Goal: Information Seeking & Learning: Learn about a topic

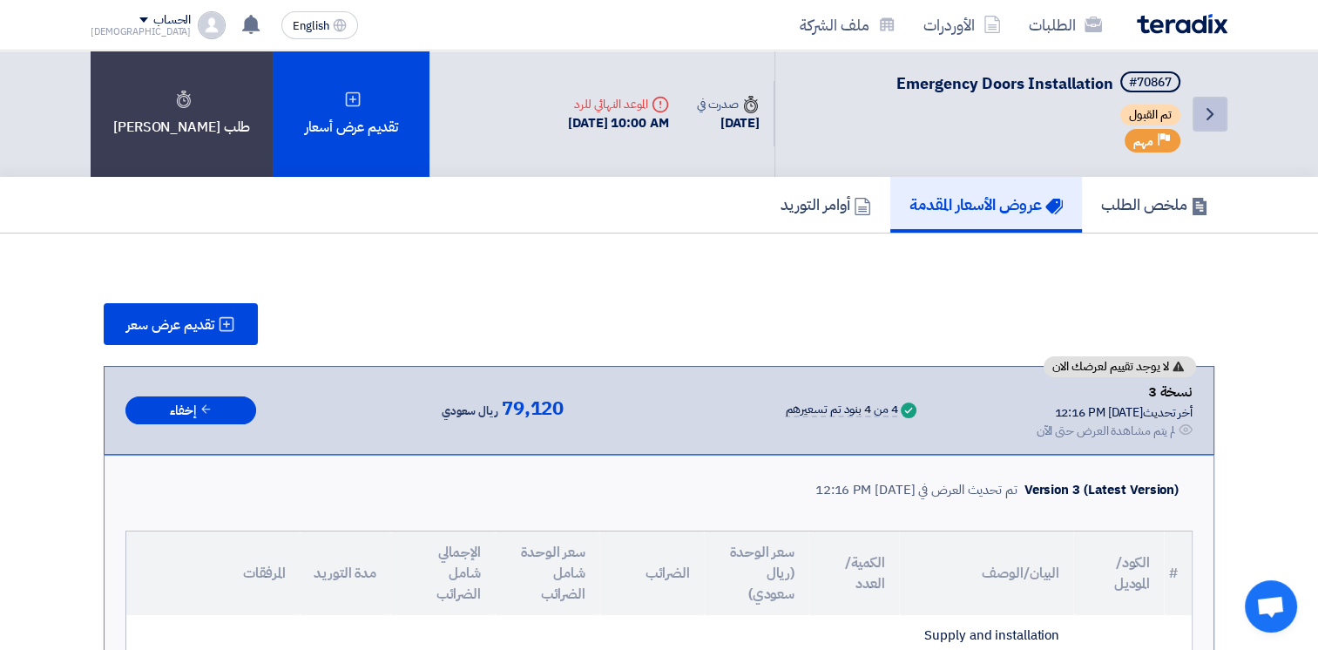
click at [1206, 107] on icon "Back" at bounding box center [1210, 114] width 21 height 21
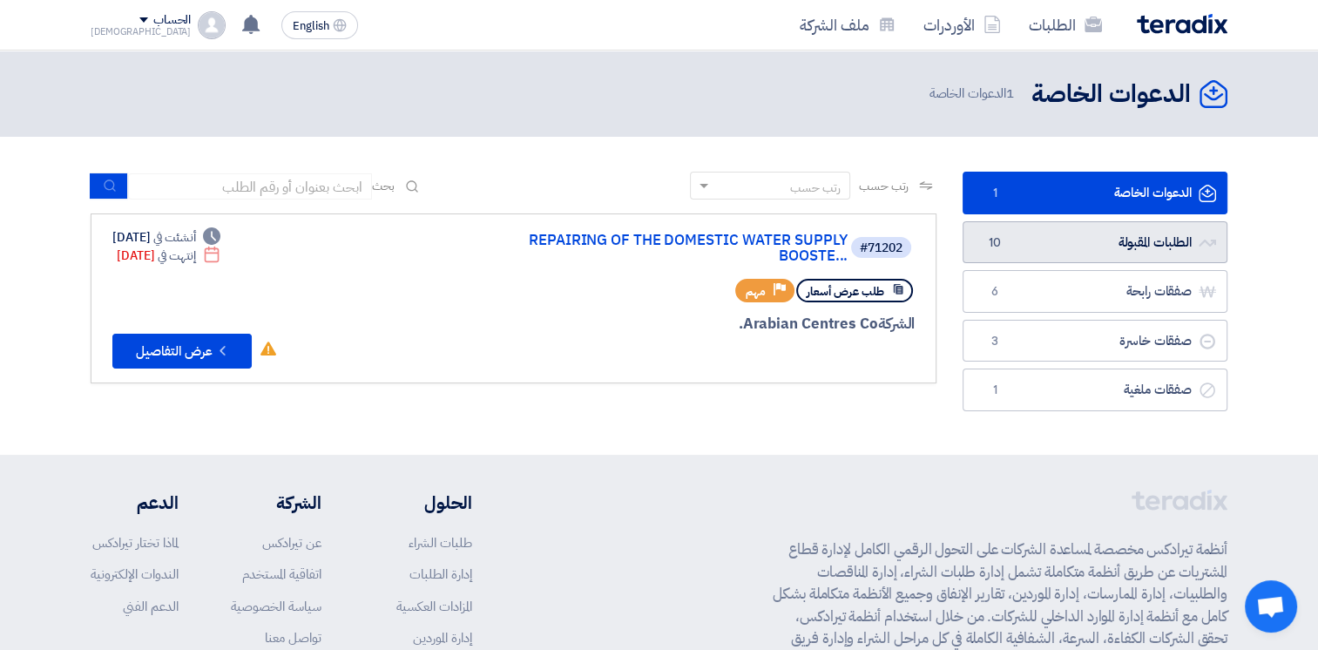
click at [1027, 228] on link "الطلبات المقبولة الطلبات المقبولة 10" at bounding box center [1095, 242] width 265 height 43
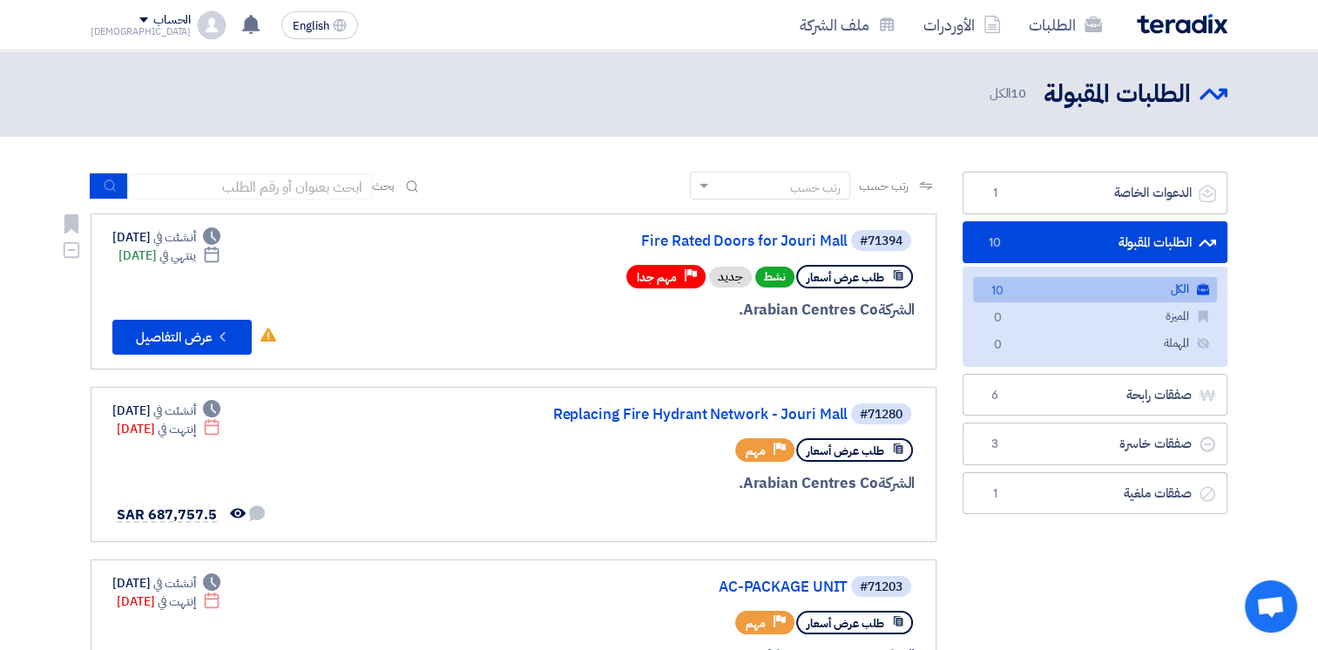
drag, startPoint x: 727, startPoint y: 308, endPoint x: 729, endPoint y: 349, distance: 41.0
click at [732, 352] on div "#71394 Fire Rated Doors for Jouri Mall طلب عرض أسعار نشط جديد Priority مهم جدا …" at bounding box center [705, 291] width 419 height 126
click at [694, 326] on div "#71394 Fire Rated Doors for Jouri Mall طلب عرض أسعار نشط جديد Priority مهم جدا …" at bounding box center [705, 291] width 419 height 126
drag, startPoint x: 722, startPoint y: 307, endPoint x: 644, endPoint y: 246, distance: 98.7
click at [644, 246] on div "#71394 Fire Rated Doors for Jouri Mall طلب عرض أسعار نشط جديد Priority مهم جدا …" at bounding box center [705, 291] width 419 height 126
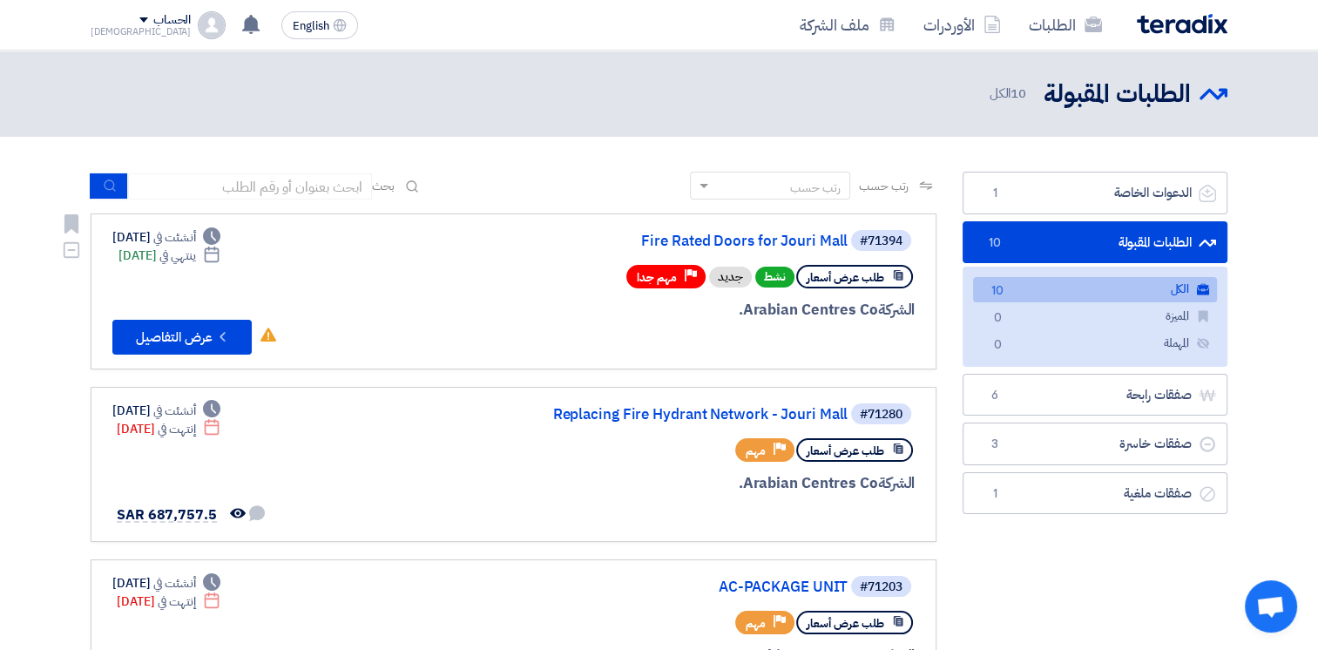
drag, startPoint x: 644, startPoint y: 246, endPoint x: 638, endPoint y: 342, distance: 96.9
click at [638, 342] on div at bounding box center [705, 342] width 419 height 24
drag, startPoint x: 650, startPoint y: 315, endPoint x: 620, endPoint y: 242, distance: 78.5
click at [623, 242] on div "#71394 Fire Rated Doors for Jouri Mall طلب عرض أسعار نشط جديد Priority مهم جدا …" at bounding box center [705, 291] width 419 height 126
drag, startPoint x: 620, startPoint y: 242, endPoint x: 619, endPoint y: 329, distance: 87.1
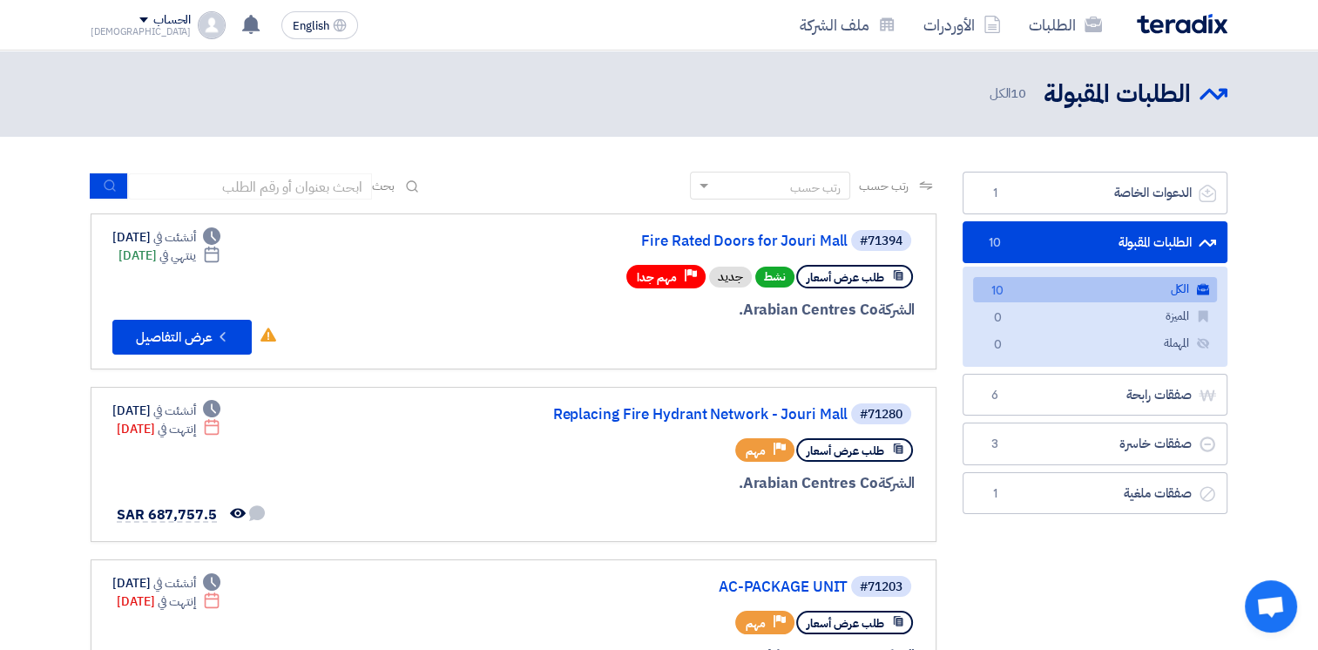
click at [619, 330] on div at bounding box center [705, 342] width 419 height 24
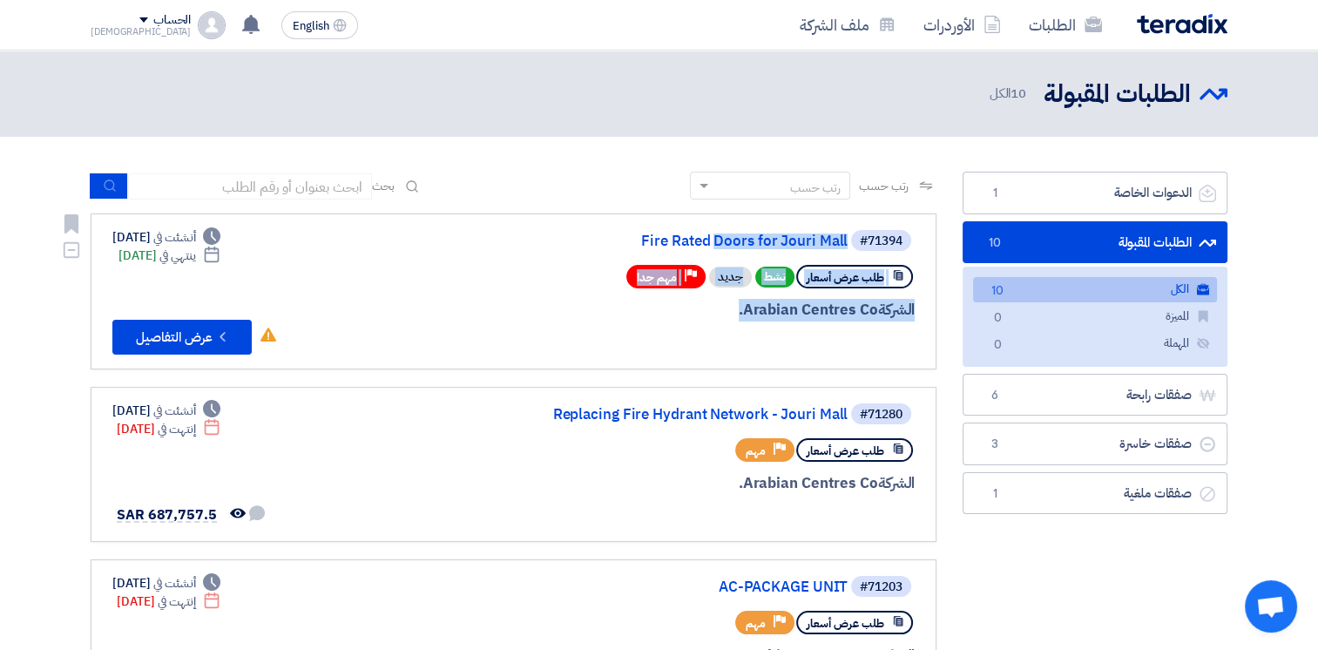
drag, startPoint x: 657, startPoint y: 326, endPoint x: 634, endPoint y: 227, distance: 101.9
click at [634, 227] on link "#71394 Fire Rated Doors for Jouri Mall طلب عرض أسعار نشط جديد Priority مهم جدا …" at bounding box center [514, 292] width 846 height 156
drag, startPoint x: 634, startPoint y: 227, endPoint x: 662, endPoint y: 325, distance: 102.3
click at [640, 333] on div at bounding box center [705, 342] width 419 height 24
click at [681, 320] on div "#71394 Fire Rated Doors for Jouri Mall طلب عرض أسعار نشط جديد Priority مهم جدا …" at bounding box center [705, 291] width 419 height 126
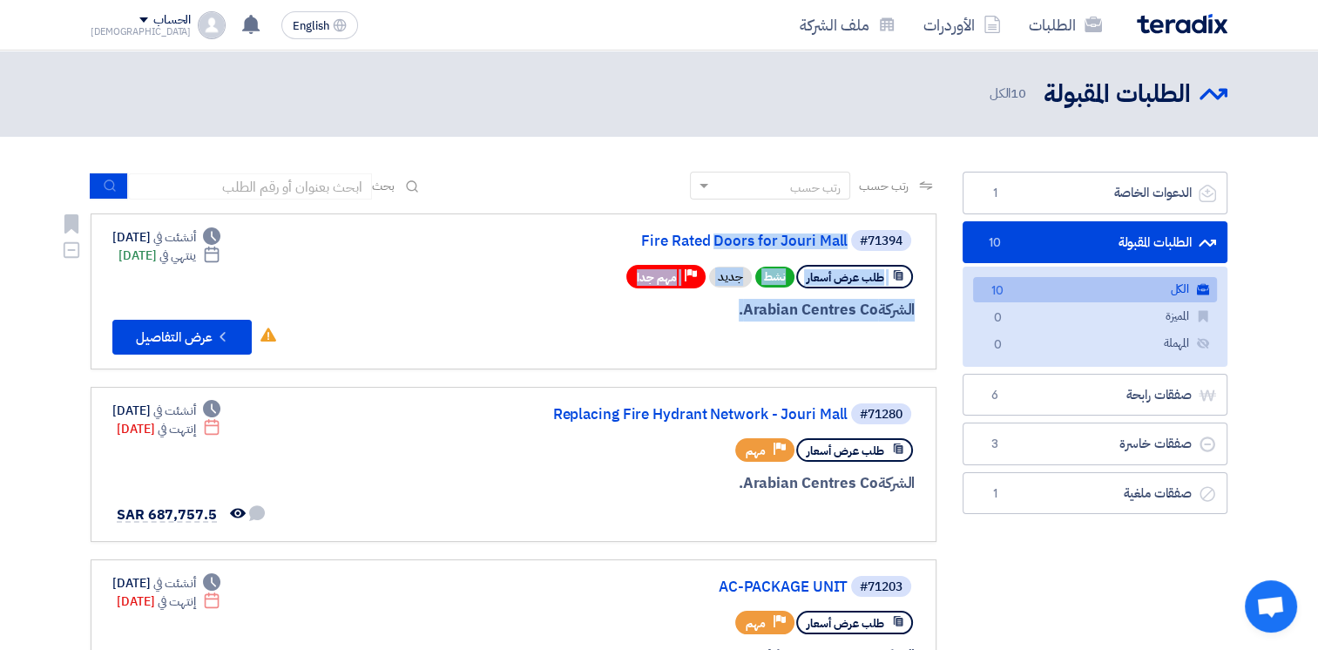
click at [704, 317] on div "الشركة Arabian Centres Co." at bounding box center [705, 310] width 419 height 23
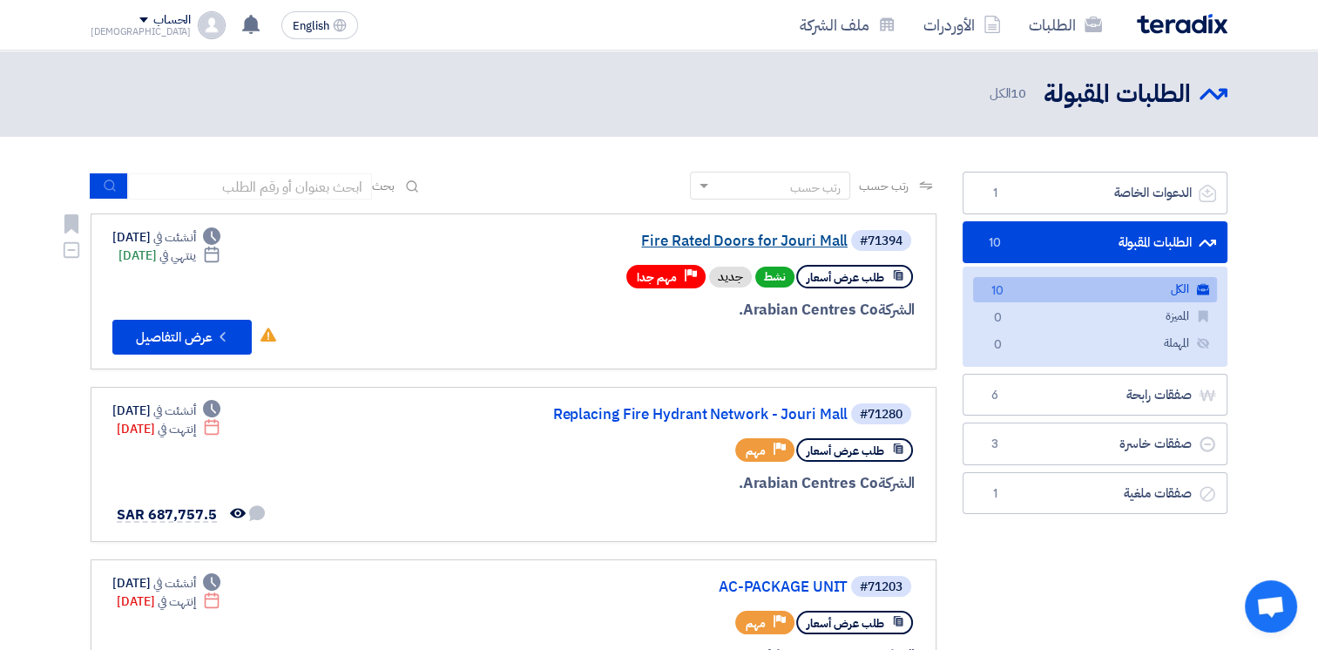
drag, startPoint x: 729, startPoint y: 317, endPoint x: 618, endPoint y: 234, distance: 138.2
click at [618, 234] on div "#71394 Fire Rated Doors for Jouri Mall طلب عرض أسعار نشط جديد Priority مهم جدا …" at bounding box center [705, 291] width 419 height 126
drag, startPoint x: 618, startPoint y: 234, endPoint x: 637, endPoint y: 330, distance: 97.8
click at [611, 330] on div at bounding box center [705, 342] width 419 height 24
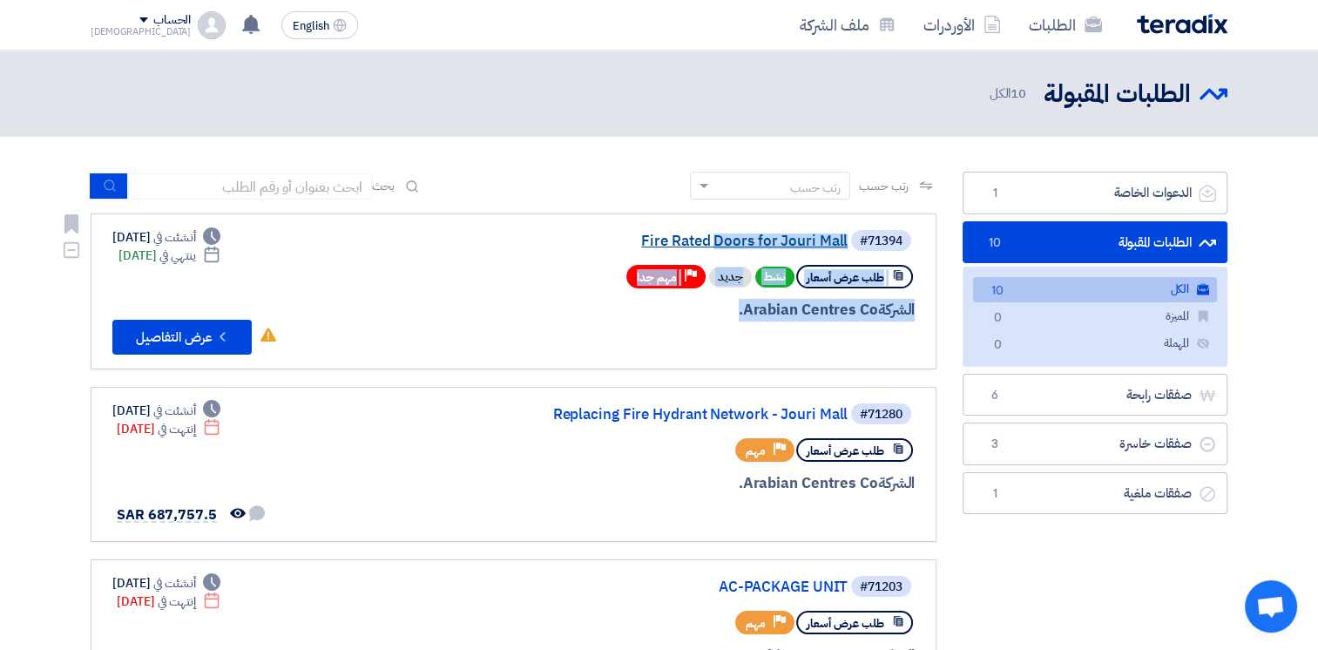
drag, startPoint x: 656, startPoint y: 328, endPoint x: 633, endPoint y: 234, distance: 97.0
click at [633, 234] on div "#71394 Fire Rated Doors for Jouri Mall طلب عرض أسعار نشط جديد Priority مهم جدا …" at bounding box center [705, 291] width 419 height 126
drag, startPoint x: 633, startPoint y: 234, endPoint x: 641, endPoint y: 345, distance: 111.9
click at [641, 345] on div at bounding box center [705, 342] width 419 height 24
click at [715, 326] on div "#71394 Fire Rated Doors for Jouri Mall طلب عرض أسعار نشط جديد Priority مهم جدا …" at bounding box center [705, 291] width 419 height 126
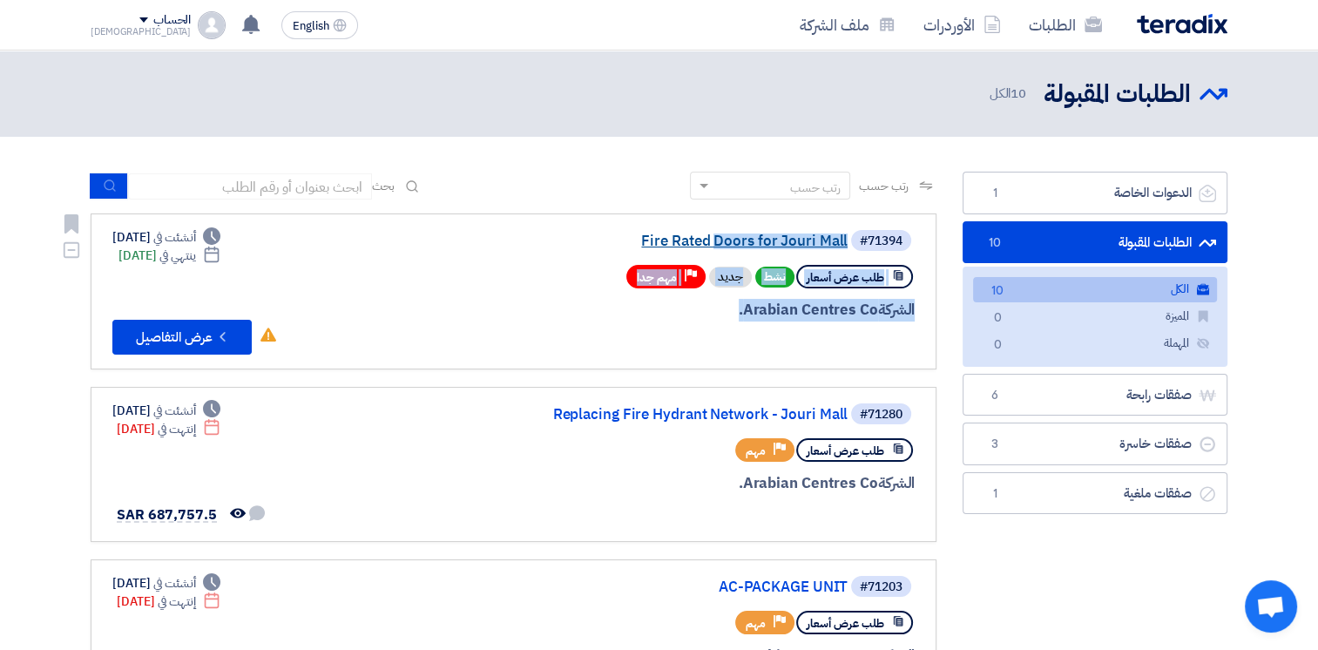
drag, startPoint x: 728, startPoint y: 321, endPoint x: 644, endPoint y: 241, distance: 115.9
click at [644, 241] on div "#71394 Fire Rated Doors for Jouri Mall طلب عرض أسعار نشط جديد Priority مهم جدا …" at bounding box center [705, 291] width 419 height 126
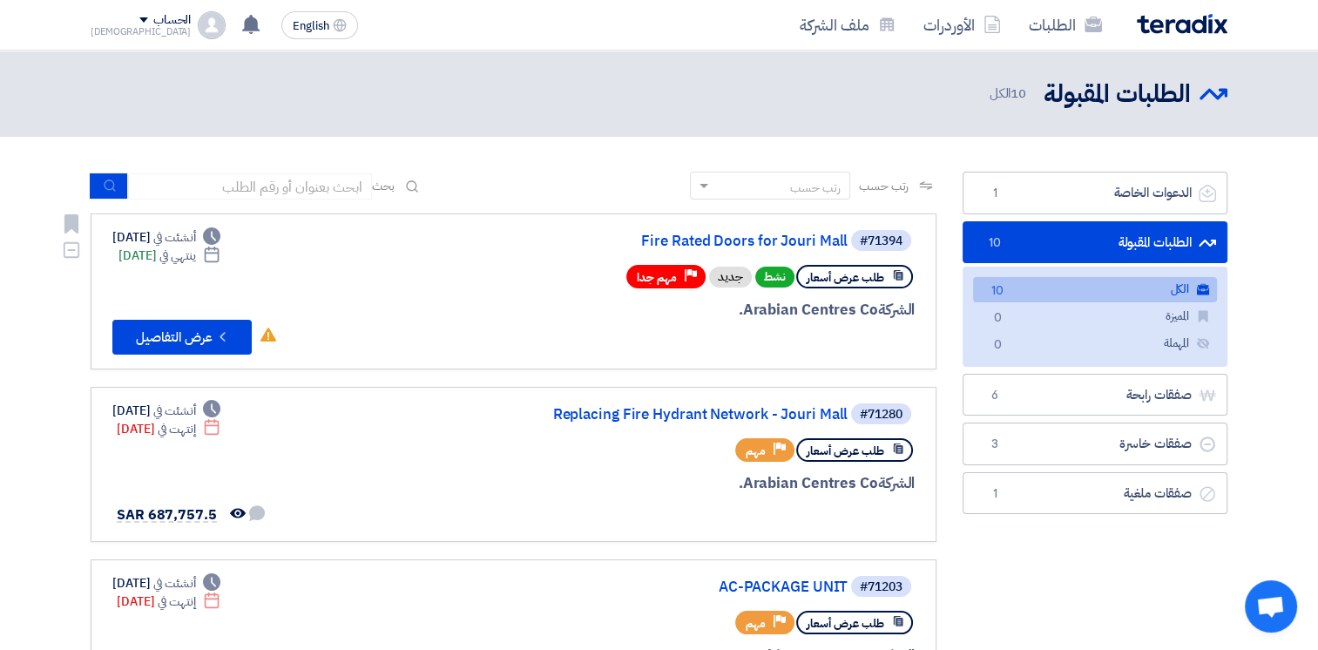
drag, startPoint x: 644, startPoint y: 241, endPoint x: 729, endPoint y: 363, distance: 149.1
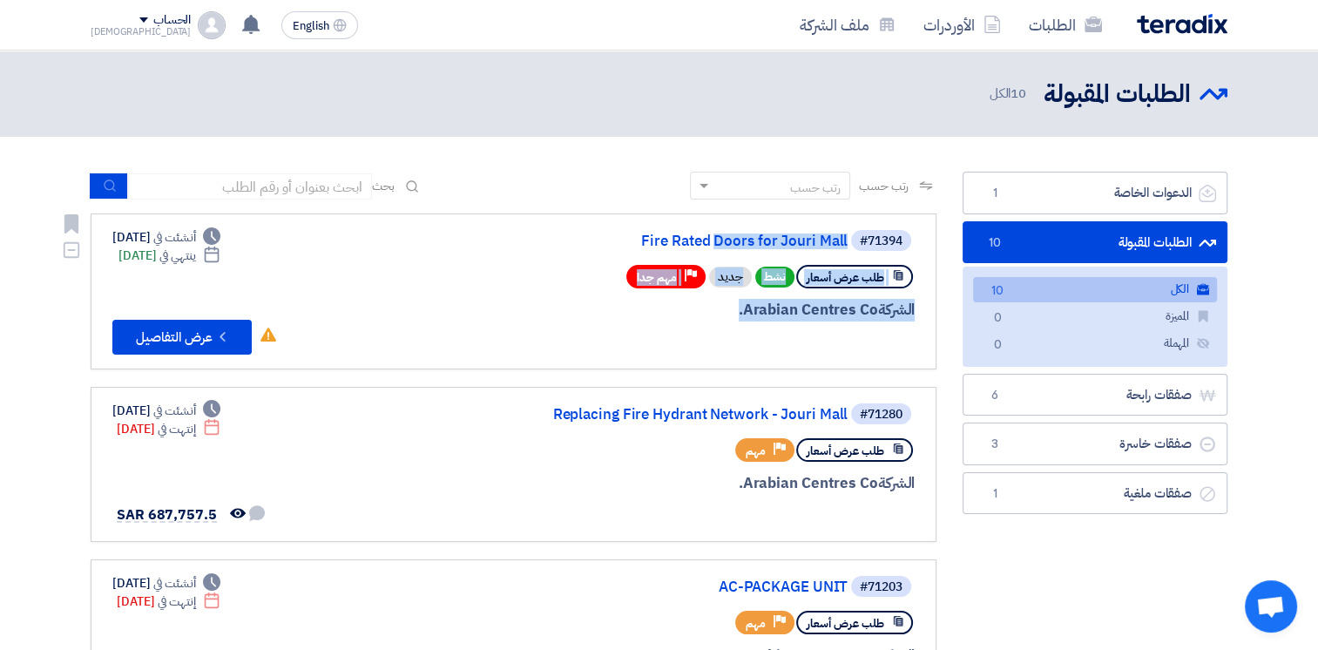
drag, startPoint x: 733, startPoint y: 328, endPoint x: 620, endPoint y: 227, distance: 151.8
click at [620, 227] on link "#71394 Fire Rated Doors for Jouri Mall طلب عرض أسعار نشط جديد Priority مهم جدا …" at bounding box center [514, 292] width 846 height 156
drag, startPoint x: 620, startPoint y: 227, endPoint x: 666, endPoint y: 332, distance: 115.1
click at [662, 332] on div at bounding box center [705, 342] width 419 height 24
click at [751, 340] on div at bounding box center [705, 342] width 419 height 24
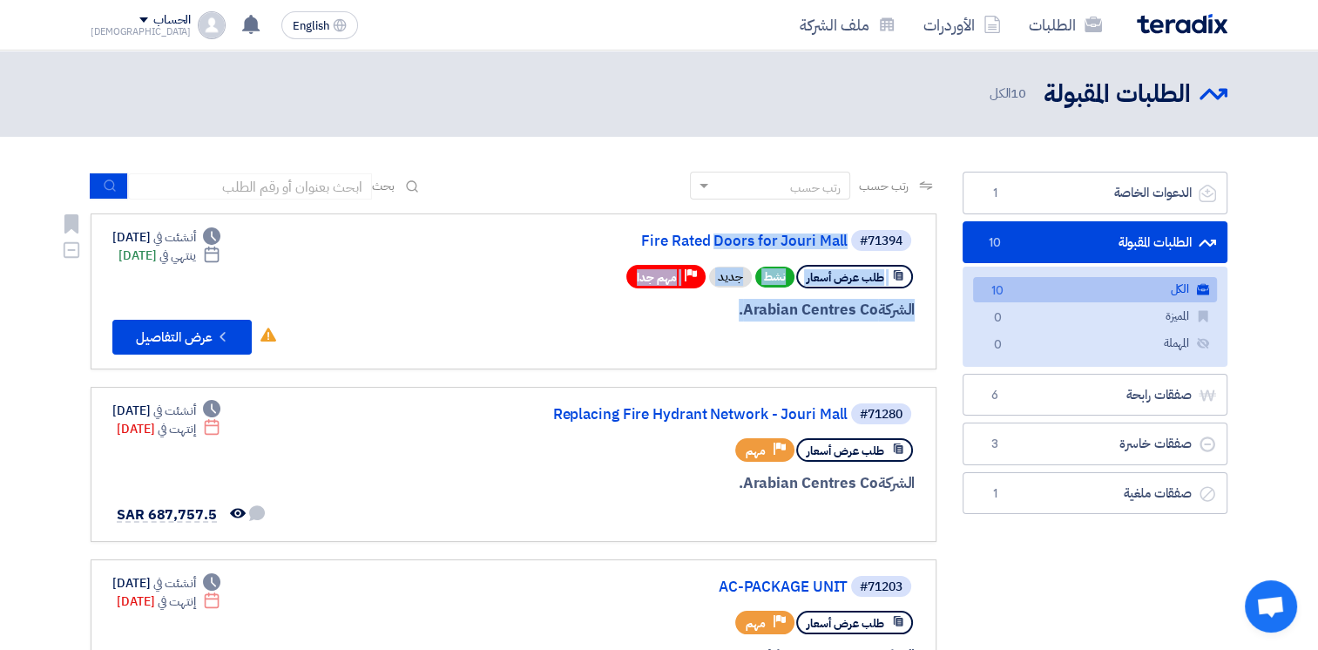
drag, startPoint x: 739, startPoint y: 333, endPoint x: 574, endPoint y: 223, distance: 197.9
click at [574, 223] on link "#71394 Fire Rated Doors for Jouri Mall طلب عرض أسعار نشط جديد Priority مهم جدا …" at bounding box center [514, 292] width 846 height 156
drag, startPoint x: 574, startPoint y: 223, endPoint x: 665, endPoint y: 312, distance: 126.9
click at [661, 312] on div "الشركة Arabian Centres Co." at bounding box center [705, 310] width 419 height 23
click at [718, 330] on div at bounding box center [705, 342] width 419 height 24
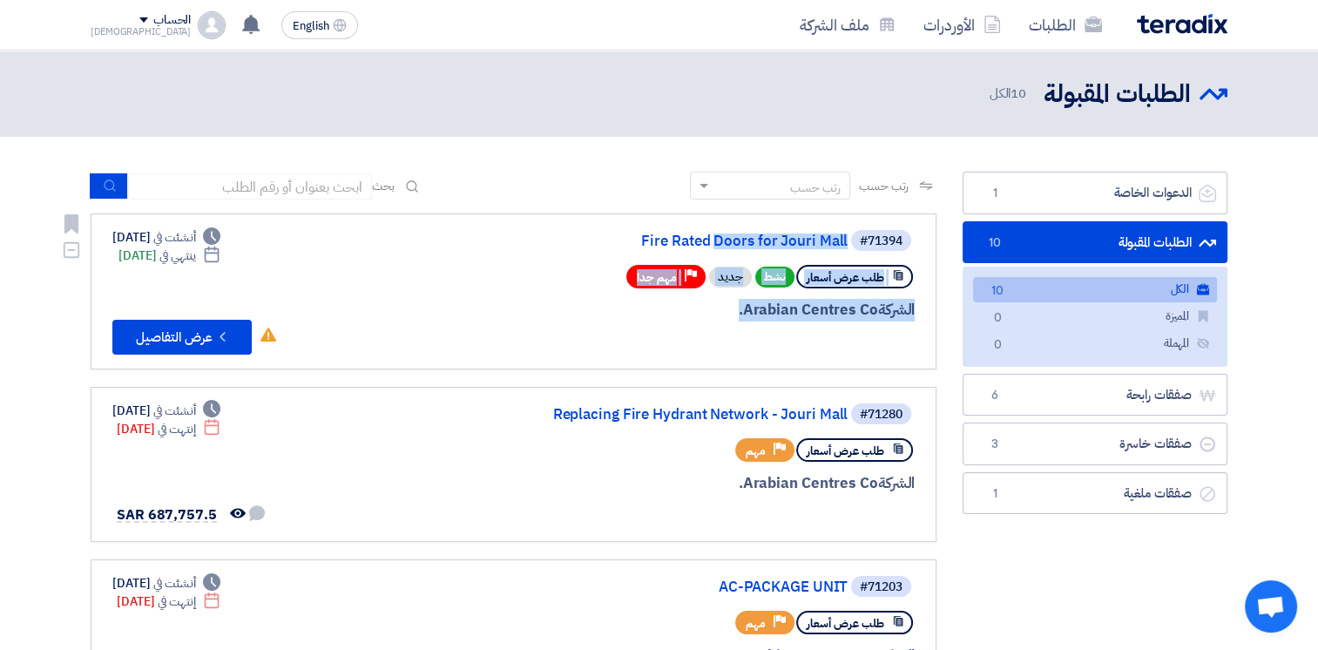
drag, startPoint x: 718, startPoint y: 328, endPoint x: 616, endPoint y: 227, distance: 143.6
click at [616, 227] on link "#71394 Fire Rated Doors for Jouri Mall طلب عرض أسعار نشط جديد Priority مهم جدا …" at bounding box center [514, 292] width 846 height 156
click at [1041, 242] on link "الطلبات المقبولة الطلبات المقبولة 10" at bounding box center [1095, 242] width 265 height 43
click at [714, 333] on div at bounding box center [705, 342] width 419 height 24
drag, startPoint x: 714, startPoint y: 333, endPoint x: 648, endPoint y: 251, distance: 104.8
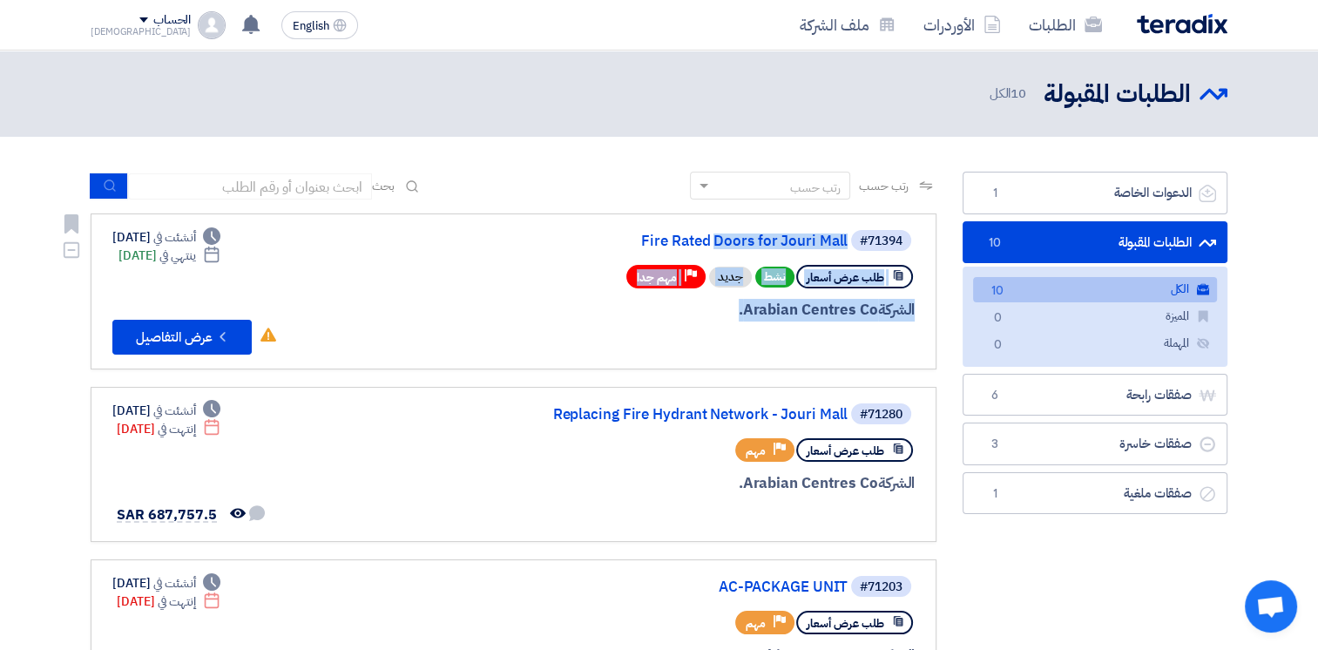
click at [648, 251] on div "#71394 Fire Rated Doors for Jouri Mall طلب عرض أسعار نشط جديد Priority مهم جدا …" at bounding box center [705, 291] width 419 height 126
drag, startPoint x: 648, startPoint y: 251, endPoint x: 636, endPoint y: 249, distance: 12.3
click at [634, 249] on div "#71394 Fire Rated Doors for Jouri Mall" at bounding box center [705, 240] width 419 height 24
click at [725, 343] on div at bounding box center [705, 342] width 419 height 24
drag, startPoint x: 728, startPoint y: 329, endPoint x: 610, endPoint y: 244, distance: 145.4
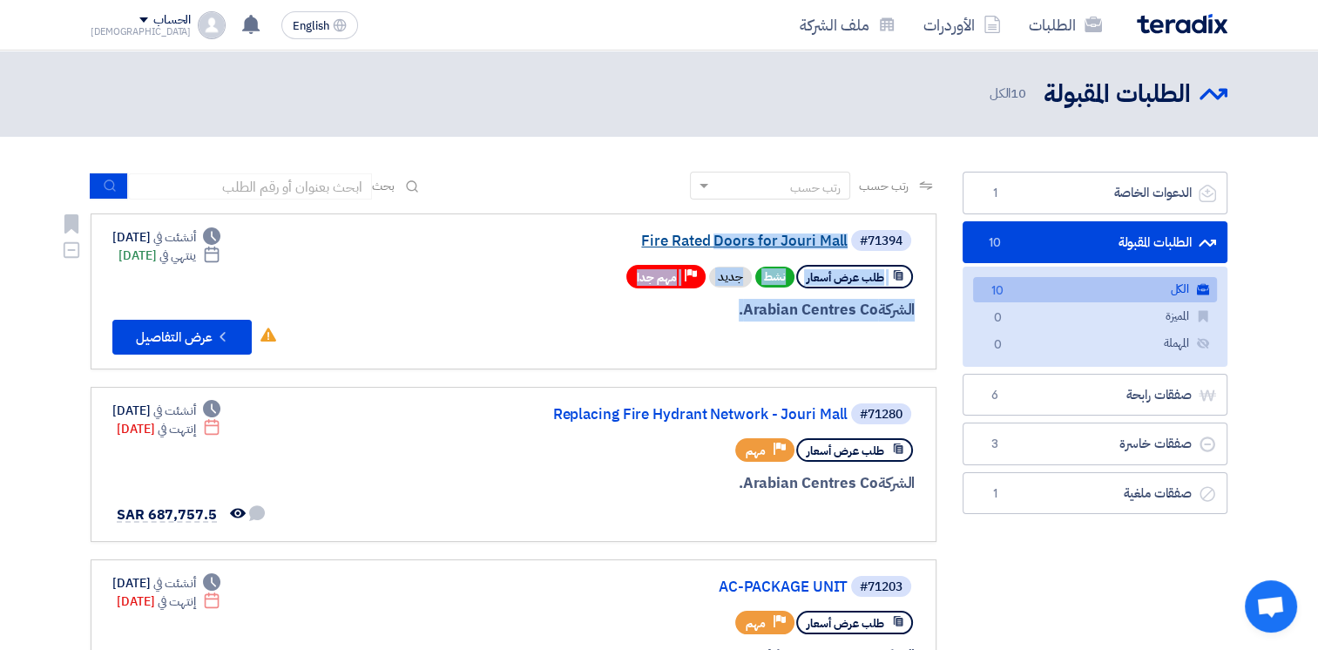
click at [610, 244] on div "#71394 Fire Rated Doors for Jouri Mall طلب عرض أسعار نشط جديد Priority مهم جدا …" at bounding box center [705, 291] width 419 height 126
drag, startPoint x: 610, startPoint y: 244, endPoint x: 718, endPoint y: 338, distance: 143.3
click at [718, 338] on div at bounding box center [705, 342] width 419 height 24
click at [732, 322] on div "#71394 Fire Rated Doors for Jouri Mall طلب عرض أسعار نشط جديد Priority مهم جدا …" at bounding box center [705, 291] width 419 height 126
drag, startPoint x: 716, startPoint y: 319, endPoint x: 651, endPoint y: 253, distance: 93.0
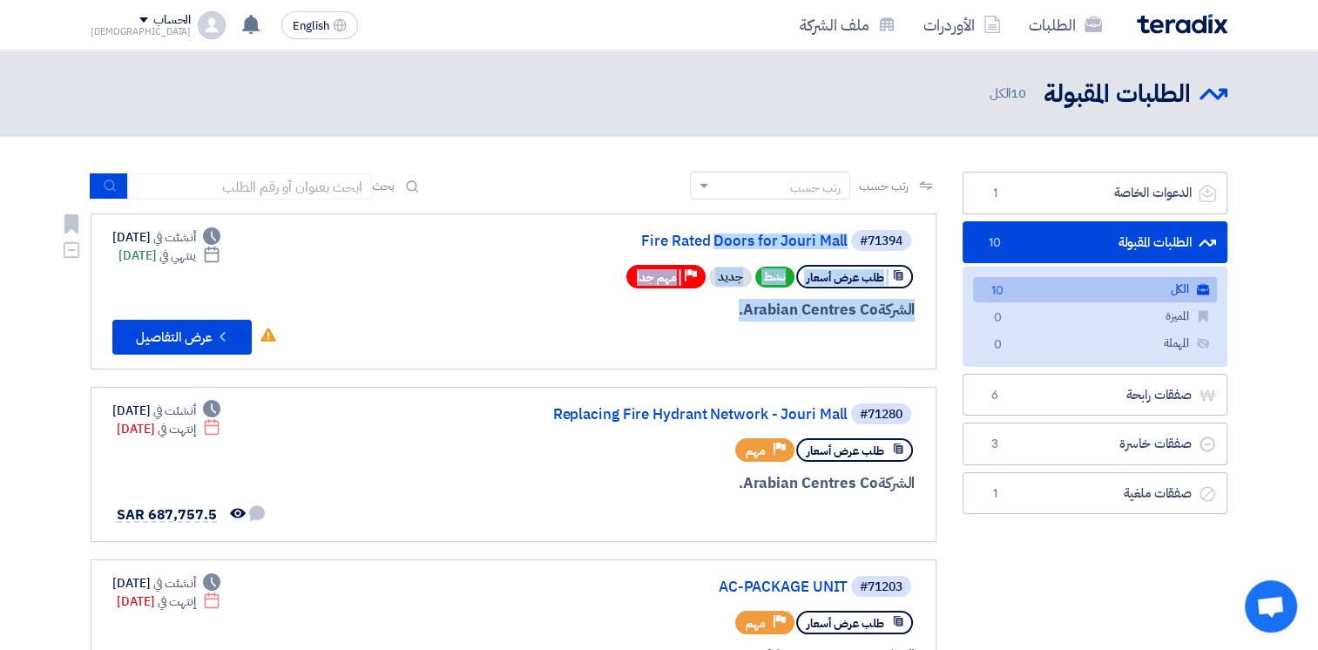
click at [651, 253] on div "#71394 Fire Rated Doors for Jouri Mall طلب عرض أسعار نشط جديد Priority مهم جدا …" at bounding box center [705, 291] width 419 height 126
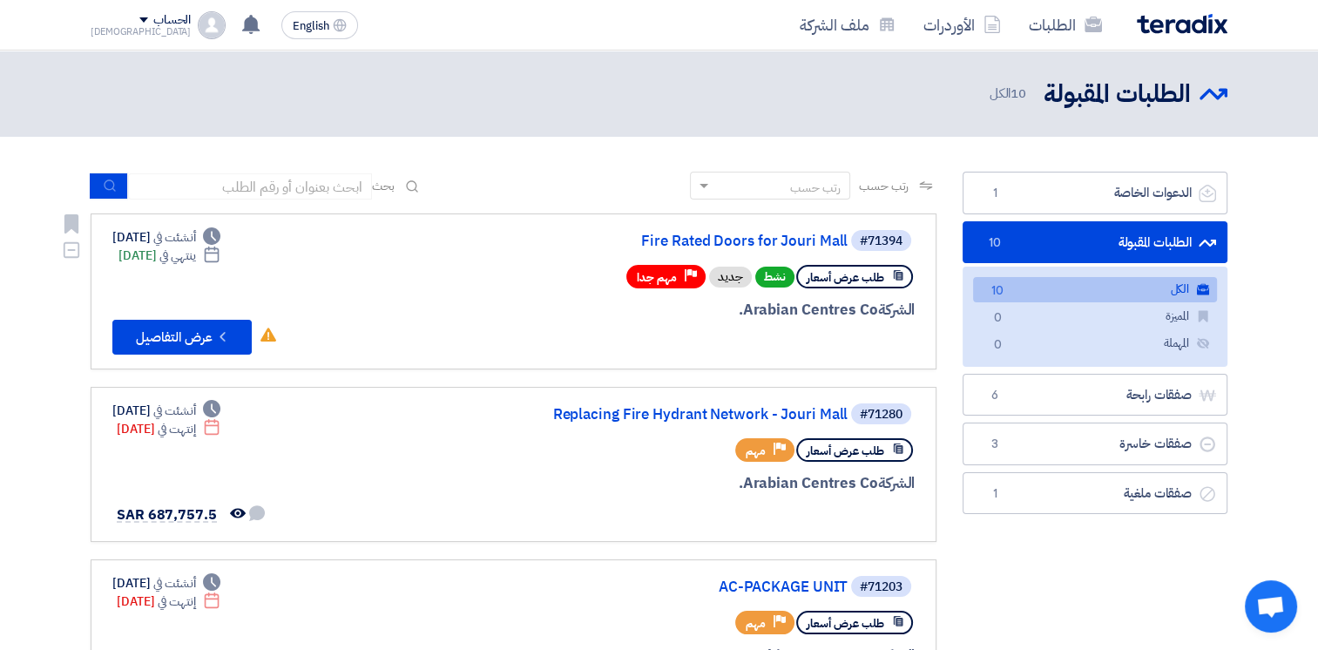
drag, startPoint x: 651, startPoint y: 253, endPoint x: 746, endPoint y: 337, distance: 127.2
click at [746, 337] on div at bounding box center [705, 342] width 419 height 24
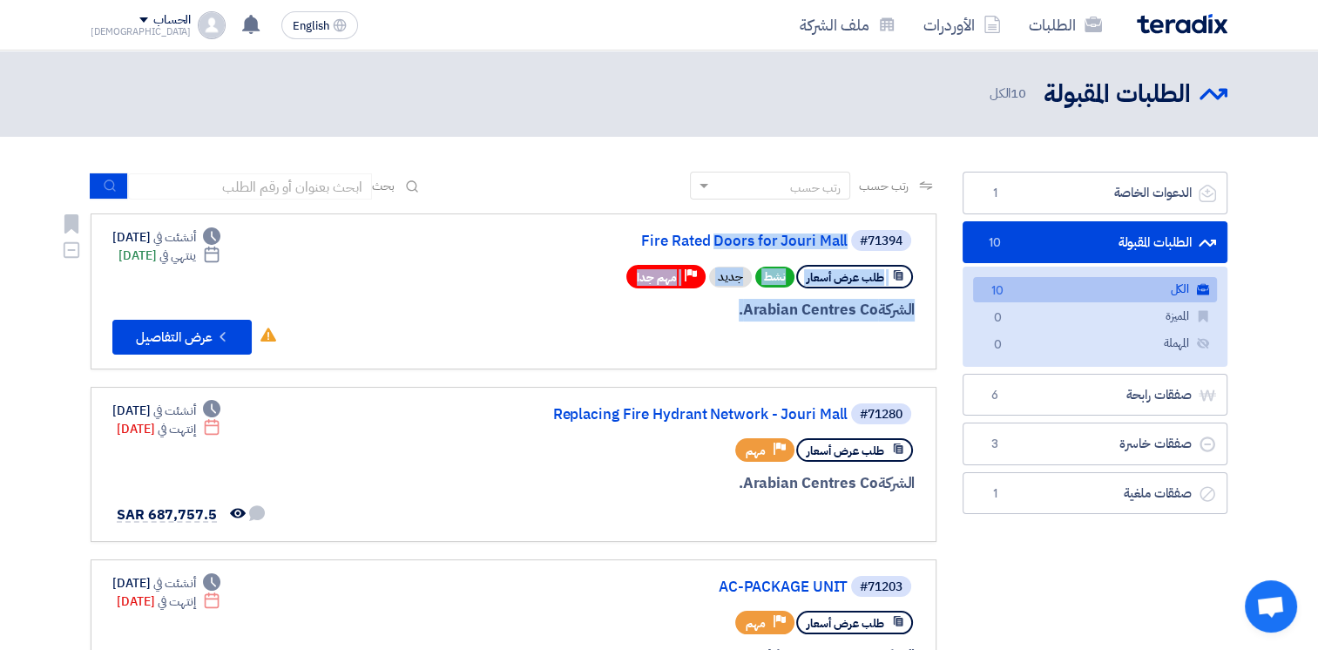
drag, startPoint x: 754, startPoint y: 329, endPoint x: 582, endPoint y: 253, distance: 188.0
click at [582, 253] on div "#71394 Fire Rated Doors for Jouri Mall طلب عرض أسعار نشط جديد Priority مهم جدا …" at bounding box center [705, 291] width 419 height 126
drag, startPoint x: 582, startPoint y: 253, endPoint x: 718, endPoint y: 329, distance: 155.7
click at [681, 318] on div "الشركة Arabian Centres Co." at bounding box center [705, 310] width 419 height 23
click at [732, 331] on div at bounding box center [705, 342] width 419 height 24
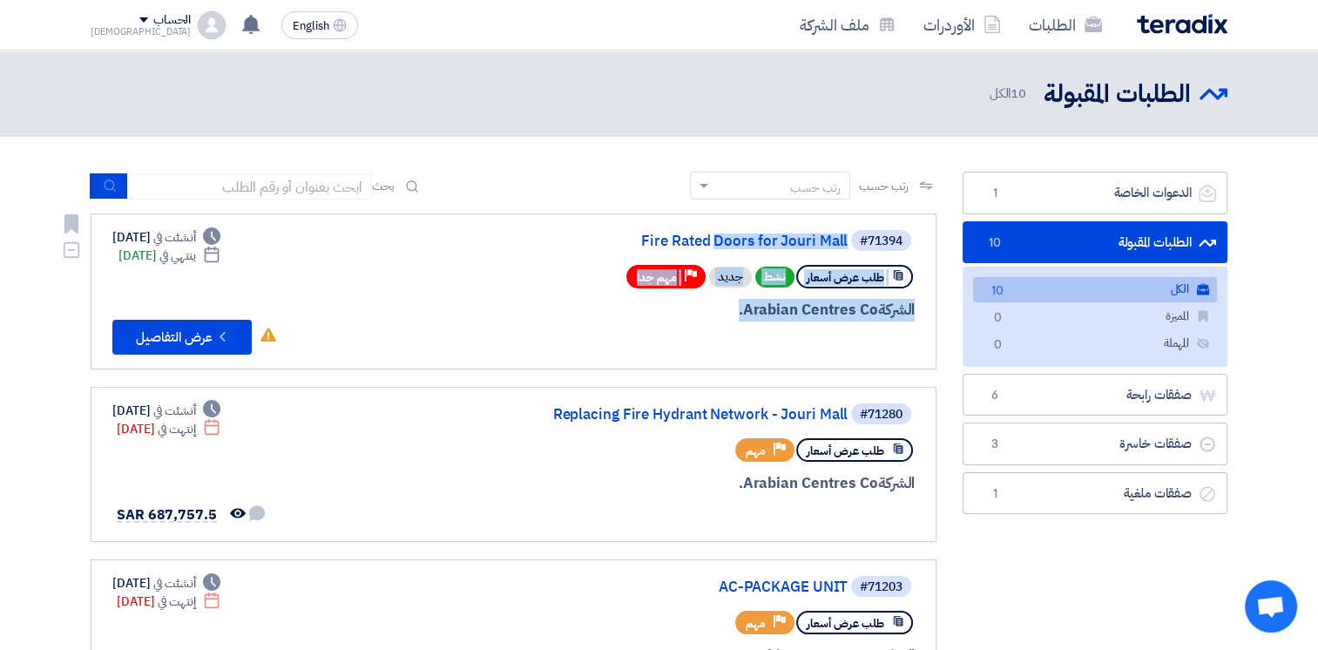
drag, startPoint x: 730, startPoint y: 318, endPoint x: 607, endPoint y: 251, distance: 140.8
click at [607, 251] on div "#71394 Fire Rated Doors for Jouri Mall طلب عرض أسعار نشط جديد Priority مهم جدا …" at bounding box center [705, 291] width 419 height 126
drag, startPoint x: 607, startPoint y: 251, endPoint x: 704, endPoint y: 322, distance: 121.0
click at [704, 322] on div "#71394 Fire Rated Doors for Jouri Mall طلب عرض أسعار نشط جديد Priority مهم جدا …" at bounding box center [705, 291] width 419 height 126
click at [710, 318] on div "الشركة Arabian Centres Co." at bounding box center [705, 310] width 419 height 23
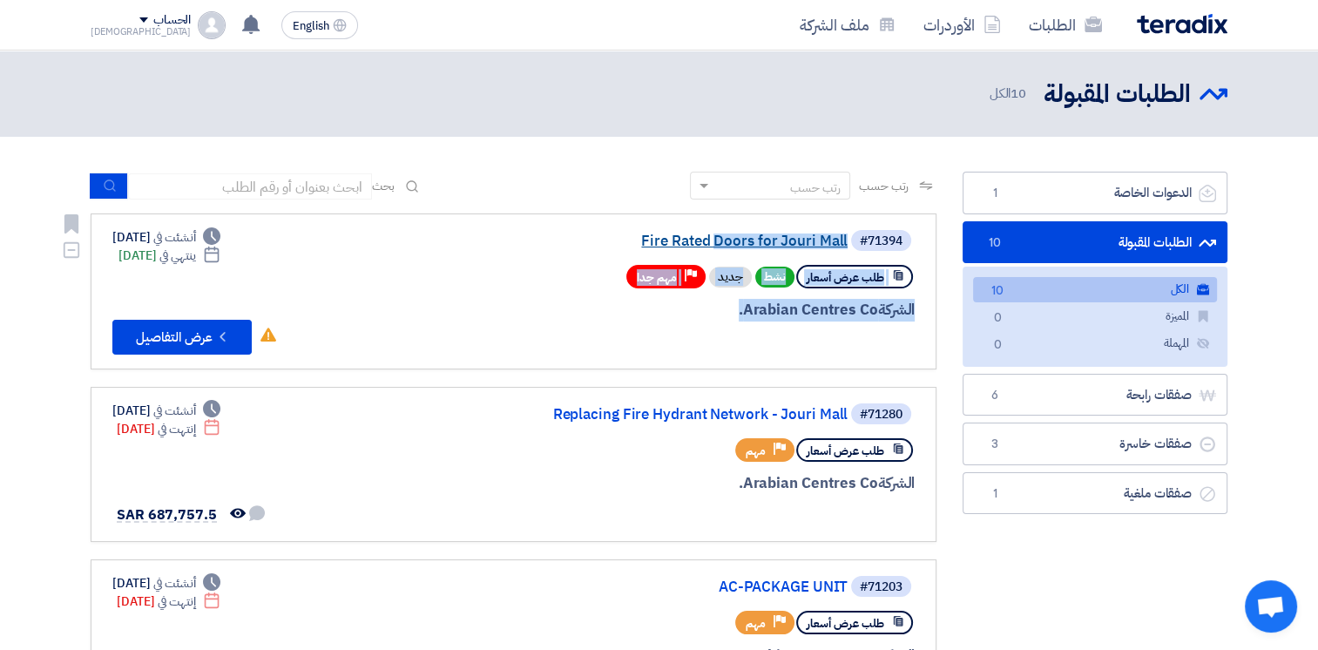
drag, startPoint x: 690, startPoint y: 320, endPoint x: 619, endPoint y: 241, distance: 106.1
click at [619, 241] on div "#71394 Fire Rated Doors for Jouri Mall طلب عرض أسعار نشط جديد Priority مهم جدا …" at bounding box center [705, 291] width 419 height 126
drag, startPoint x: 619, startPoint y: 241, endPoint x: 709, endPoint y: 322, distance: 121.6
click at [715, 301] on div "الشركة Arabian Centres Co." at bounding box center [705, 310] width 419 height 23
click at [715, 320] on div "#71394 Fire Rated Doors for Jouri Mall طلب عرض أسعار نشط جديد Priority مهم جدا …" at bounding box center [705, 291] width 419 height 126
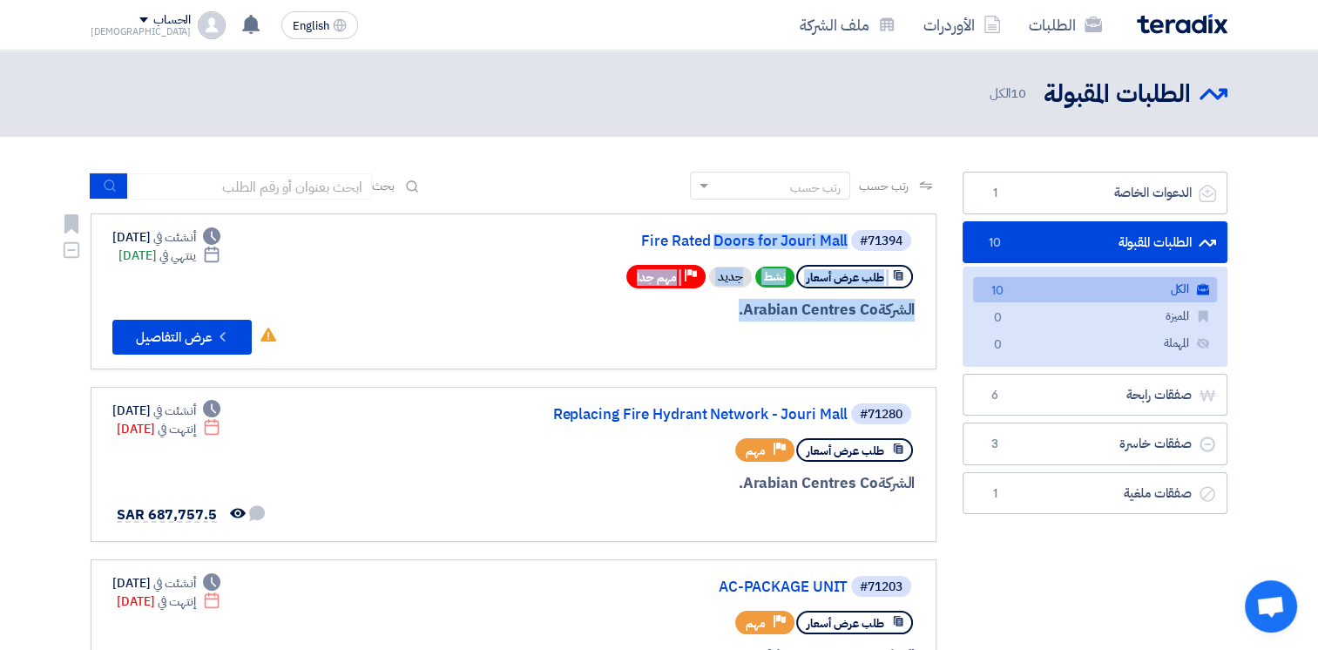
click at [749, 317] on div "الشركة Arabian Centres Co." at bounding box center [705, 310] width 419 height 23
drag
click at [578, 245] on div "#71394 Fire Rated Doors for Jouri Mall طلب عرض أسعار نشط جديد Priority مهم جدا …" at bounding box center [705, 291] width 419 height 126
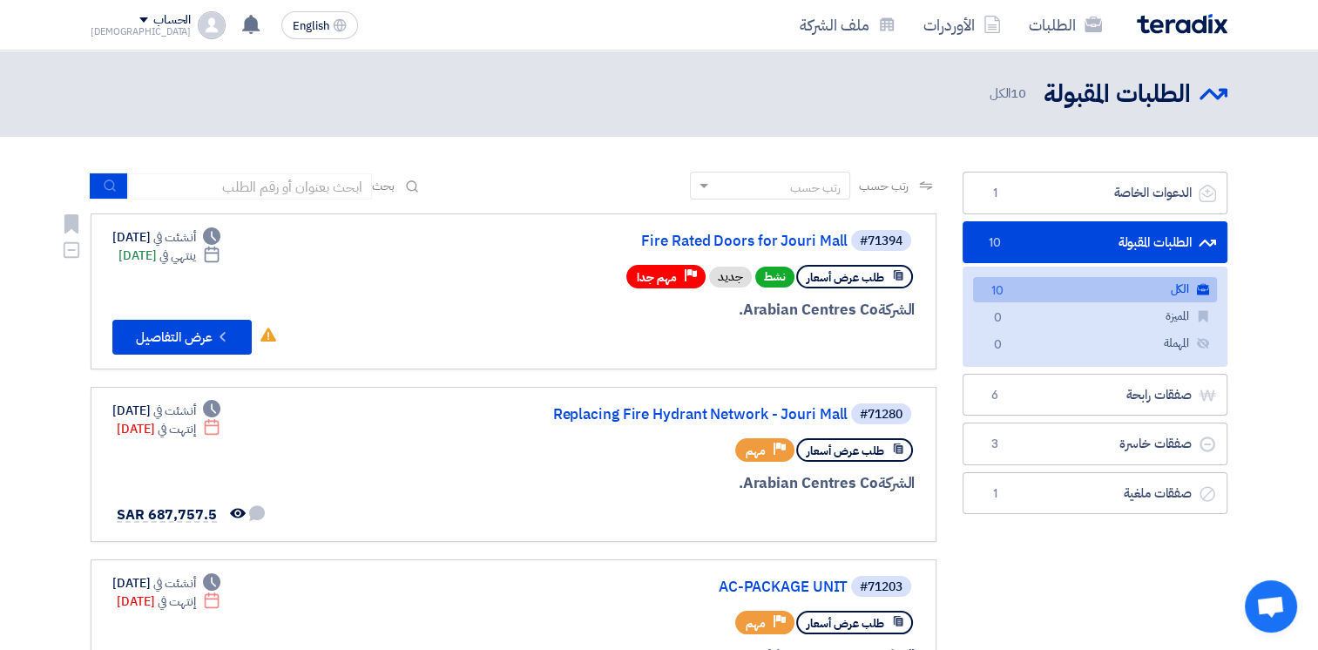
click at [721, 328] on div "#71394 Fire Rated Doors for Jouri Mall طلب عرض أسعار نشط جديد Priority مهم جدا …" at bounding box center [705, 291] width 419 height 126
click at [601, 245] on div "#71394 Fire Rated Doors for Jouri Mall طلب عرض أسعار نشط جديد Priority مهم جدا …" at bounding box center [705, 291] width 419 height 126
click at [716, 322] on div "#71394 Fire Rated Doors for Jouri Mall طلب عرض أسعار نشط جديد Priority مهم جدا …" at bounding box center [705, 291] width 419 height 126
click at [727, 322] on div "#71394 Fire Rated Doors for Jouri Mall طلب عرض أسعار نشط جديد Priority مهم جدا …" at bounding box center [705, 291] width 419 height 126
click at [589, 247] on div "#71394 Fire Rated Doors for Jouri Mall طلب عرض أسعار نشط جديد Priority مهم جدا …" at bounding box center [705, 291] width 419 height 126
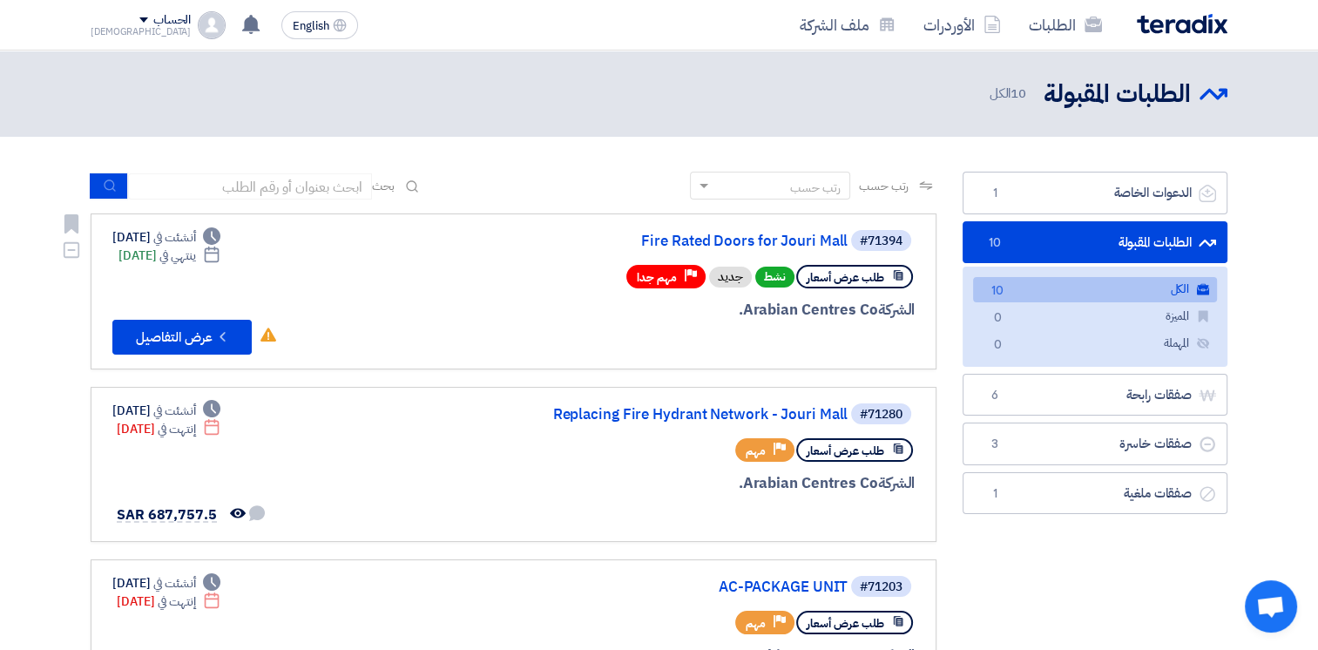
click at [755, 336] on div at bounding box center [705, 342] width 419 height 24
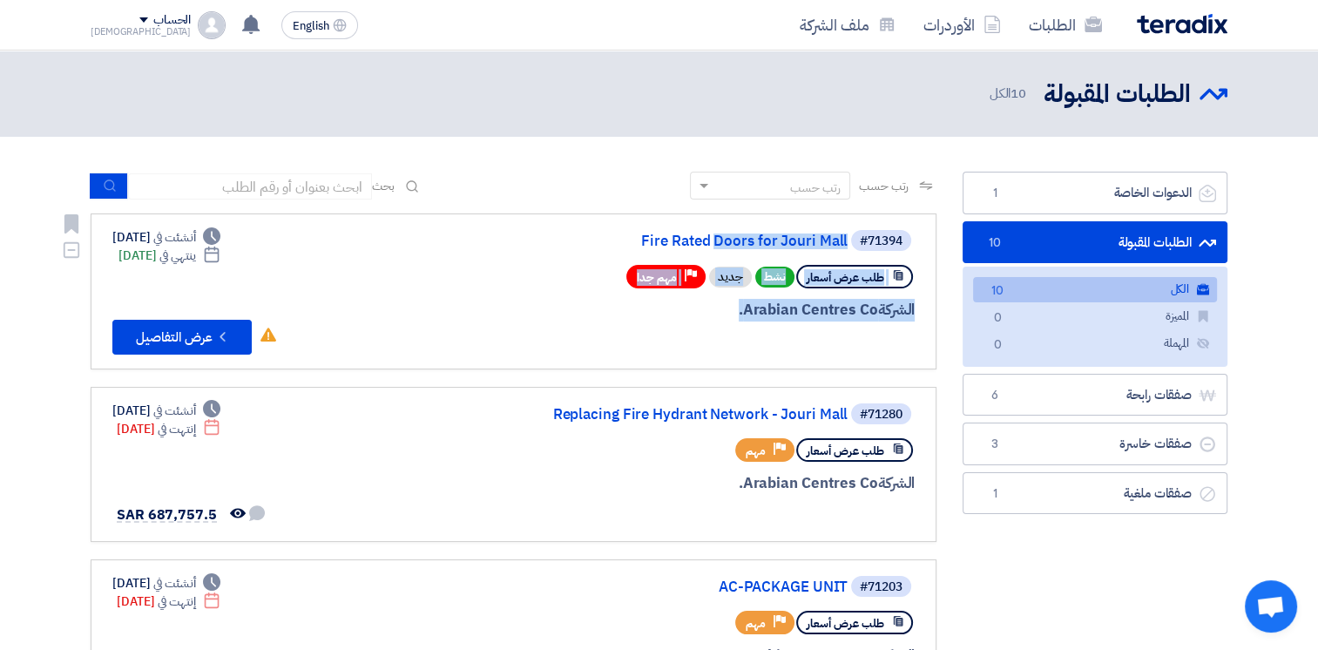
click at [552, 228] on div "#71394 Fire Rated Doors for Jouri Mall طلب عرض أسعار نشط جديد Priority مهم جدا …" at bounding box center [705, 291] width 419 height 126
click at [707, 322] on div "#71394 Fire Rated Doors for Jouri Mall طلب عرض أسعار نشط جديد Priority مهم جدا …" at bounding box center [705, 291] width 419 height 126
click at [722, 324] on div "#71394 Fire Rated Doors for Jouri Mall طلب عرض أسعار نشط جديد Priority مهم جدا …" at bounding box center [705, 291] width 419 height 126
click at [565, 239] on div "#71394 Fire Rated Doors for Jouri Mall طلب عرض أسعار نشط جديد Priority مهم جدا …" at bounding box center [705, 291] width 419 height 126
click at [715, 312] on div "الشركة Arabian Centres Co." at bounding box center [705, 310] width 419 height 23
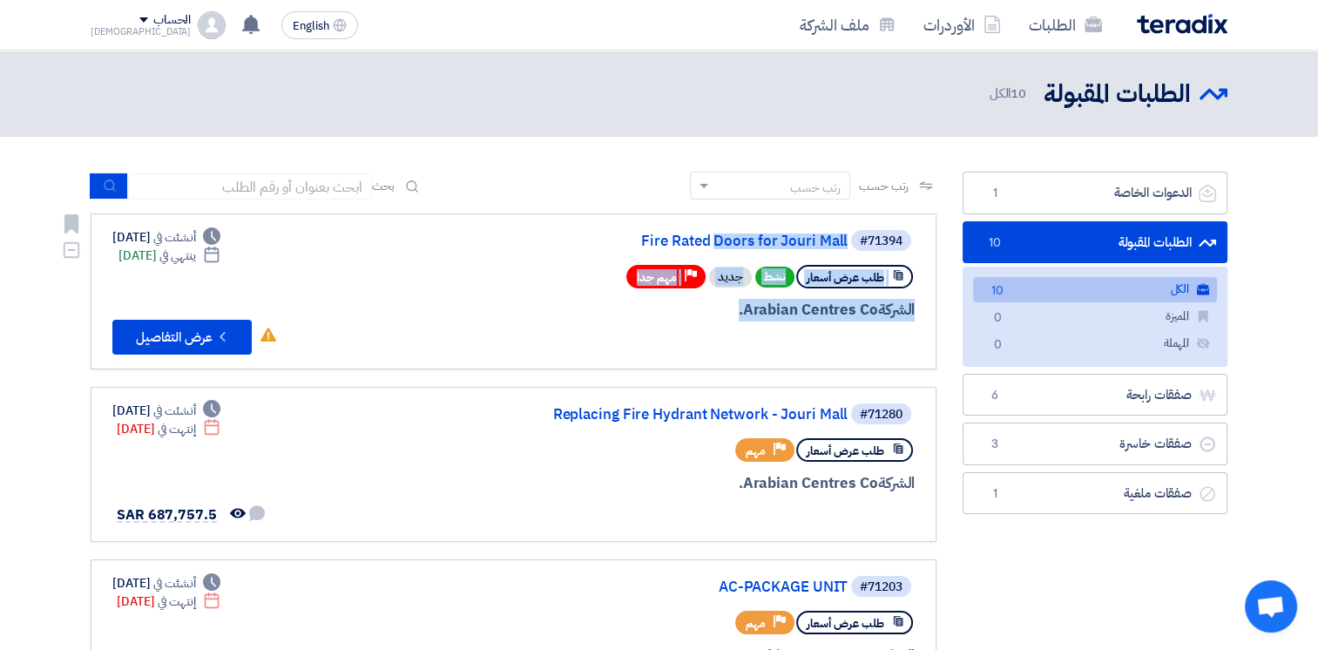
click at [738, 319] on div "الشركة Arabian Centres Co." at bounding box center [705, 310] width 419 height 23
click at [565, 240] on div "#71394 Fire Rated Doors for Jouri Mall طلب عرض أسعار نشط جديد Priority مهم جدا …" at bounding box center [705, 291] width 419 height 126
click at [715, 316] on div "الشركة Arabian Centres Co." at bounding box center [705, 310] width 419 height 23
click at [697, 308] on div "الشركة Arabian Centres Co." at bounding box center [705, 310] width 419 height 23
click at [710, 314] on div "الشركة Arabian Centres Co." at bounding box center [705, 310] width 419 height 23
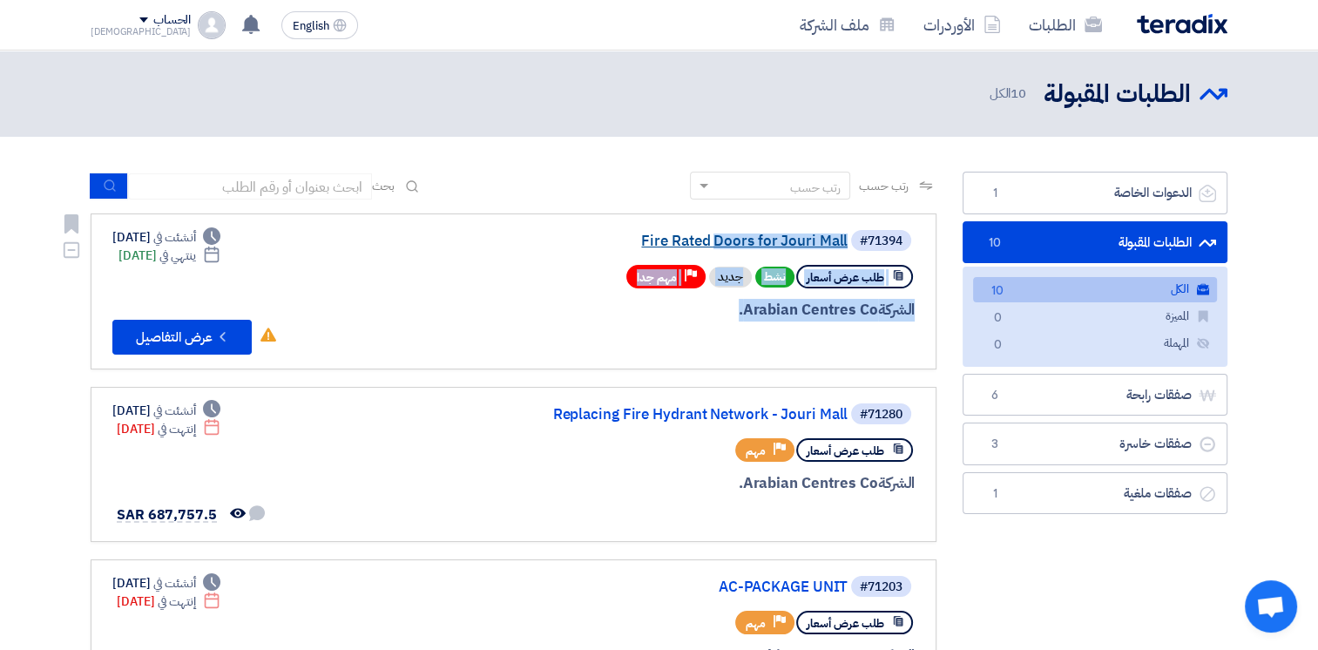
click at [620, 238] on div "#71394 Fire Rated Doors for Jouri Mall طلب عرض أسعار نشط جديد Priority مهم جدا …" at bounding box center [705, 291] width 419 height 126
click at [723, 302] on div "الشركة Arabian Centres Co." at bounding box center [705, 310] width 419 height 23
click at [735, 309] on div "الشركة Arabian Centres Co." at bounding box center [705, 310] width 419 height 23
click at [647, 247] on div "#71394 Fire Rated Doors for Jouri Mall طلب عرض أسعار نشط جديد Priority مهم جدا …" at bounding box center [705, 291] width 419 height 126
click at [708, 316] on div "الشركة Arabian Centres Co." at bounding box center [705, 310] width 419 height 23
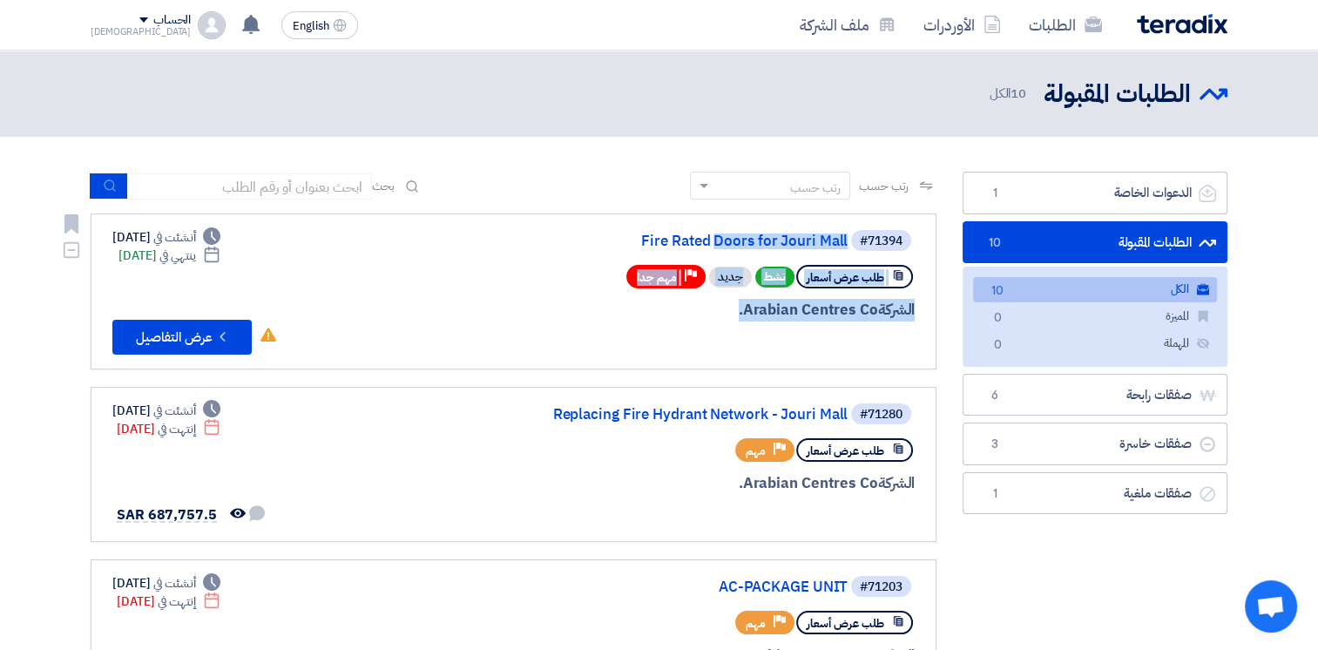
click at [725, 321] on div "#71394 Fire Rated Doors for Jouri Mall طلب عرض أسعار نشط جديد Priority مهم جدا …" at bounding box center [705, 291] width 419 height 126
click at [769, 342] on div at bounding box center [705, 342] width 419 height 24
click at [599, 242] on div "#71394 Fire Rated Doors for Jouri Mall طلب عرض أسعار نشط جديد Priority مهم جدا …" at bounding box center [705, 291] width 419 height 126
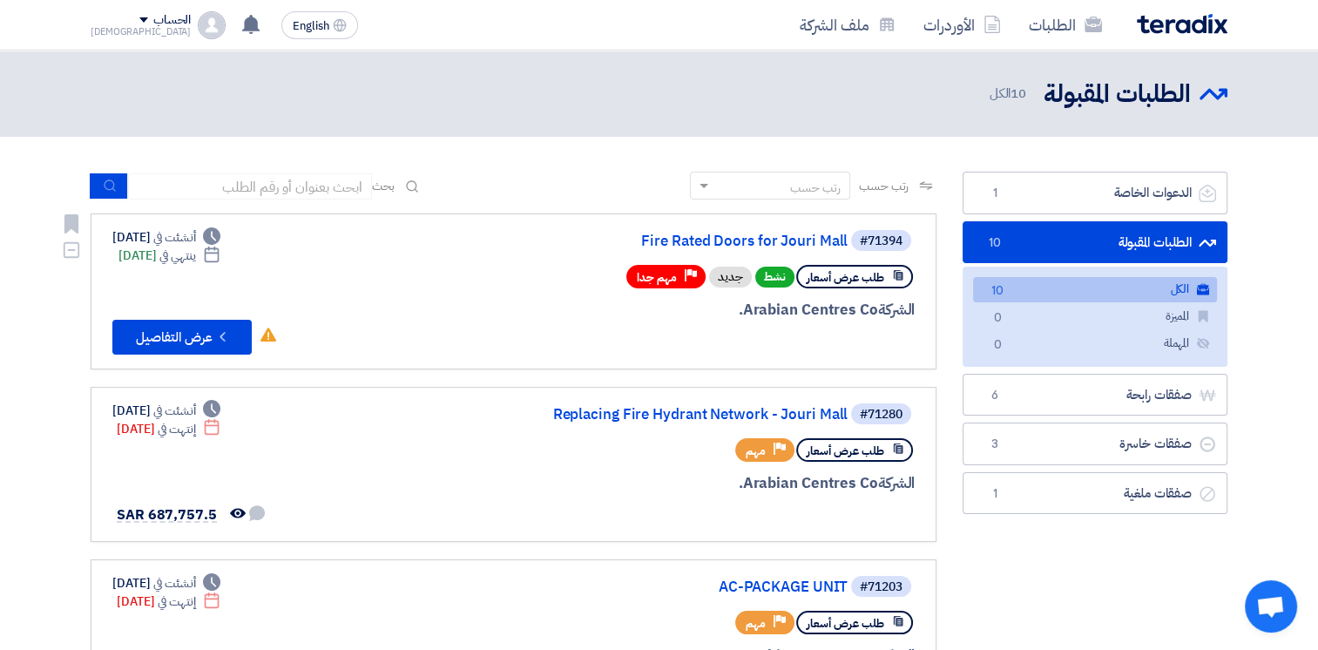
click at [739, 325] on div "#71394 Fire Rated Doors for Jouri Mall طلب عرض أسعار نشط جديد Priority مهم جدا …" at bounding box center [705, 291] width 419 height 126
click at [591, 246] on div "#71394 Fire Rated Doors for Jouri Mall طلب عرض أسعار نشط جديد Priority مهم جدا …" at bounding box center [705, 291] width 419 height 126
click at [695, 324] on div "#71394 Fire Rated Doors for Jouri Mall طلب عرض أسعار نشط جديد Priority مهم جدا …" at bounding box center [705, 291] width 419 height 126
click at [720, 319] on div "الشركة Arabian Centres Co." at bounding box center [705, 310] width 419 height 23
click at [598, 245] on div "#71394 Fire Rated Doors for Jouri Mall طلب عرض أسعار نشط جديد Priority مهم جدا …" at bounding box center [705, 291] width 419 height 126
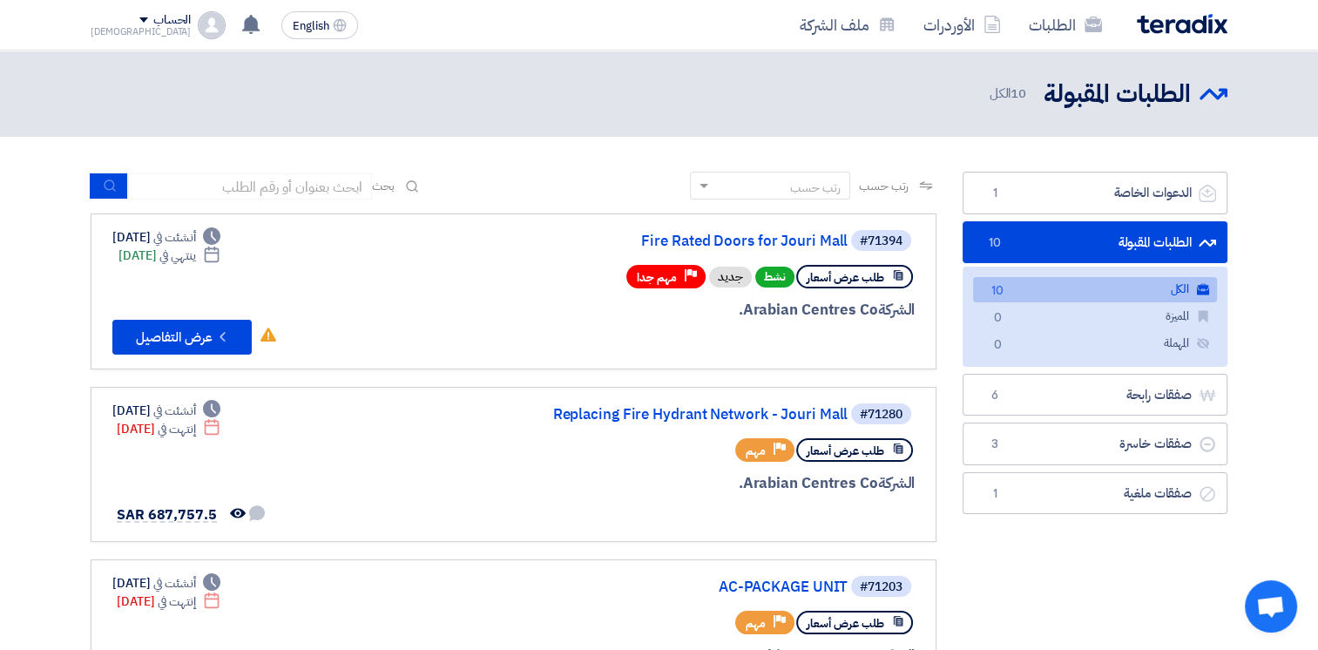
click at [742, 327] on div "#71394 Fire Rated Doors for Jouri Mall طلب عرض أسعار نشط جديد Priority مهم جدا …" at bounding box center [705, 291] width 419 height 126
click at [613, 249] on div "#71394 Fire Rated Doors for Jouri Mall طلب عرض أسعار نشط جديد Priority مهم جدا …" at bounding box center [705, 291] width 419 height 126
click at [711, 312] on div "الشركة Arabian Centres Co." at bounding box center [705, 310] width 419 height 23
click at [742, 322] on div "#71394 Fire Rated Doors for Jouri Mall طلب عرض أسعار نشط جديد Priority مهم جدا …" at bounding box center [705, 291] width 419 height 126
click at [547, 228] on div "#71394 Fire Rated Doors for Jouri Mall طلب عرض أسعار نشط جديد Priority مهم جدا …" at bounding box center [705, 291] width 419 height 126
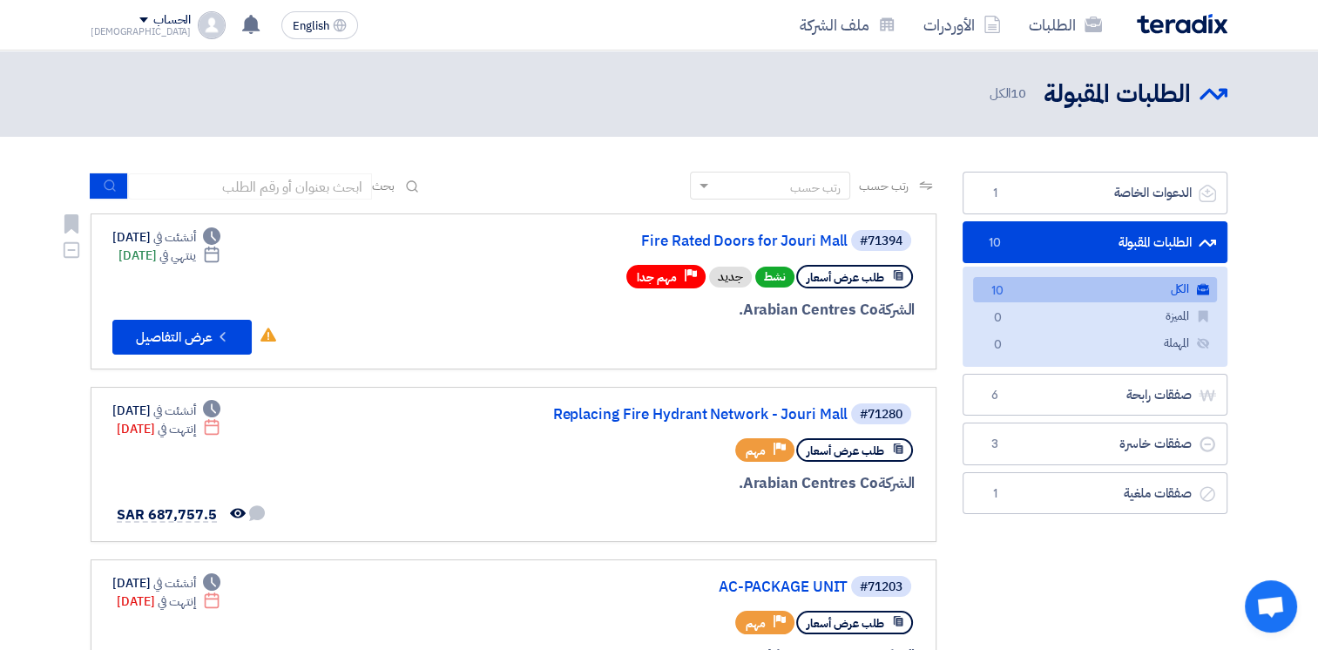
click at [668, 319] on div "الشركة Arabian Centres Co." at bounding box center [705, 310] width 419 height 23
click at [732, 319] on div "الشركة Arabian Centres Co." at bounding box center [705, 310] width 419 height 23
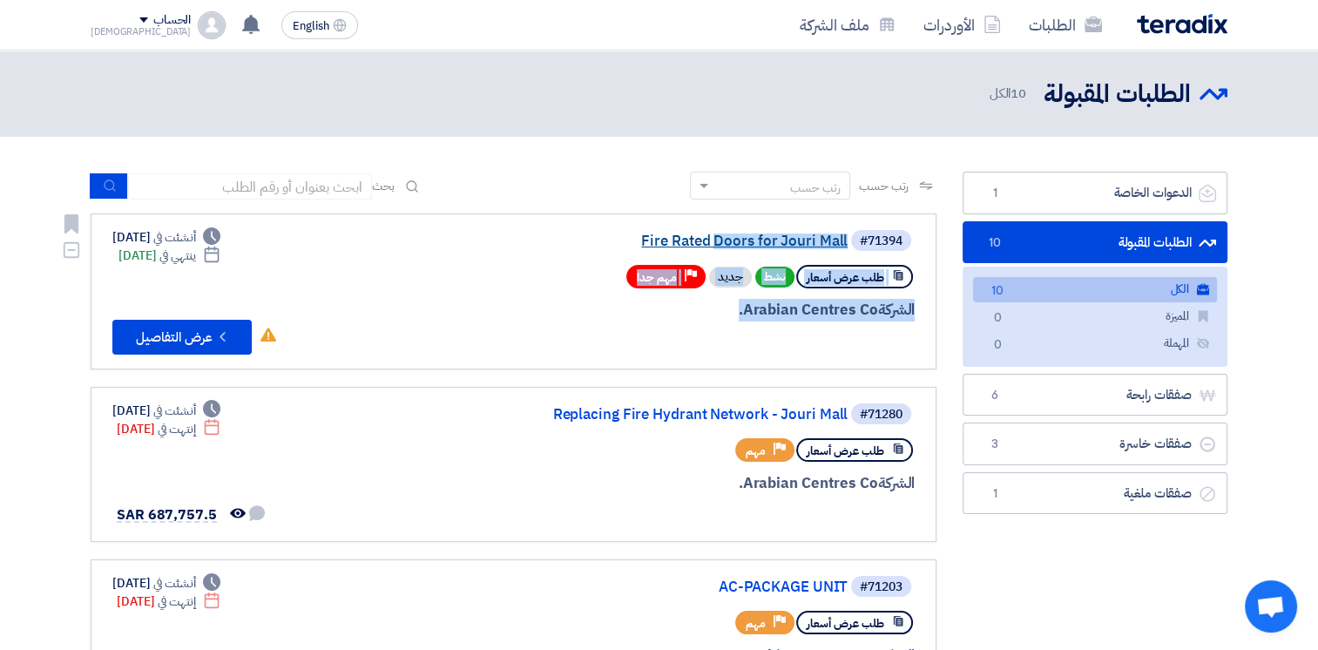
click at [627, 248] on div "#71394 Fire Rated Doors for Jouri Mall طلب عرض أسعار نشط جديد Priority مهم جدا …" at bounding box center [705, 291] width 419 height 126
click at [725, 333] on div at bounding box center [705, 342] width 419 height 24
click at [196, 329] on button "Check details عرض التفاصيل" at bounding box center [181, 337] width 139 height 35
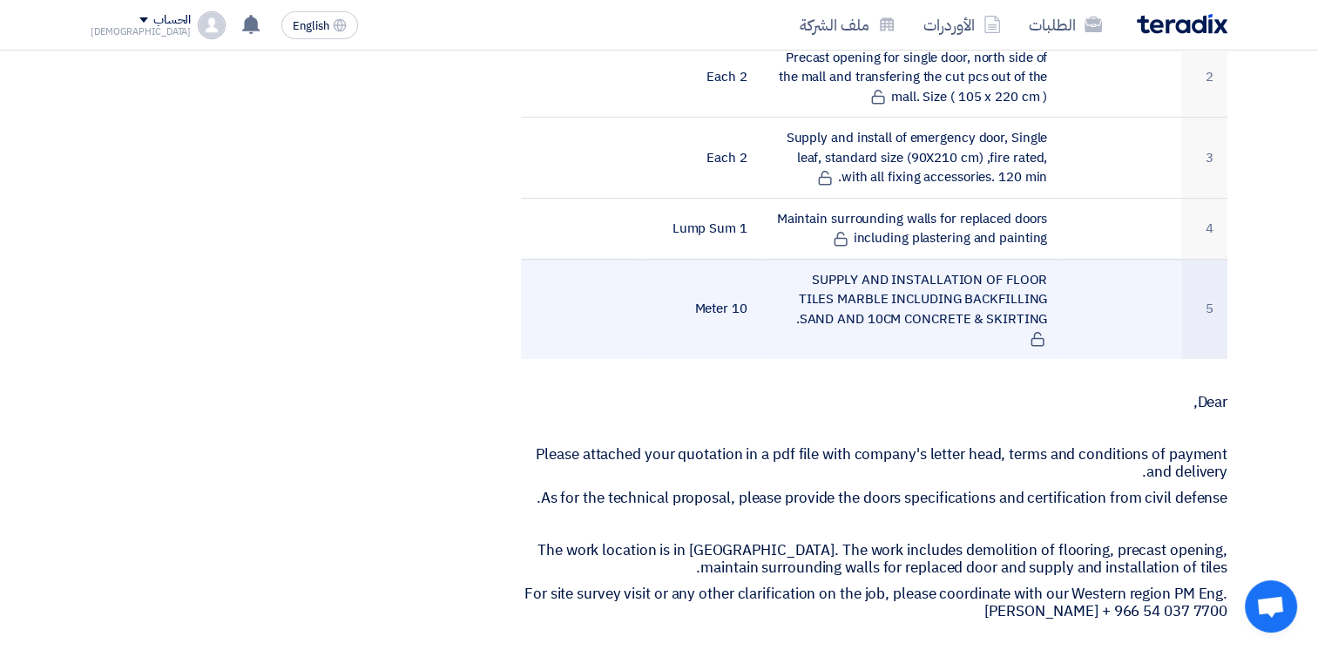
scroll to position [436, 0]
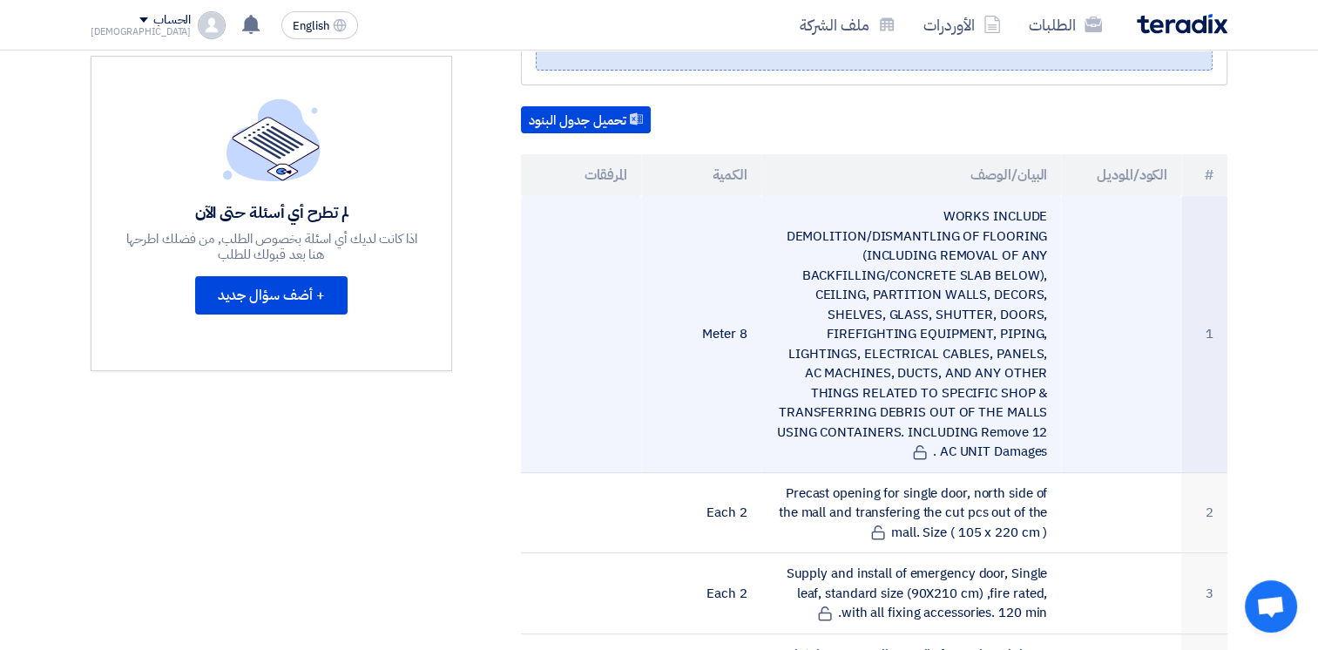
click at [933, 451] on td "WORKS INCLUDE DEMOLITION/DISMANTLING OF FLOORING (INCLUDING REMOVAL OF ANY BACK…" at bounding box center [912, 334] width 301 height 276
click at [932, 451] on td "WORKS INCLUDE DEMOLITION/DISMANTLING OF FLOORING (INCLUDING REMOVAL OF ANY BACK…" at bounding box center [912, 334] width 301 height 276
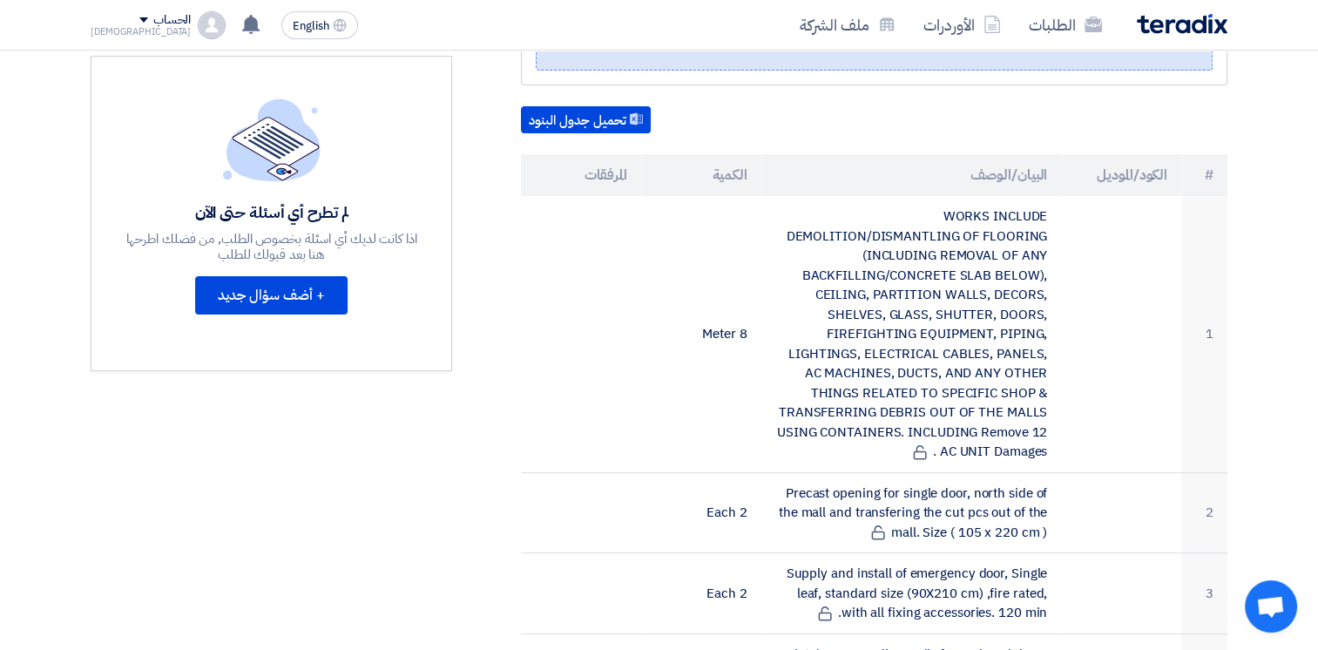
click at [906, 189] on table "# الكود/الموديل البيان/الوصف الكمية المرفقات 1 WORKS INCLUDE DEMOLITION/DISMANT…" at bounding box center [874, 474] width 707 height 641
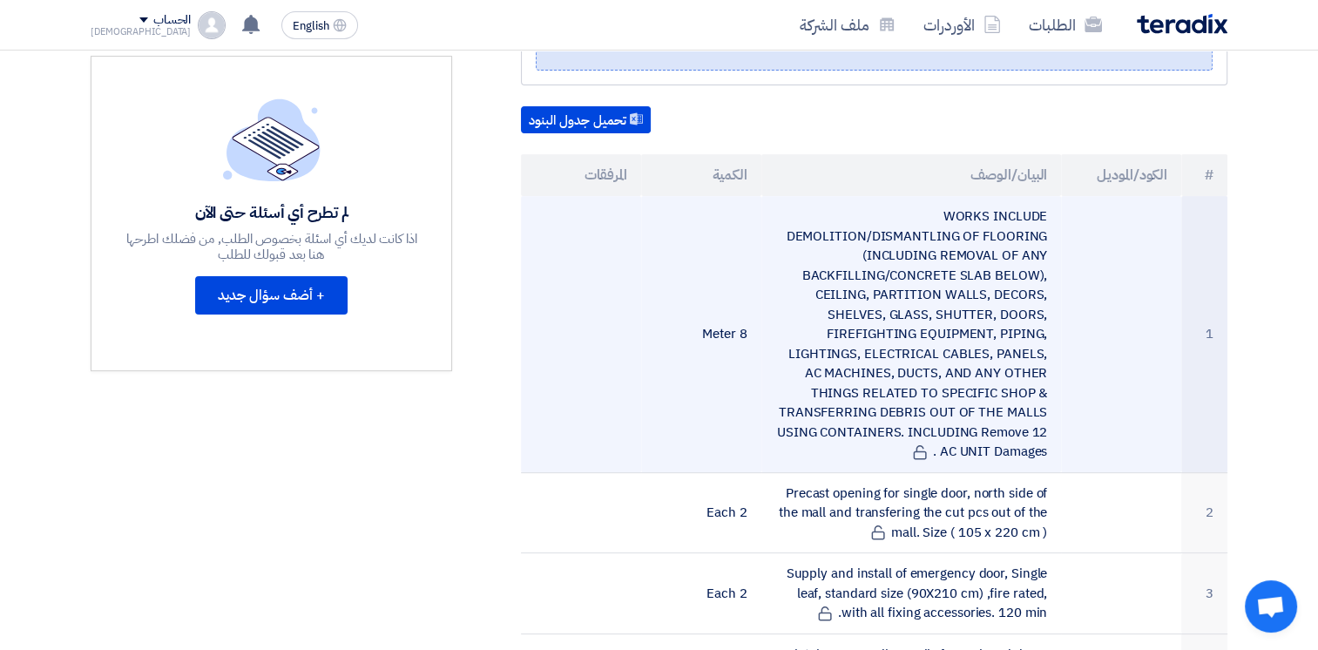
click at [1000, 330] on td "WORKS INCLUDE DEMOLITION/DISMANTLING OF FLOORING (INCLUDING REMOVAL OF ANY BACK…" at bounding box center [912, 334] width 301 height 276
click at [1053, 453] on td "WORKS INCLUDE DEMOLITION/DISMANTLING OF FLOORING (INCLUDING REMOVAL OF ANY BACK…" at bounding box center [912, 334] width 301 height 276
click at [1047, 451] on td "WORKS INCLUDE DEMOLITION/DISMANTLING OF FLOORING (INCLUDING REMOVAL OF ANY BACK…" at bounding box center [912, 334] width 301 height 276
click at [951, 291] on td "WORKS INCLUDE DEMOLITION/DISMANTLING OF FLOORING (INCLUDING REMOVAL OF ANY BACK…" at bounding box center [912, 334] width 301 height 276
click at [956, 241] on td "WORKS INCLUDE DEMOLITION/DISMANTLING OF FLOORING (INCLUDING REMOVAL OF ANY BACK…" at bounding box center [912, 334] width 301 height 276
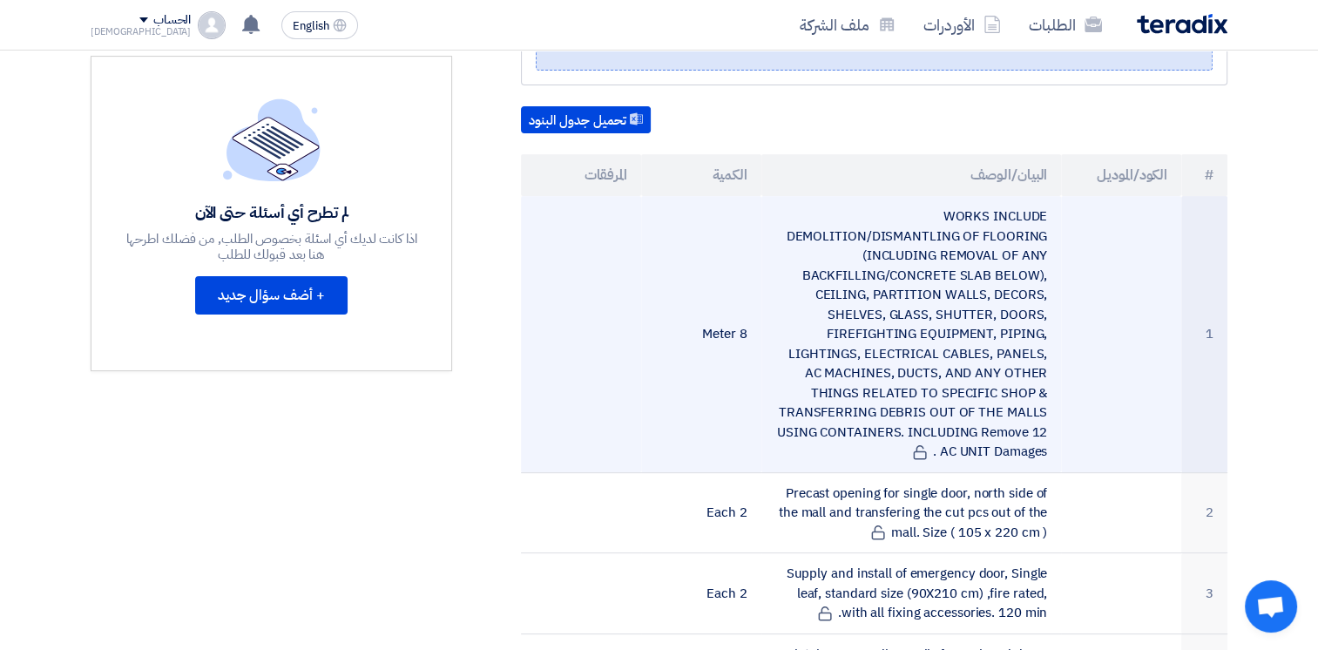
click at [1043, 444] on td "WORKS INCLUDE DEMOLITION/DISMANTLING OF FLOORING (INCLUDING REMOVAL OF ANY BACK…" at bounding box center [912, 334] width 301 height 276
click at [1046, 449] on td "WORKS INCLUDE DEMOLITION/DISMANTLING OF FLOORING (INCLUDING REMOVAL OF ANY BACK…" at bounding box center [912, 334] width 301 height 276
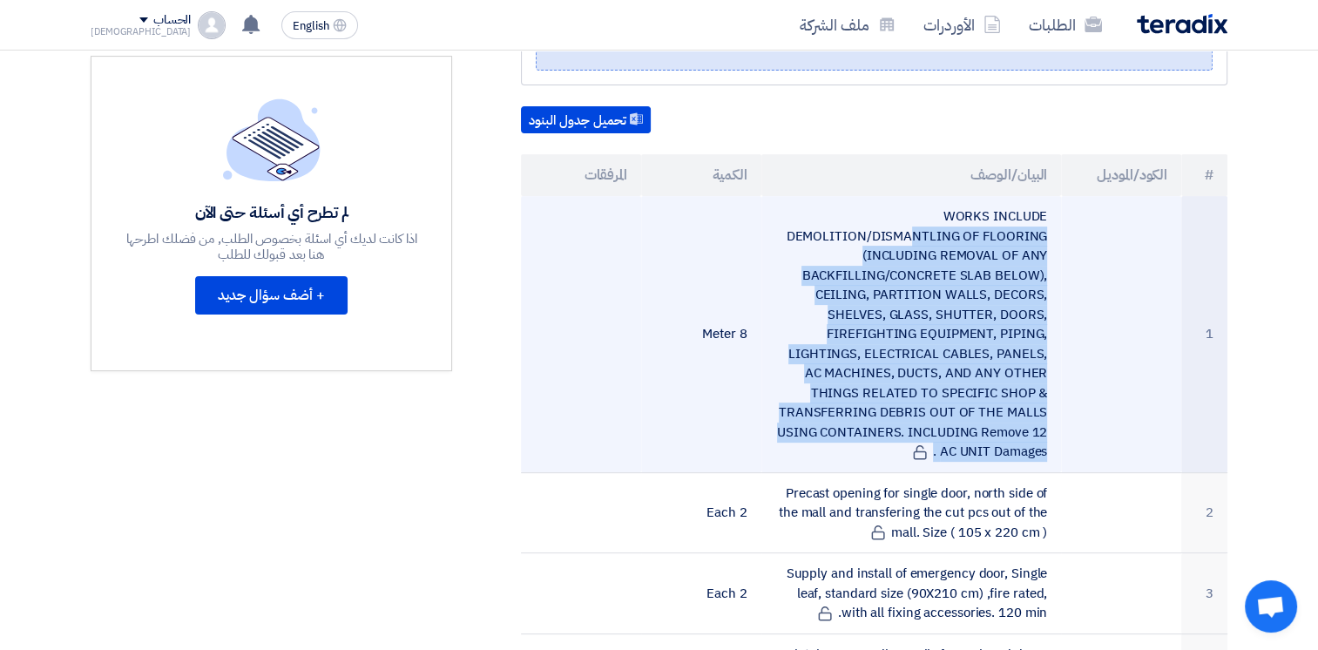
click at [938, 196] on td "WORKS INCLUDE DEMOLITION/DISMANTLING OF FLOORING (INCLUDING REMOVAL OF ANY BACK…" at bounding box center [912, 334] width 301 height 276
click at [948, 211] on td "WORKS INCLUDE DEMOLITION/DISMANTLING OF FLOORING (INCLUDING REMOVAL OF ANY BACK…" at bounding box center [912, 334] width 301 height 276
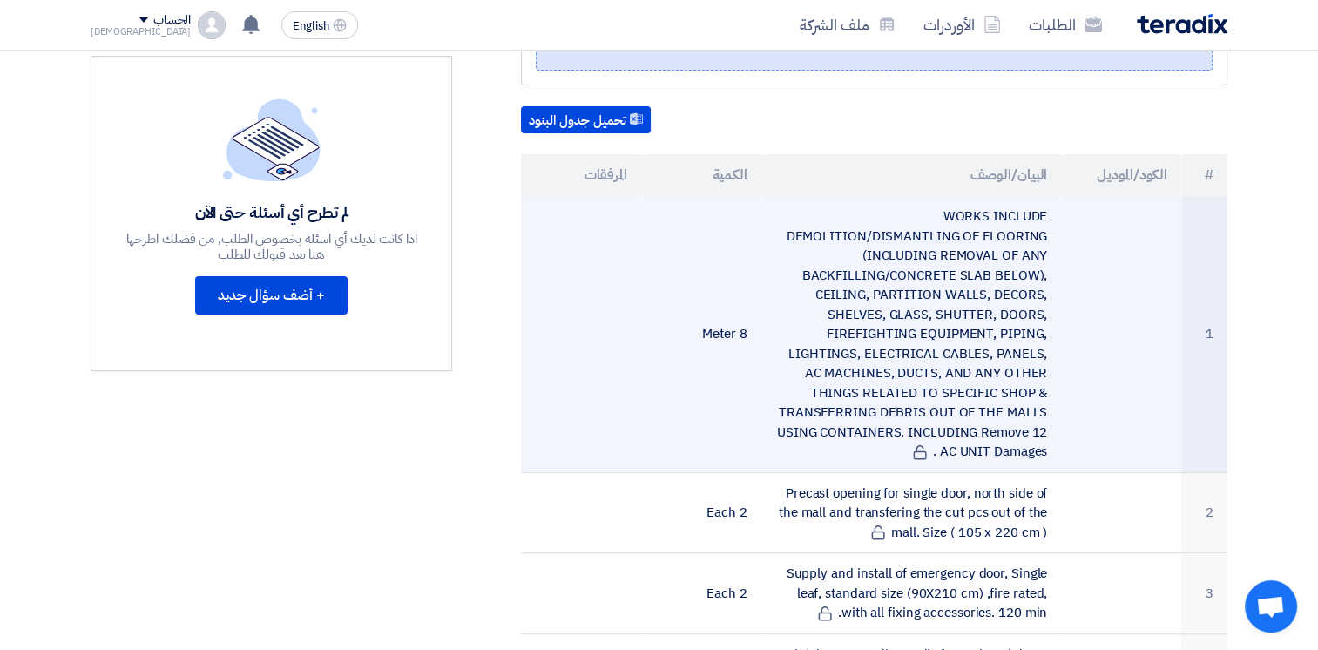
click at [955, 214] on td "WORKS INCLUDE DEMOLITION/DISMANTLING OF FLOORING (INCLUDING REMOVAL OF ANY BACK…" at bounding box center [912, 334] width 301 height 276
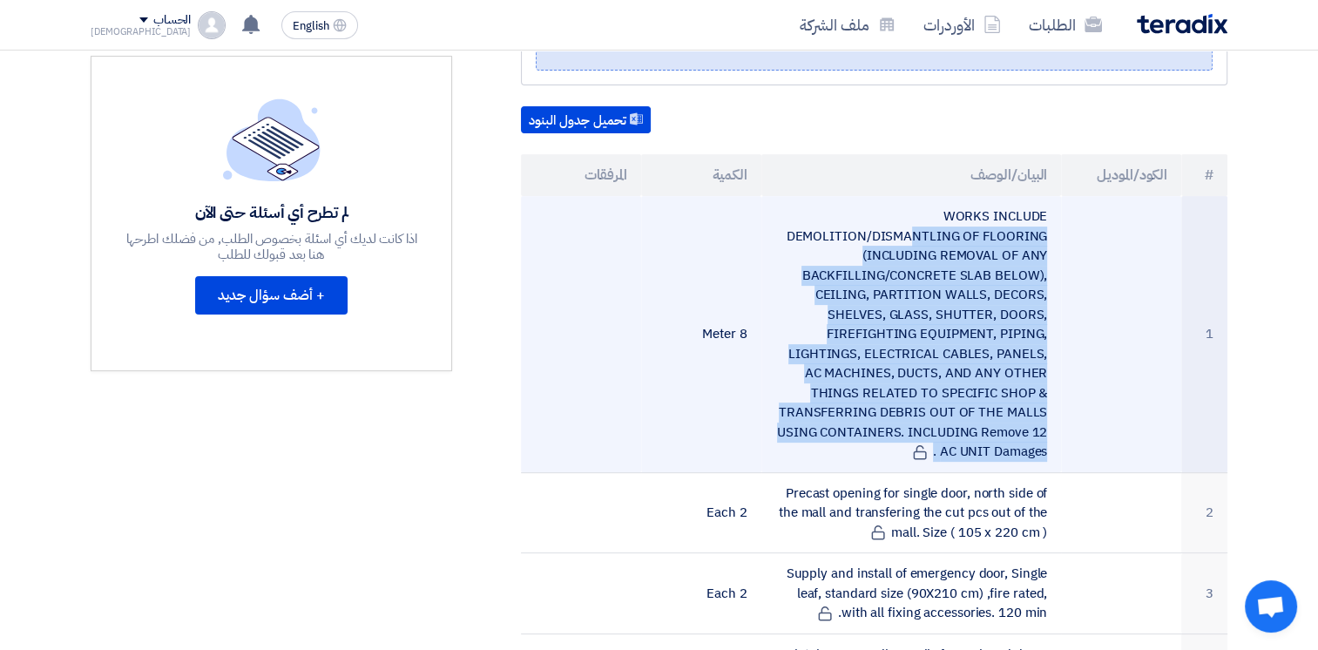
click at [1044, 455] on td "WORKS INCLUDE DEMOLITION/DISMANTLING OF FLOORING (INCLUDING REMOVAL OF ANY BACK…" at bounding box center [912, 334] width 301 height 276
click at [1048, 447] on td "WORKS INCLUDE DEMOLITION/DISMANTLING OF FLOORING (INCLUDING REMOVAL OF ANY BACK…" at bounding box center [912, 334] width 301 height 276
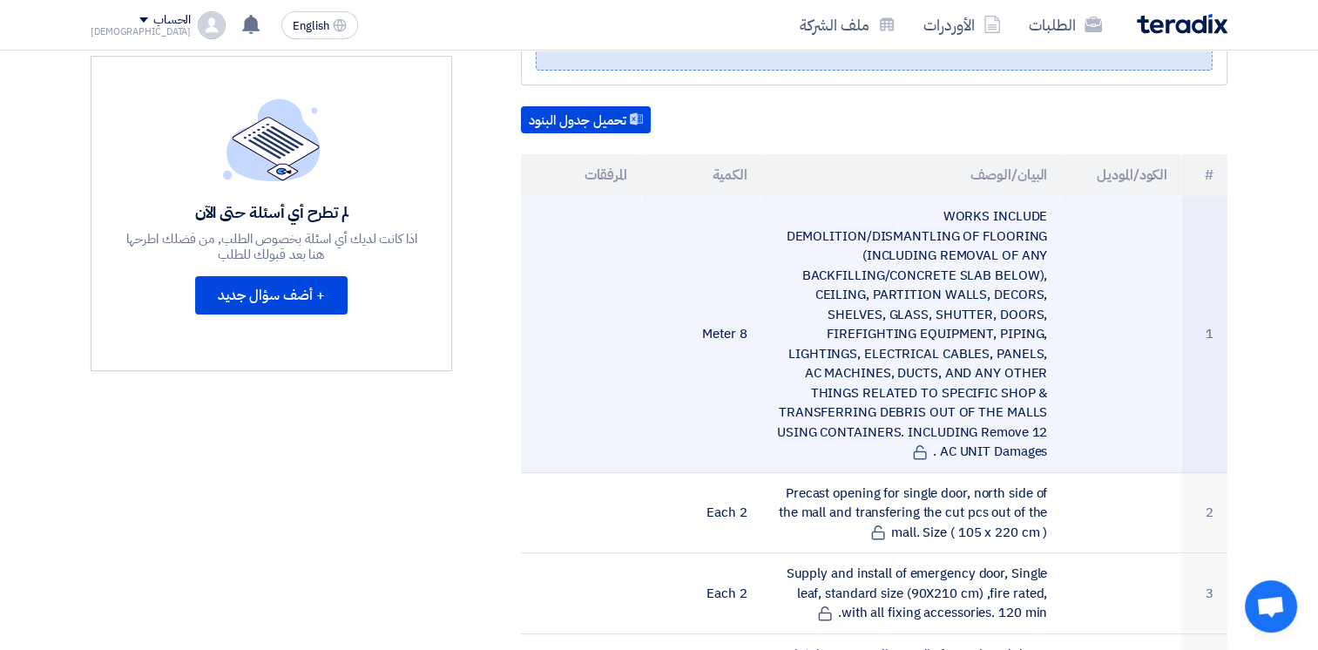
click at [1042, 448] on td "WORKS INCLUDE DEMOLITION/DISMANTLING OF FLOORING (INCLUDING REMOVAL OF ANY BACK…" at bounding box center [912, 334] width 301 height 276
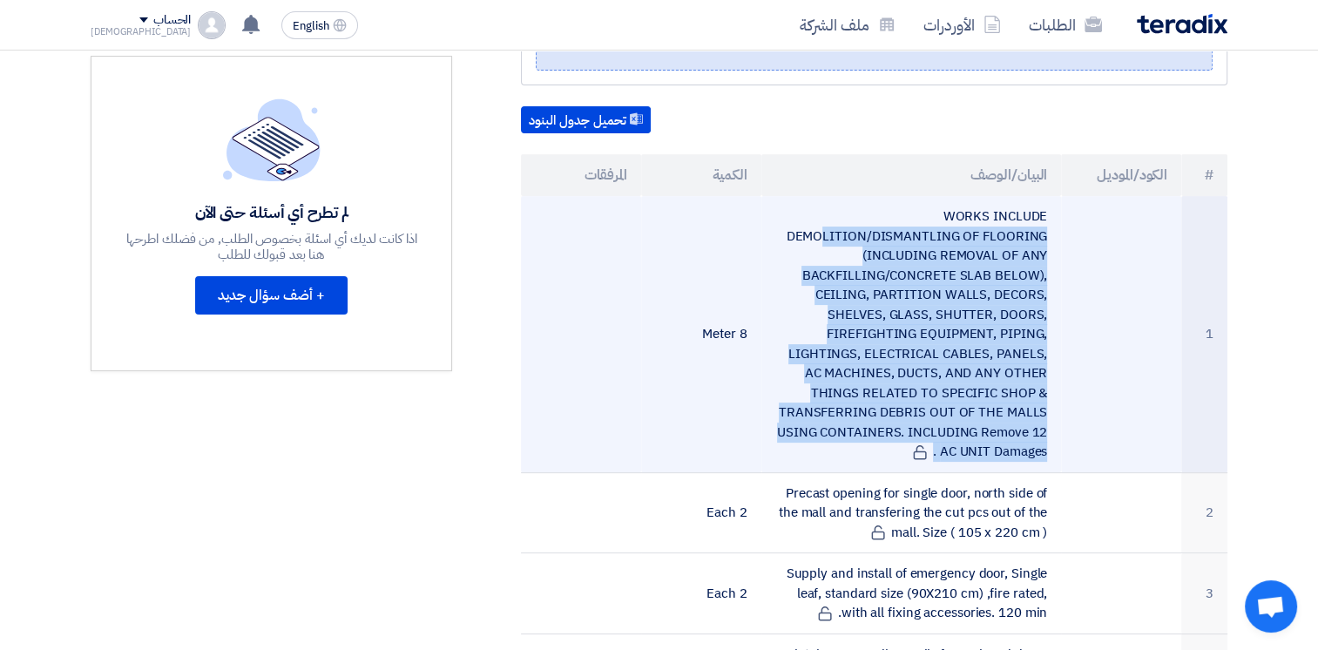
click at [952, 214] on td "WORKS INCLUDE DEMOLITION/DISMANTLING OF FLOORING (INCLUDING REMOVAL OF ANY BACK…" at bounding box center [912, 334] width 301 height 276
click at [948, 214] on td "WORKS INCLUDE DEMOLITION/DISMANTLING OF FLOORING (INCLUDING REMOVAL OF ANY BACK…" at bounding box center [912, 334] width 301 height 276
click at [945, 207] on td "WORKS INCLUDE DEMOLITION/DISMANTLING OF FLOORING (INCLUDING REMOVAL OF ANY BACK…" at bounding box center [912, 334] width 301 height 276
click at [949, 213] on td "WORKS INCLUDE DEMOLITION/DISMANTLING OF FLOORING (INCLUDING REMOVAL OF ANY BACK…" at bounding box center [912, 334] width 301 height 276
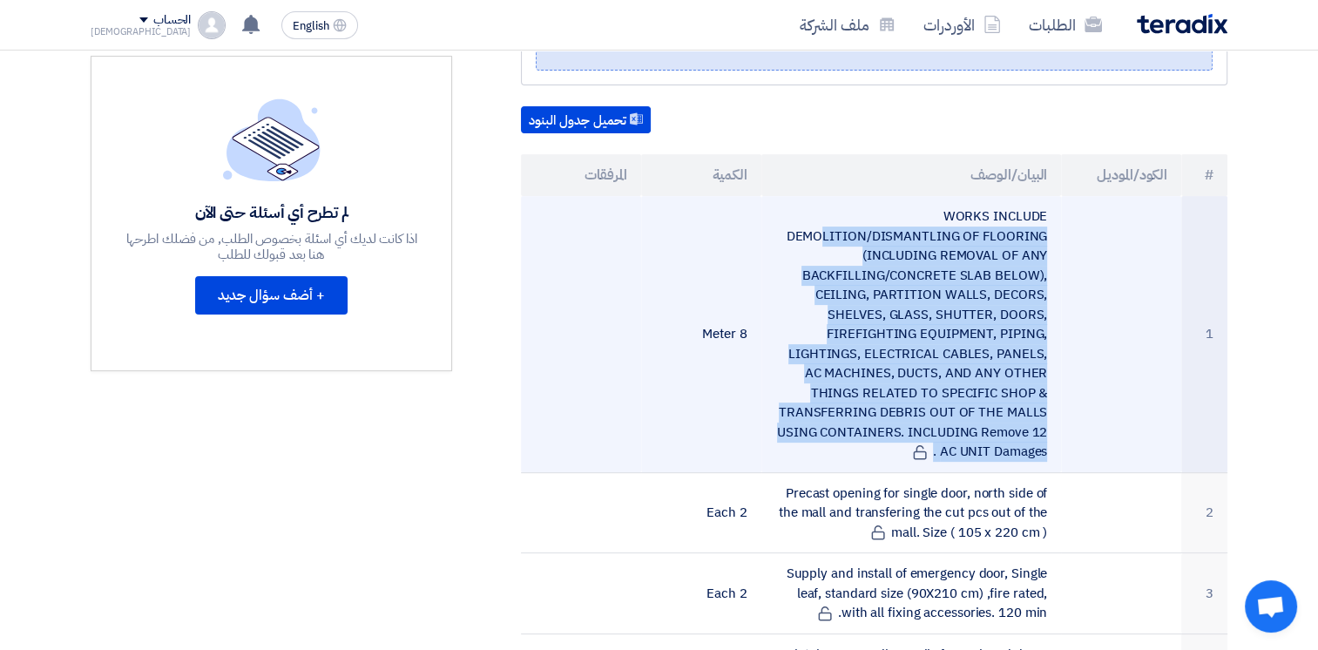
click at [1043, 452] on td "WORKS INCLUDE DEMOLITION/DISMANTLING OF FLOORING (INCLUDING REMOVAL OF ANY BACK…" at bounding box center [912, 334] width 301 height 276
click at [1035, 451] on td "WORKS INCLUDE DEMOLITION/DISMANTLING OF FLOORING (INCLUDING REMOVAL OF ANY BACK…" at bounding box center [912, 334] width 301 height 276
click at [1047, 448] on td "WORKS INCLUDE DEMOLITION/DISMANTLING OF FLOORING (INCLUDING REMOVAL OF ANY BACK…" at bounding box center [912, 334] width 301 height 276
click at [971, 214] on td "WORKS INCLUDE DEMOLITION/DISMANTLING OF FLOORING (INCLUDING REMOVAL OF ANY BACK…" at bounding box center [912, 334] width 301 height 276
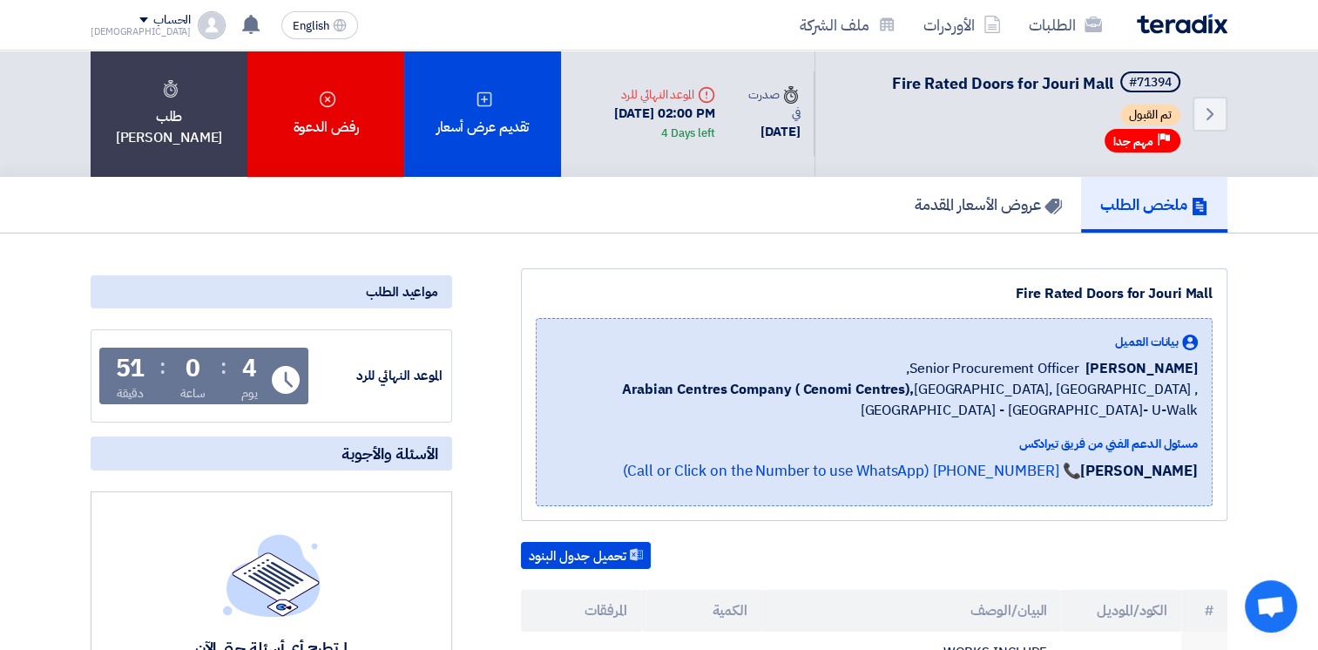
drag, startPoint x: 562, startPoint y: 389, endPoint x: 1211, endPoint y: 373, distance: 649.4
click at [1211, 373] on div "بيانات العميل [PERSON_NAME] Senior Procurement Officer, Arabian Centres Company…" at bounding box center [874, 412] width 677 height 188
drag, startPoint x: 1211, startPoint y: 373, endPoint x: 976, endPoint y: 364, distance: 235.5
click at [980, 365] on span "Senior Procurement Officer," at bounding box center [992, 368] width 173 height 21
click at [933, 360] on span "Senior Procurement Officer," at bounding box center [992, 368] width 173 height 21
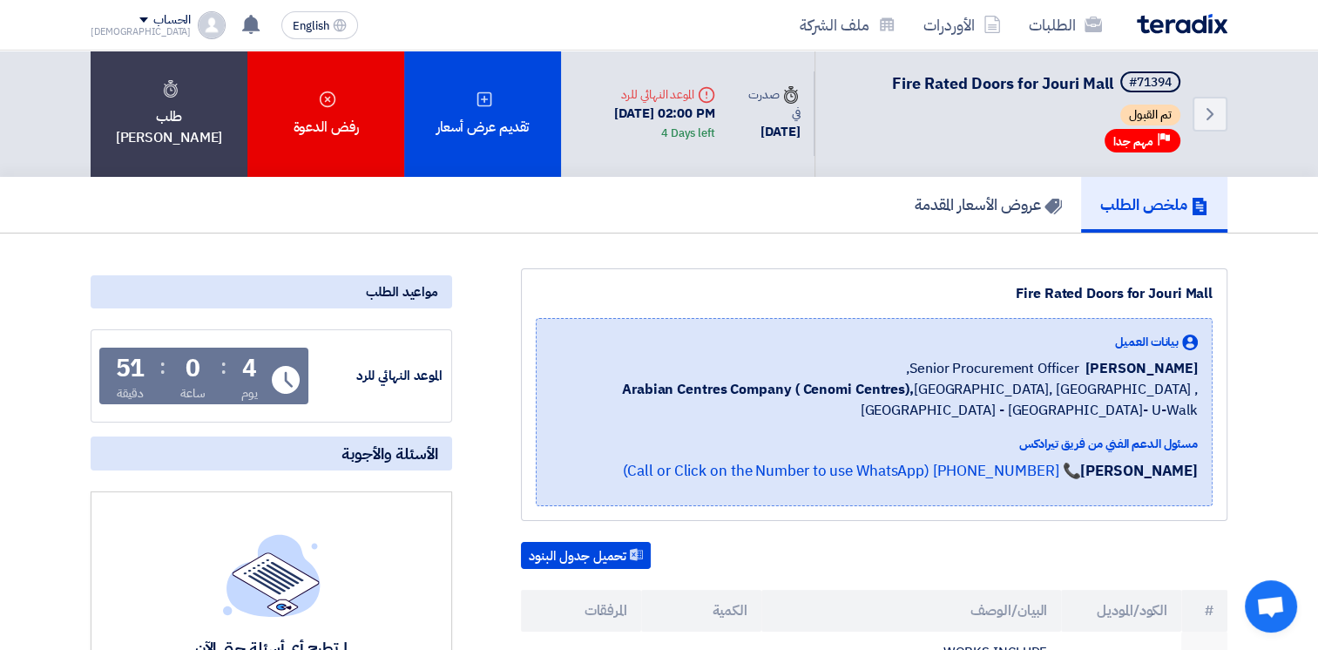
drag, startPoint x: 921, startPoint y: 361, endPoint x: 1209, endPoint y: 413, distance: 292.3
click at [1209, 413] on div "بيانات العميل [PERSON_NAME] Senior Procurement Officer, Arabian Centres Company…" at bounding box center [874, 412] width 677 height 188
drag, startPoint x: 1209, startPoint y: 413, endPoint x: 1180, endPoint y: 413, distance: 28.8
click at [1180, 413] on span "Arabian Centres Company ( [GEOGRAPHIC_DATA]), [GEOGRAPHIC_DATA], [GEOGRAPHIC_DA…" at bounding box center [874, 400] width 647 height 42
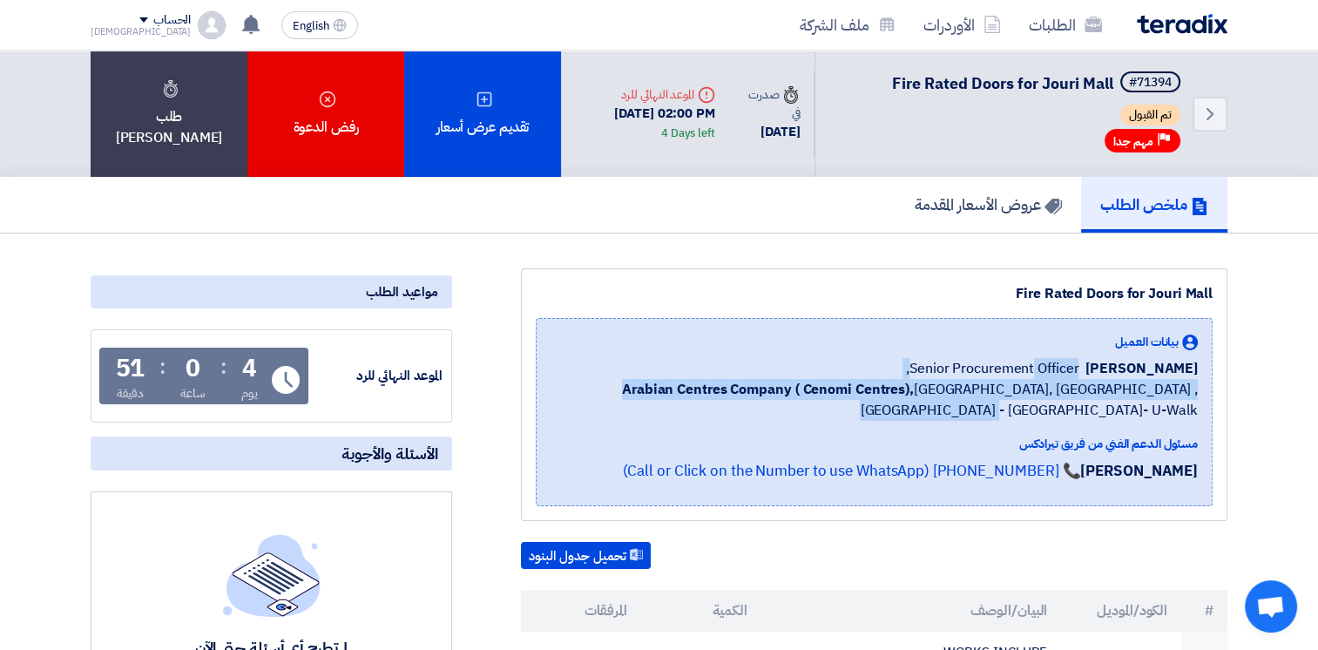
click at [937, 357] on div "بيانات العميل [PERSON_NAME] Senior Procurement Officer, Arabian Centres Company…" at bounding box center [874, 412] width 677 height 188
click at [936, 358] on span "Senior Procurement Officer," at bounding box center [992, 368] width 173 height 21
click at [931, 358] on span "Senior Procurement Officer," at bounding box center [992, 368] width 173 height 21
click at [928, 358] on span "Senior Procurement Officer," at bounding box center [992, 368] width 173 height 21
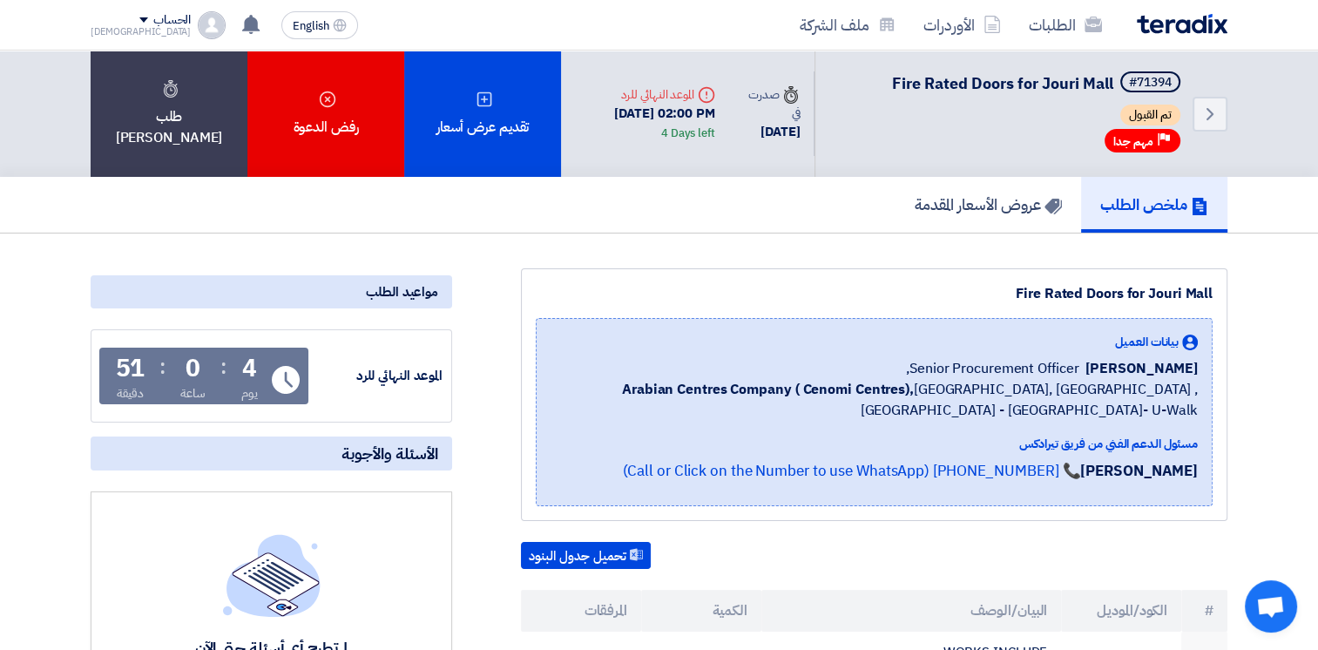
click at [929, 363] on span "Senior Procurement Officer," at bounding box center [992, 368] width 173 height 21
click at [1152, 369] on div "[PERSON_NAME] Senior Procurement Officer," at bounding box center [874, 368] width 647 height 21
click at [979, 371] on span "Senior Procurement Officer," at bounding box center [992, 368] width 173 height 21
click at [935, 369] on span "Senior Procurement Officer," at bounding box center [992, 368] width 173 height 21
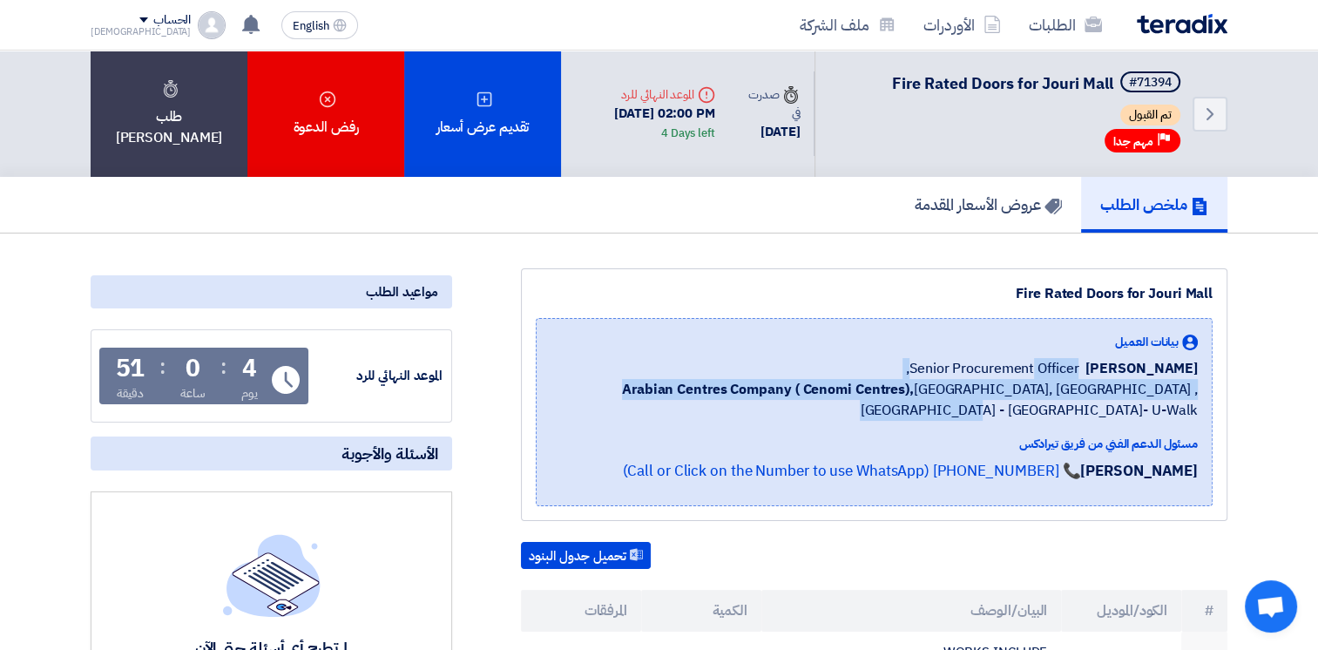
click at [1180, 397] on div "بيانات العميل [PERSON_NAME] Senior Procurement Officer, Arabian Centres Company…" at bounding box center [874, 377] width 647 height 88
click at [976, 373] on span "Senior Procurement Officer," at bounding box center [992, 368] width 173 height 21
click at [917, 370] on div "[PERSON_NAME] Senior Procurement Officer," at bounding box center [874, 368] width 647 height 21
click at [924, 366] on span "Senior Procurement Officer," at bounding box center [992, 368] width 173 height 21
click at [946, 361] on span "Senior Procurement Officer," at bounding box center [992, 368] width 173 height 21
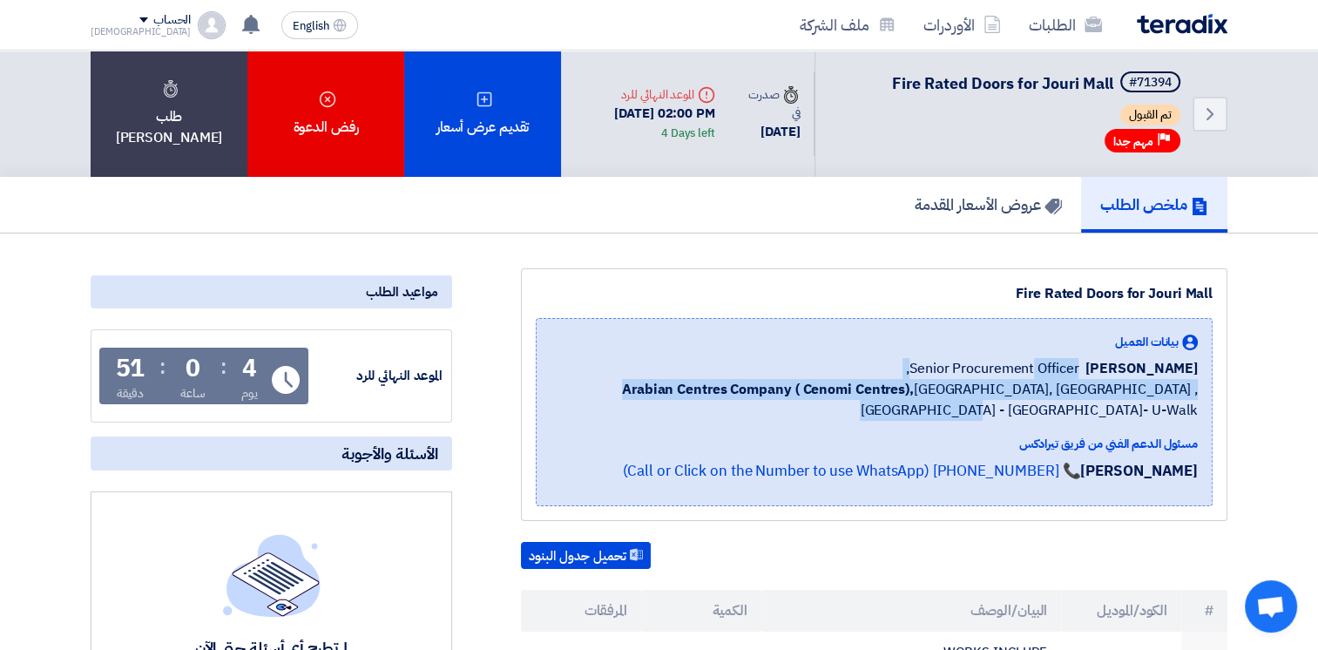
click at [924, 361] on span "Senior Procurement Officer," at bounding box center [992, 368] width 173 height 21
click at [921, 361] on div "[PERSON_NAME] Senior Procurement Officer," at bounding box center [874, 368] width 647 height 21
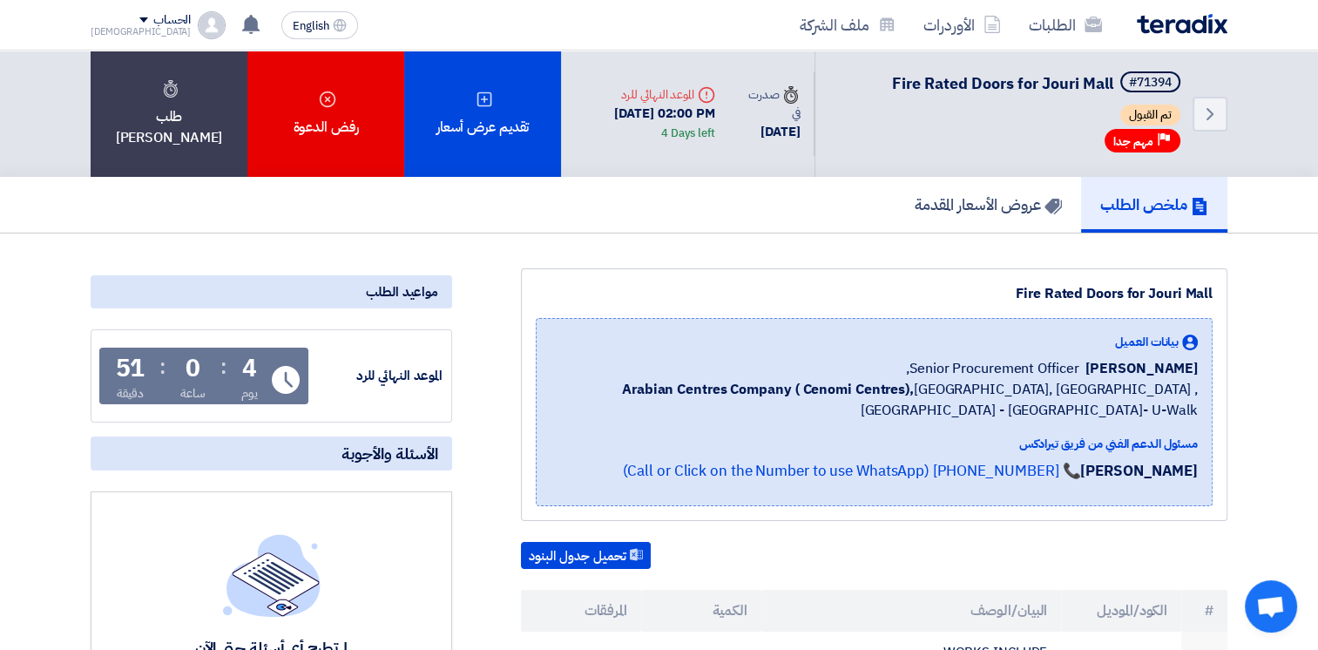
click at [931, 362] on span "Senior Procurement Officer," at bounding box center [992, 368] width 173 height 21
drag, startPoint x: 929, startPoint y: 363, endPoint x: 1199, endPoint y: 413, distance: 274.8
click at [1199, 413] on div "بيانات العميل [PERSON_NAME] Senior Procurement Officer, Arabian Centres Company…" at bounding box center [874, 412] width 677 height 188
drag, startPoint x: 1199, startPoint y: 413, endPoint x: 1189, endPoint y: 412, distance: 10.5
click at [1189, 412] on span "Arabian Centres Company ( [GEOGRAPHIC_DATA]), [GEOGRAPHIC_DATA], [GEOGRAPHIC_DA…" at bounding box center [874, 400] width 647 height 42
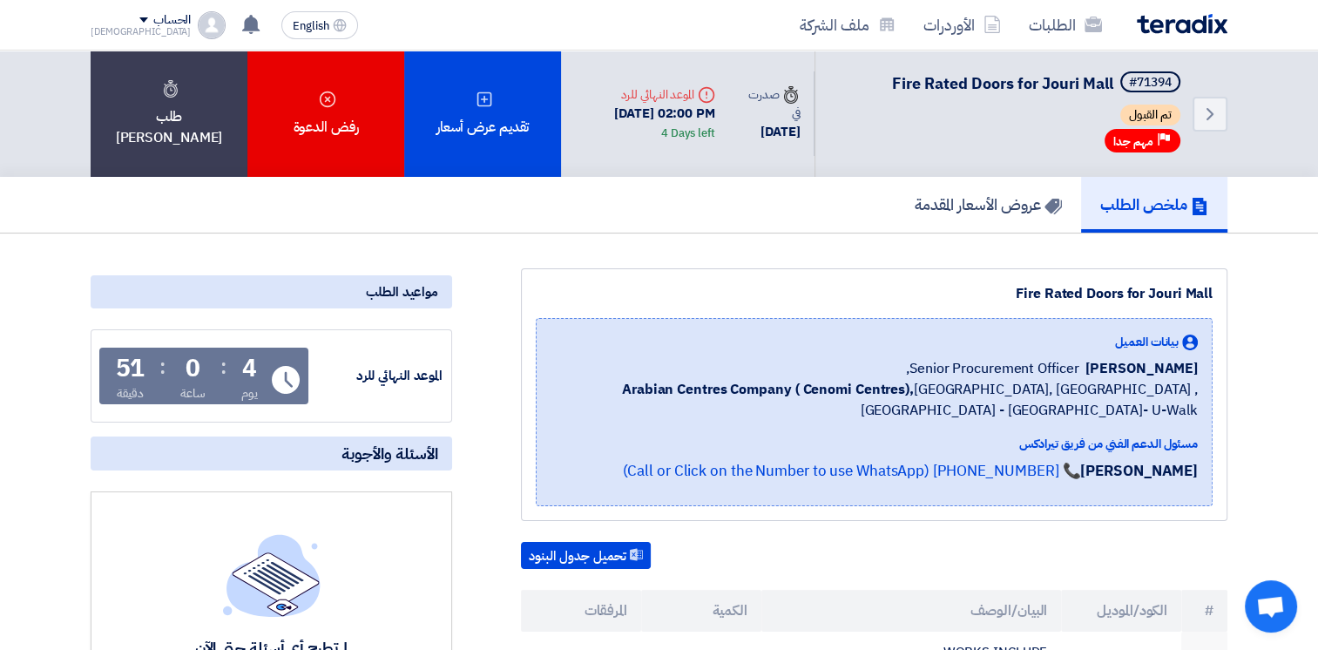
drag, startPoint x: 1196, startPoint y: 410, endPoint x: 926, endPoint y: 359, distance: 274.8
click at [926, 359] on div "بيانات العميل [PERSON_NAME] Senior Procurement Officer, Arabian Centres Company…" at bounding box center [874, 377] width 647 height 88
click at [622, 379] on b "Arabian Centres Company ( Cenomi Centres)," at bounding box center [768, 389] width 292 height 21
click at [549, 396] on div "بيانات العميل [PERSON_NAME] Senior Procurement Officer, Arabian Centres Company…" at bounding box center [874, 412] width 677 height 188
click at [559, 389] on span "Arabian Centres Company ( [GEOGRAPHIC_DATA]), [GEOGRAPHIC_DATA], [GEOGRAPHIC_DA…" at bounding box center [874, 400] width 647 height 42
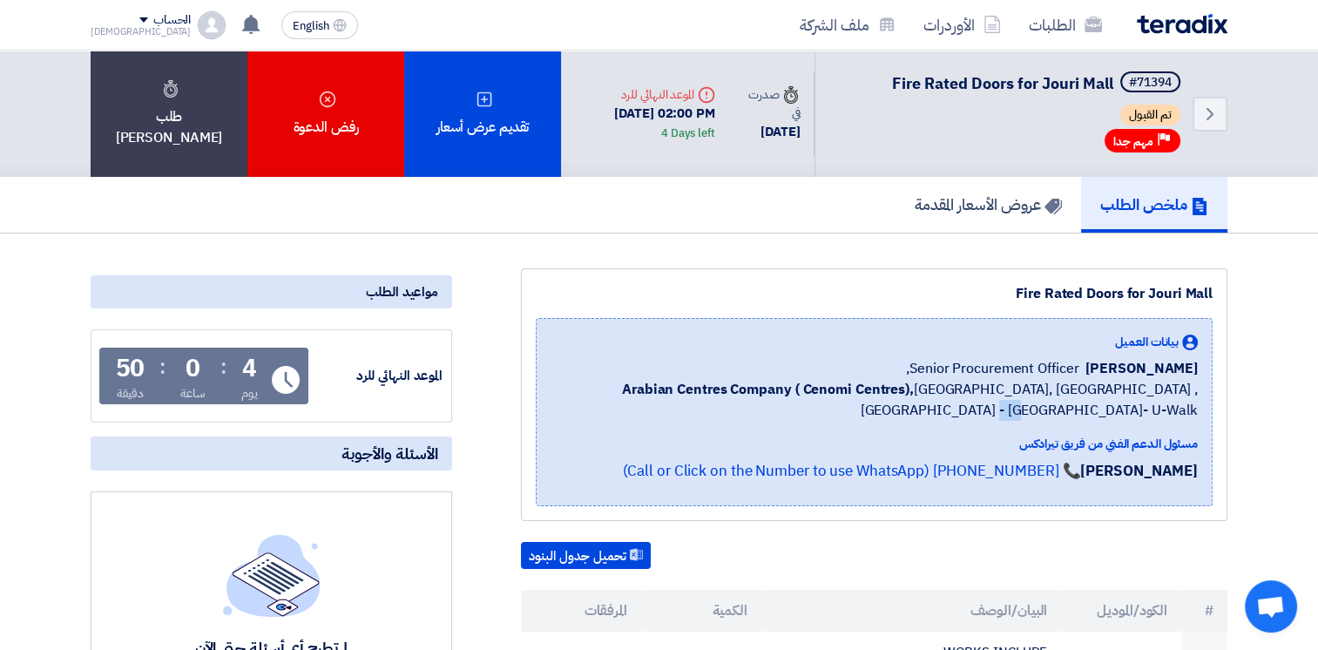
drag, startPoint x: 579, startPoint y: 389, endPoint x: 1180, endPoint y: 405, distance: 601.5
click at [1180, 405] on span "Arabian Centres Company ( [GEOGRAPHIC_DATA]), [GEOGRAPHIC_DATA], [GEOGRAPHIC_DA…" at bounding box center [874, 400] width 647 height 42
drag, startPoint x: 1180, startPoint y: 405, endPoint x: 1195, endPoint y: 412, distance: 16.4
click at [1176, 410] on span "Arabian Centres Company ( [GEOGRAPHIC_DATA]), [GEOGRAPHIC_DATA], [GEOGRAPHIC_DA…" at bounding box center [874, 400] width 647 height 42
click at [1201, 413] on div "بيانات العميل [PERSON_NAME] Senior Procurement Officer, Arabian Centres Company…" at bounding box center [874, 412] width 677 height 188
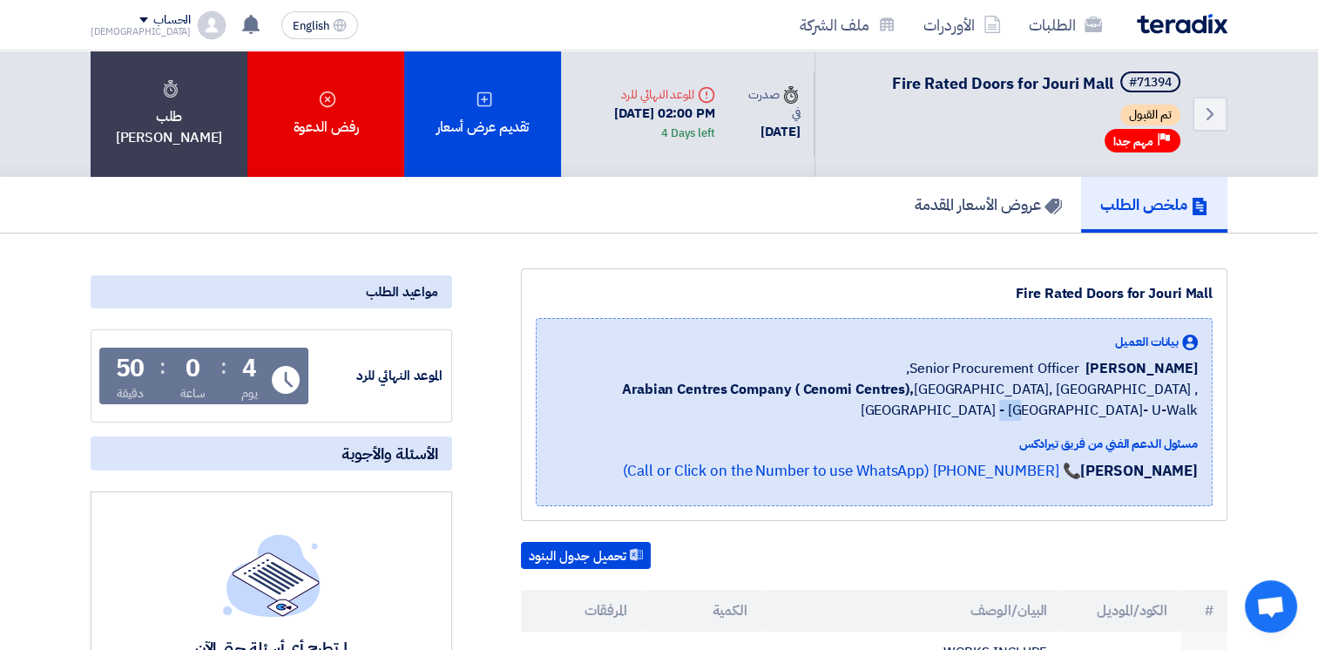
drag, startPoint x: 1193, startPoint y: 413, endPoint x: 560, endPoint y: 350, distance: 635.8
click at [560, 350] on div "بيانات العميل [PERSON_NAME] Senior Procurement Officer, Arabian Centres Company…" at bounding box center [874, 377] width 647 height 88
click at [622, 388] on b "Arabian Centres Company ( Cenomi Centres)," at bounding box center [768, 389] width 292 height 21
click at [561, 389] on span "Arabian Centres Company ( [GEOGRAPHIC_DATA]), [GEOGRAPHIC_DATA], [GEOGRAPHIC_DA…" at bounding box center [874, 400] width 647 height 42
drag, startPoint x: 561, startPoint y: 389, endPoint x: 1189, endPoint y: 417, distance: 628.1
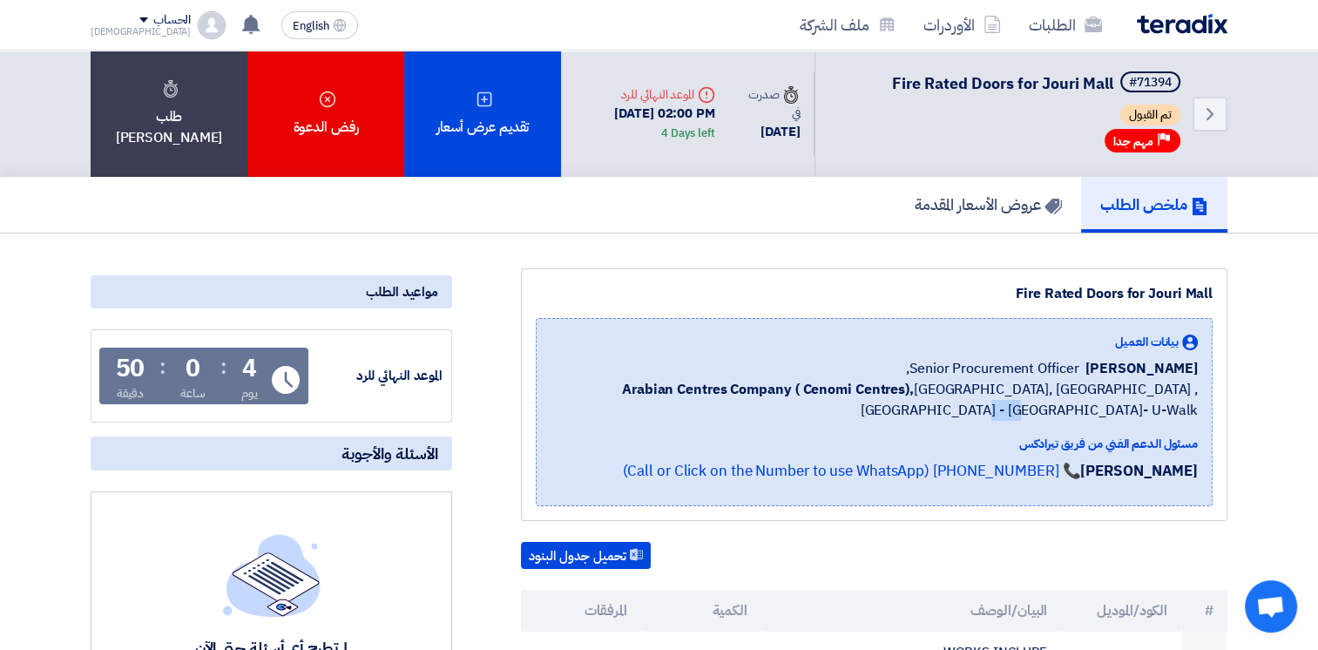
click at [1189, 417] on span "Arabian Centres Company ( [GEOGRAPHIC_DATA]), [GEOGRAPHIC_DATA], [GEOGRAPHIC_DA…" at bounding box center [874, 400] width 647 height 42
click at [1181, 417] on span "Arabian Centres Company ( [GEOGRAPHIC_DATA]), [GEOGRAPHIC_DATA], [GEOGRAPHIC_DA…" at bounding box center [874, 400] width 647 height 42
click at [1195, 416] on span "Arabian Centres Company ( [GEOGRAPHIC_DATA]), [GEOGRAPHIC_DATA], [GEOGRAPHIC_DA…" at bounding box center [874, 400] width 647 height 42
click at [1189, 412] on span "Arabian Centres Company ( [GEOGRAPHIC_DATA]), [GEOGRAPHIC_DATA], [GEOGRAPHIC_DA…" at bounding box center [874, 400] width 647 height 42
drag, startPoint x: 1196, startPoint y: 412, endPoint x: 567, endPoint y: 381, distance: 629.1
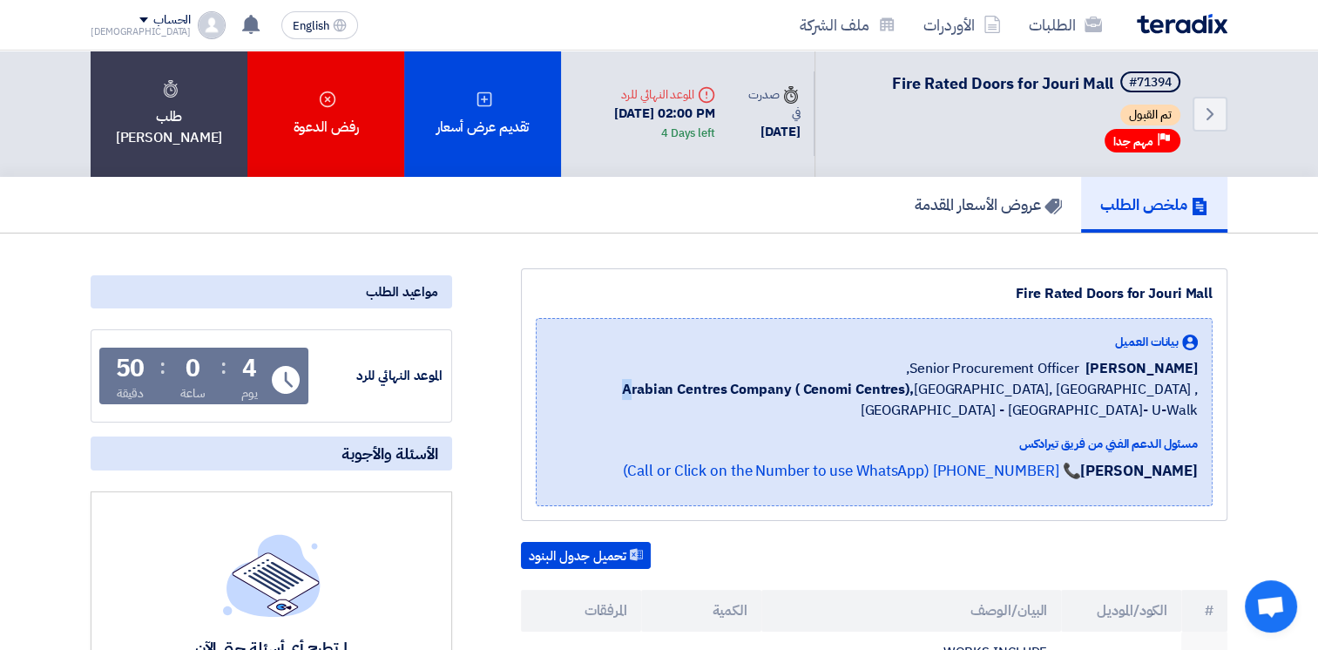
click at [567, 381] on span "Arabian Centres Company ( [GEOGRAPHIC_DATA]), [GEOGRAPHIC_DATA], [GEOGRAPHIC_DA…" at bounding box center [874, 400] width 647 height 42
drag, startPoint x: 567, startPoint y: 381, endPoint x: 559, endPoint y: 389, distance: 11.7
click at [622, 382] on b "Arabian Centres Company ( Cenomi Centres)," at bounding box center [768, 389] width 292 height 21
drag, startPoint x: 558, startPoint y: 389, endPoint x: 1197, endPoint y: 411, distance: 640.0
click at [1197, 411] on span "Arabian Centres Company ( [GEOGRAPHIC_DATA]), [GEOGRAPHIC_DATA], [GEOGRAPHIC_DA…" at bounding box center [874, 400] width 647 height 42
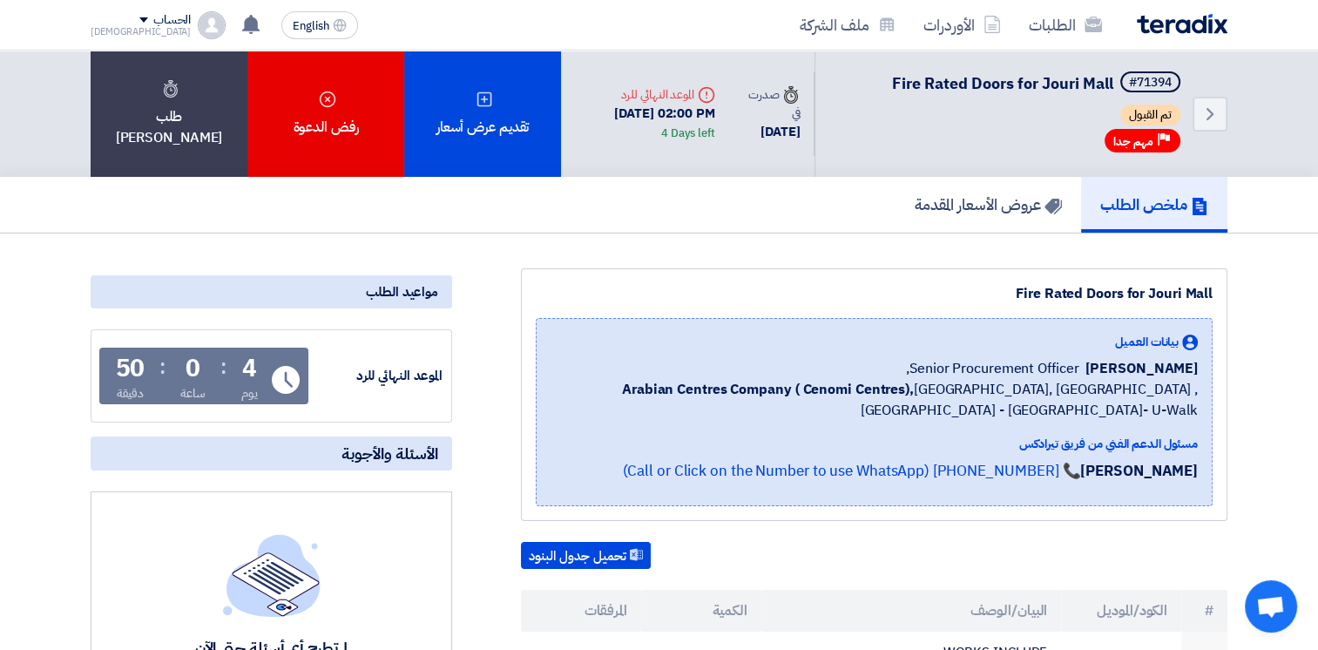
drag, startPoint x: 976, startPoint y: 363, endPoint x: 899, endPoint y: 358, distance: 76.8
click at [975, 363] on span "Senior Procurement Officer," at bounding box center [992, 368] width 173 height 21
drag, startPoint x: 913, startPoint y: 367, endPoint x: 1192, endPoint y: 414, distance: 282.8
click at [1192, 414] on div "بيانات العميل [PERSON_NAME] Senior Procurement Officer, Arabian Centres Company…" at bounding box center [874, 377] width 647 height 88
drag, startPoint x: 1192, startPoint y: 414, endPoint x: 1179, endPoint y: 410, distance: 13.8
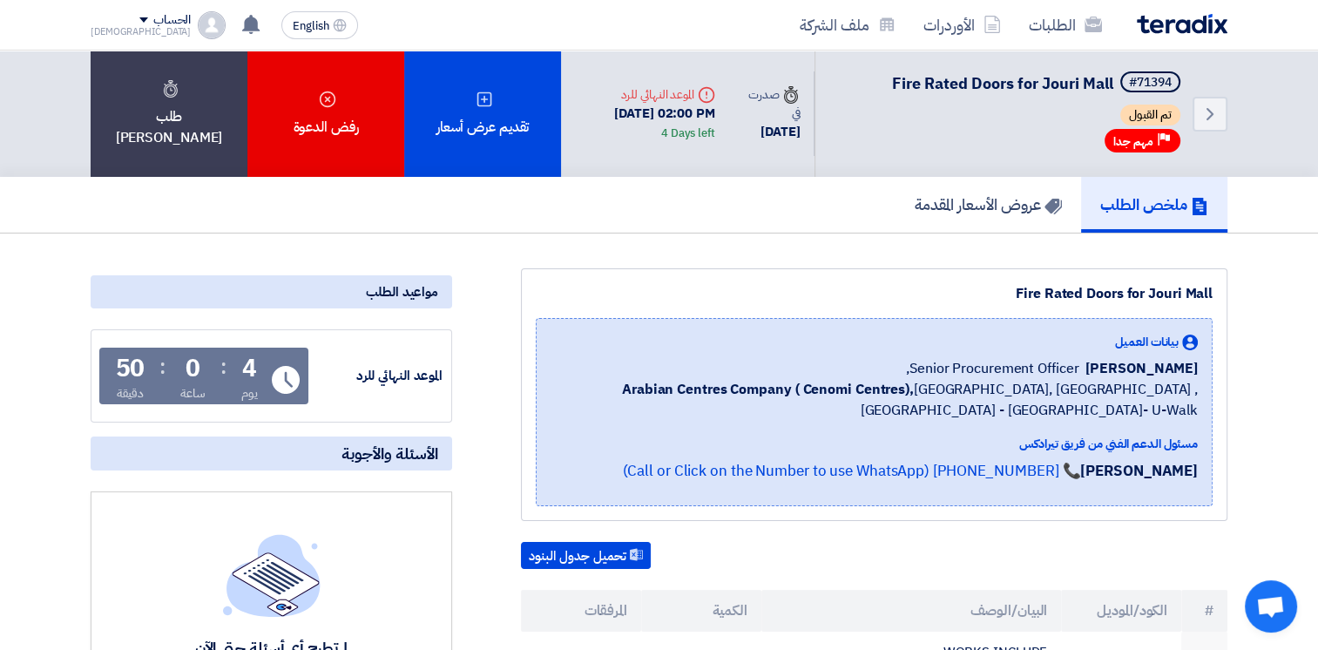
click at [1179, 410] on span "Arabian Centres Company ( [GEOGRAPHIC_DATA]), [GEOGRAPHIC_DATA], [GEOGRAPHIC_DA…" at bounding box center [874, 400] width 647 height 42
click at [1197, 410] on span "Arabian Centres Company ( [GEOGRAPHIC_DATA]), [GEOGRAPHIC_DATA], [GEOGRAPHIC_DA…" at bounding box center [874, 400] width 647 height 42
click at [1196, 410] on span "Arabian Centres Company ( [GEOGRAPHIC_DATA]), [GEOGRAPHIC_DATA], [GEOGRAPHIC_DA…" at bounding box center [874, 400] width 647 height 42
drag, startPoint x: 1196, startPoint y: 410, endPoint x: 1176, endPoint y: 409, distance: 21.0
click at [1176, 409] on span "Arabian Centres Company ( [GEOGRAPHIC_DATA]), [GEOGRAPHIC_DATA], [GEOGRAPHIC_DA…" at bounding box center [874, 400] width 647 height 42
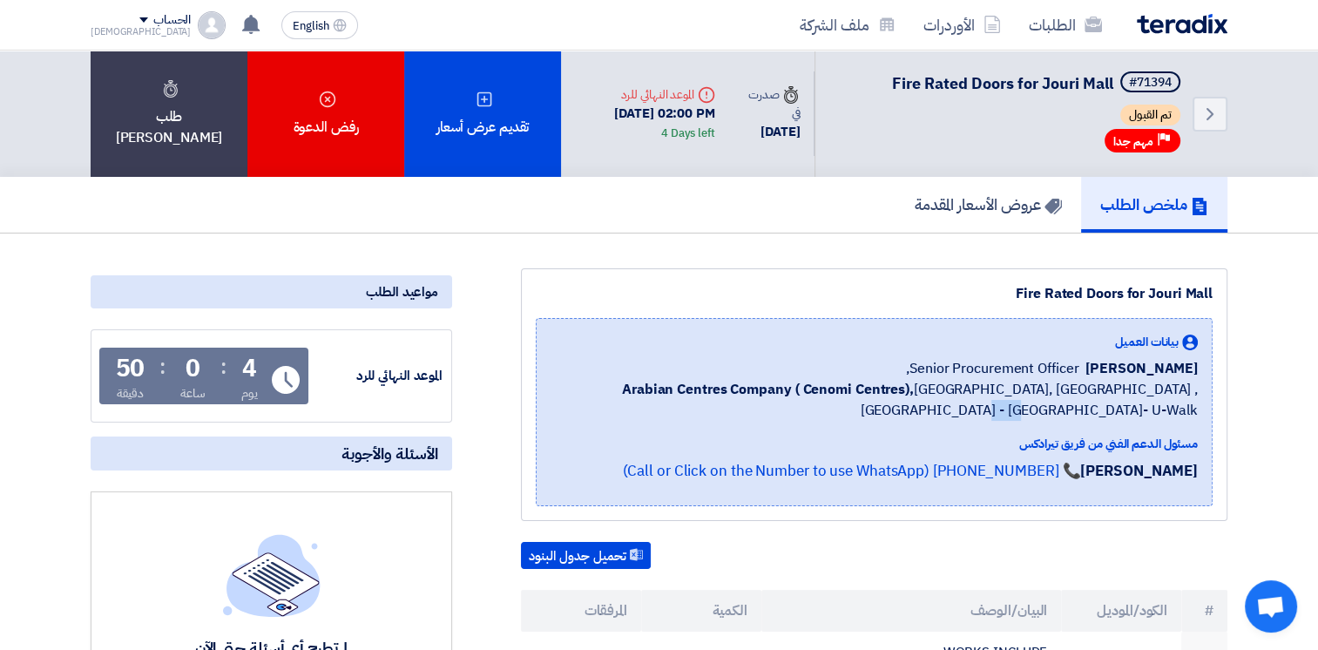
click at [1175, 409] on span "Arabian Centres Company ( [GEOGRAPHIC_DATA]), [GEOGRAPHIC_DATA], [GEOGRAPHIC_DA…" at bounding box center [874, 400] width 647 height 42
click at [1196, 412] on span "Arabian Centres Company ( [GEOGRAPHIC_DATA]), [GEOGRAPHIC_DATA], [GEOGRAPHIC_DA…" at bounding box center [874, 400] width 647 height 42
drag, startPoint x: 1199, startPoint y: 412, endPoint x: 1182, endPoint y: 409, distance: 17.8
click at [1182, 409] on div "بيانات العميل [PERSON_NAME] Senior Procurement Officer, Arabian Centres Company…" at bounding box center [874, 412] width 677 height 188
drag, startPoint x: 1182, startPoint y: 409, endPoint x: 1190, endPoint y: 411, distance: 9.1
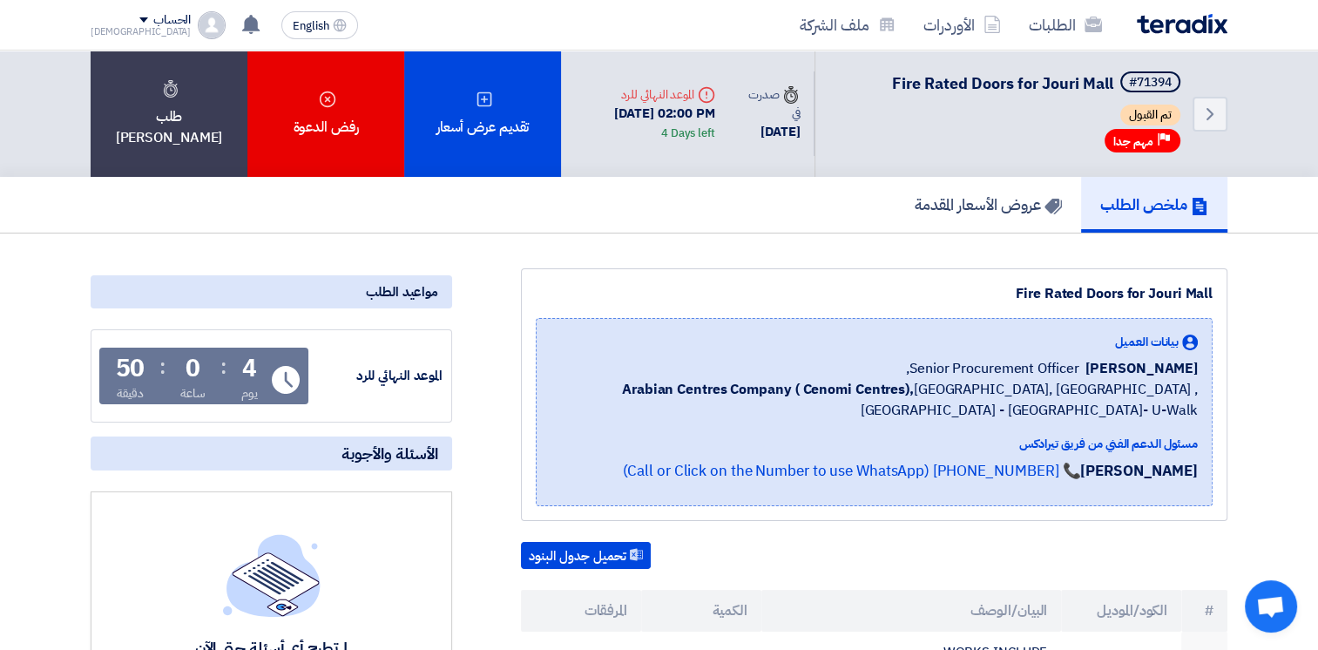
click at [1190, 411] on span "Arabian Centres Company ( [GEOGRAPHIC_DATA]), [GEOGRAPHIC_DATA], [GEOGRAPHIC_DA…" at bounding box center [874, 400] width 647 height 42
click at [1195, 405] on span "Arabian Centres Company ( [GEOGRAPHIC_DATA]), [GEOGRAPHIC_DATA], [GEOGRAPHIC_DA…" at bounding box center [874, 400] width 647 height 42
click at [1197, 409] on div "بيانات العميل [PERSON_NAME] Senior Procurement Officer, Arabian Centres Company…" at bounding box center [874, 412] width 677 height 188
click at [1192, 410] on span "Arabian Centres Company ( [GEOGRAPHIC_DATA]), [GEOGRAPHIC_DATA], [GEOGRAPHIC_DA…" at bounding box center [874, 400] width 647 height 42
click at [1189, 410] on span "Arabian Centres Company ( [GEOGRAPHIC_DATA]), [GEOGRAPHIC_DATA], [GEOGRAPHIC_DA…" at bounding box center [874, 400] width 647 height 42
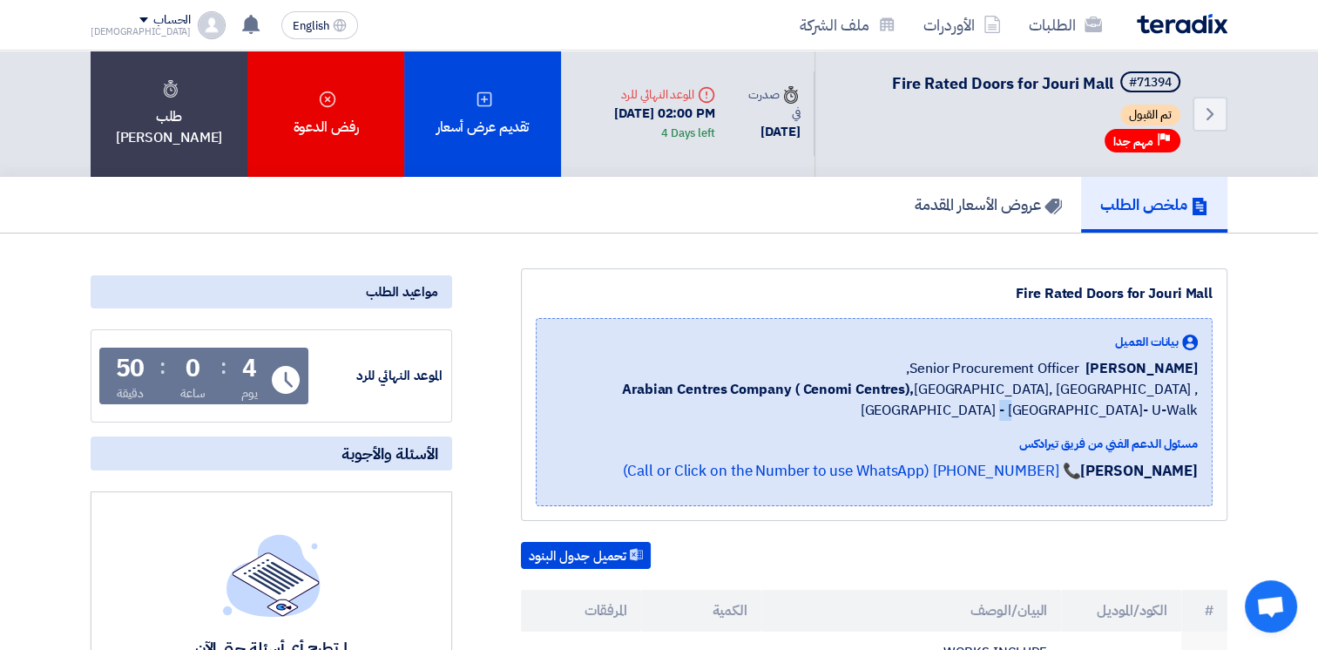
click at [1176, 410] on span "Arabian Centres Company ( [GEOGRAPHIC_DATA]), [GEOGRAPHIC_DATA], [GEOGRAPHIC_DA…" at bounding box center [874, 400] width 647 height 42
click at [1197, 410] on span "Arabian Centres Company ( [GEOGRAPHIC_DATA]), [GEOGRAPHIC_DATA], [GEOGRAPHIC_DA…" at bounding box center [874, 400] width 647 height 42
click at [1194, 410] on span "Arabian Centres Company ( [GEOGRAPHIC_DATA]), [GEOGRAPHIC_DATA], [GEOGRAPHIC_DA…" at bounding box center [874, 400] width 647 height 42
click at [1192, 410] on span "Arabian Centres Company ( [GEOGRAPHIC_DATA]), [GEOGRAPHIC_DATA], [GEOGRAPHIC_DA…" at bounding box center [874, 400] width 647 height 42
click at [1185, 389] on span "Arabian Centres Company ( [GEOGRAPHIC_DATA]), [GEOGRAPHIC_DATA], [GEOGRAPHIC_DA…" at bounding box center [874, 400] width 647 height 42
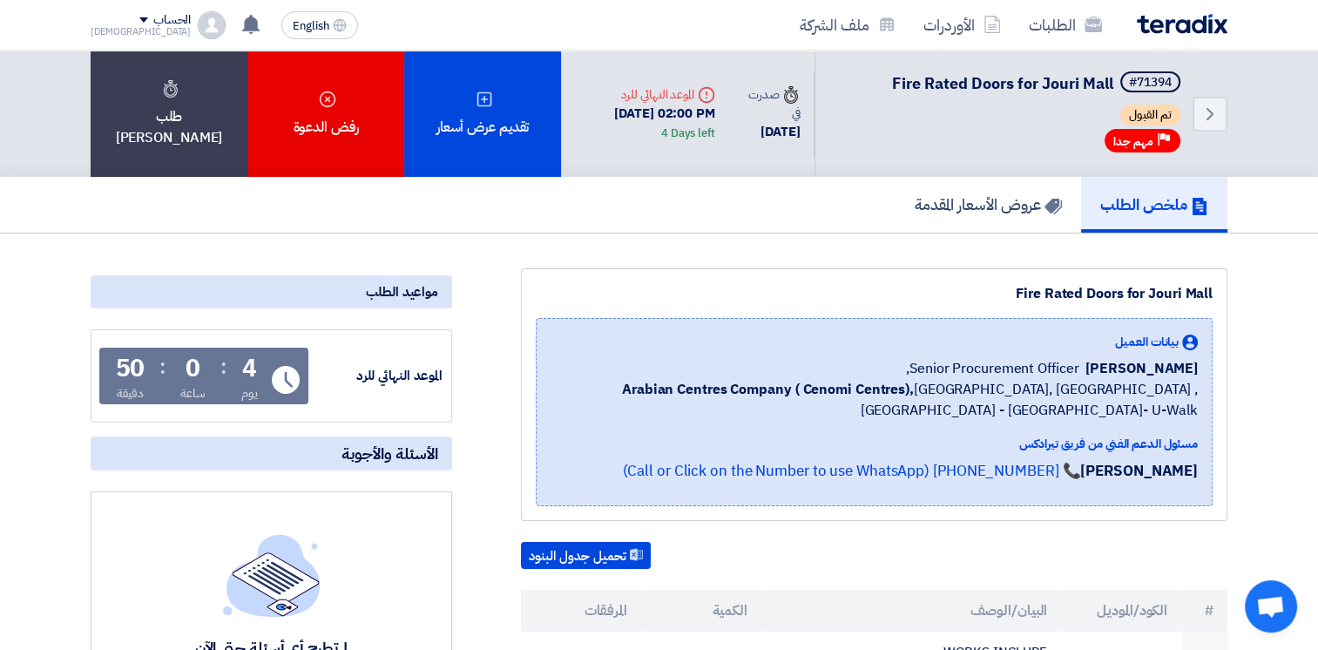
click at [1171, 410] on span "Arabian Centres Company ( [GEOGRAPHIC_DATA]), [GEOGRAPHIC_DATA], [GEOGRAPHIC_DA…" at bounding box center [874, 400] width 647 height 42
drag, startPoint x: 1166, startPoint y: 412, endPoint x: 1210, endPoint y: 371, distance: 59.8
click at [1210, 371] on div "بيانات العميل [PERSON_NAME] Senior Procurement Officer, Arabian Centres Company…" at bounding box center [874, 412] width 677 height 188
click at [1078, 372] on span "Senior Procurement Officer," at bounding box center [992, 368] width 173 height 21
drag, startPoint x: 930, startPoint y: 370, endPoint x: 1192, endPoint y: 413, distance: 265.8
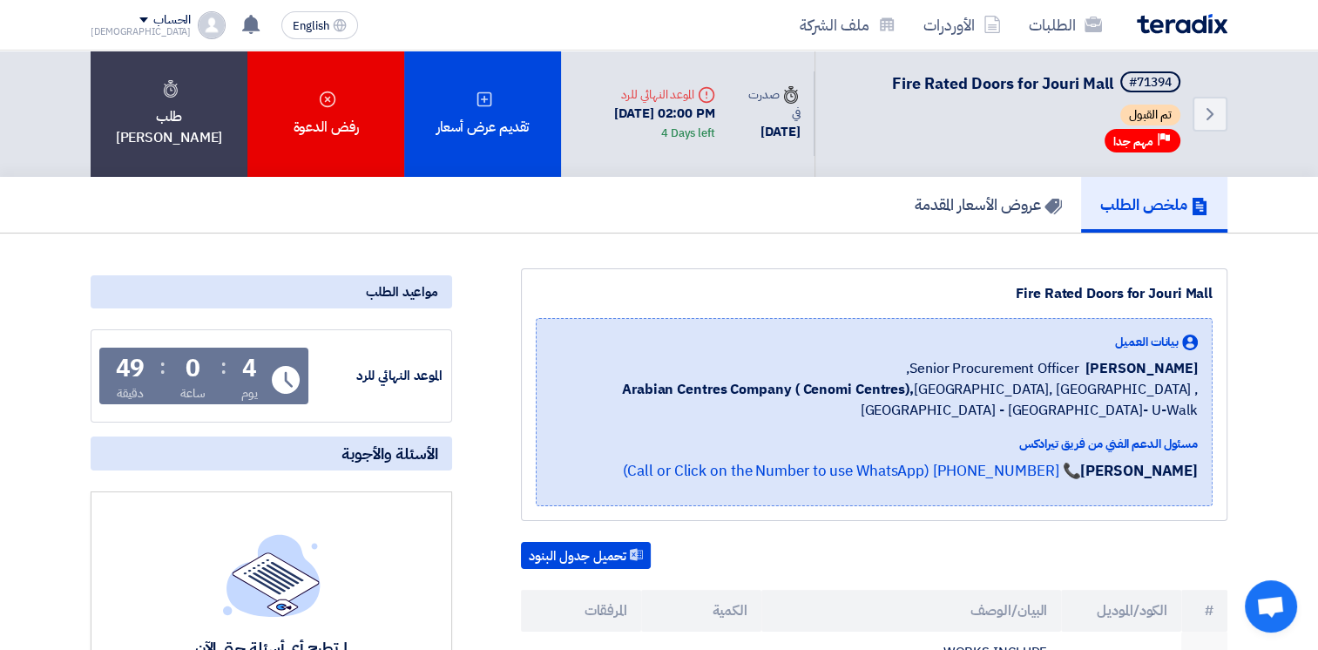
click at [1192, 413] on div "بيانات العميل [PERSON_NAME] Senior Procurement Officer, Arabian Centres Company…" at bounding box center [874, 377] width 647 height 88
drag, startPoint x: 1192, startPoint y: 413, endPoint x: 1180, endPoint y: 414, distance: 12.2
click at [1180, 414] on span "Arabian Centres Company ( [GEOGRAPHIC_DATA]), [GEOGRAPHIC_DATA], [GEOGRAPHIC_DA…" at bounding box center [874, 400] width 647 height 42
click at [1185, 414] on span "Arabian Centres Company ( [GEOGRAPHIC_DATA]), [GEOGRAPHIC_DATA], [GEOGRAPHIC_DA…" at bounding box center [874, 400] width 647 height 42
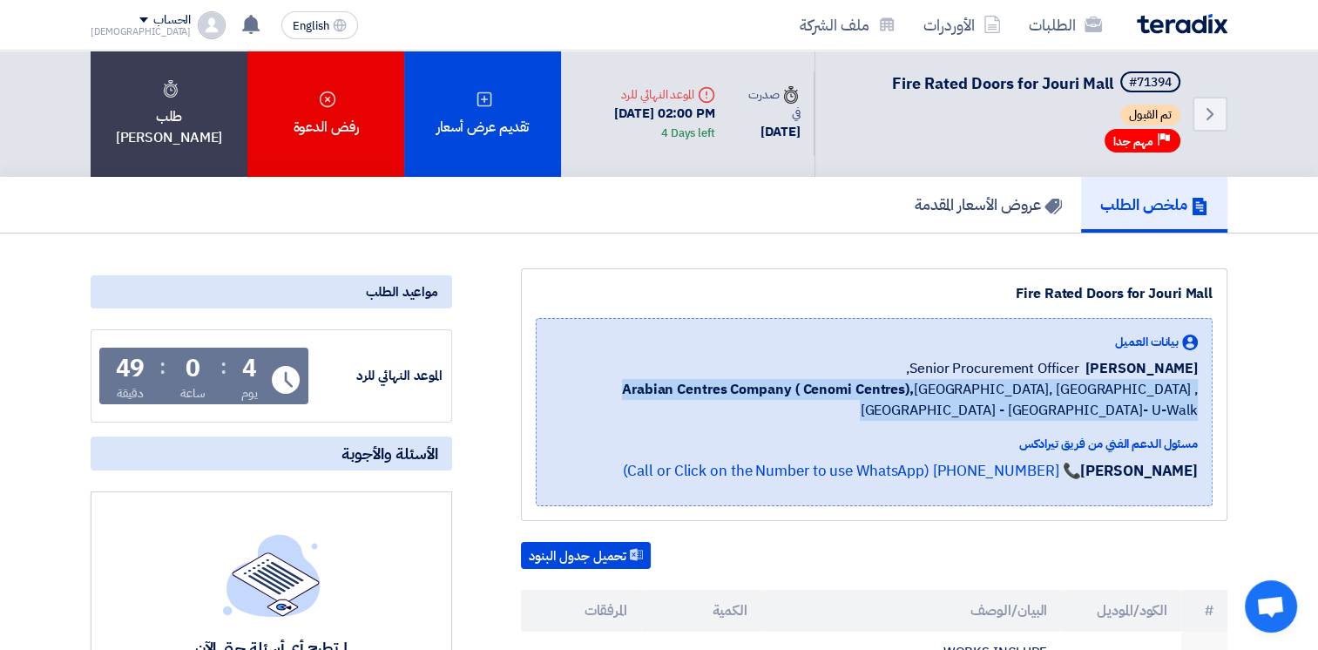
click at [1185, 414] on span "Arabian Centres Company ( [GEOGRAPHIC_DATA]), [GEOGRAPHIC_DATA], [GEOGRAPHIC_DA…" at bounding box center [874, 400] width 647 height 42
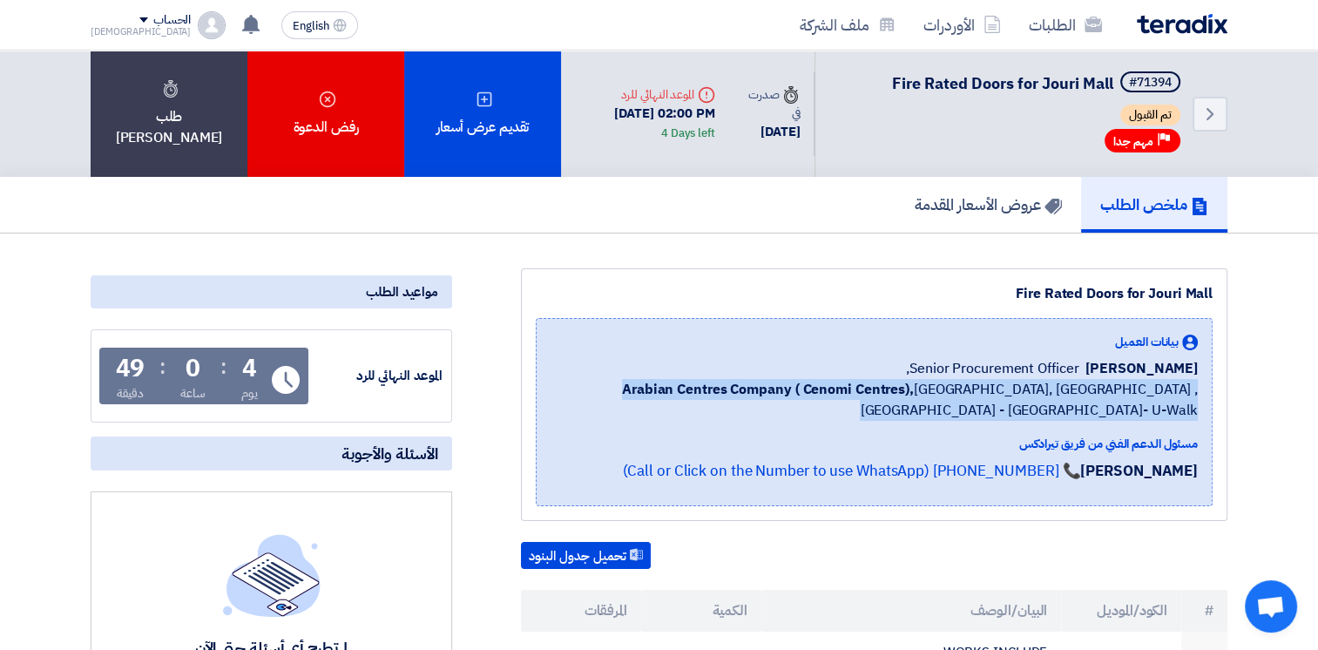
click at [1174, 414] on span "Arabian Centres Company ( [GEOGRAPHIC_DATA]), [GEOGRAPHIC_DATA], [GEOGRAPHIC_DA…" at bounding box center [874, 400] width 647 height 42
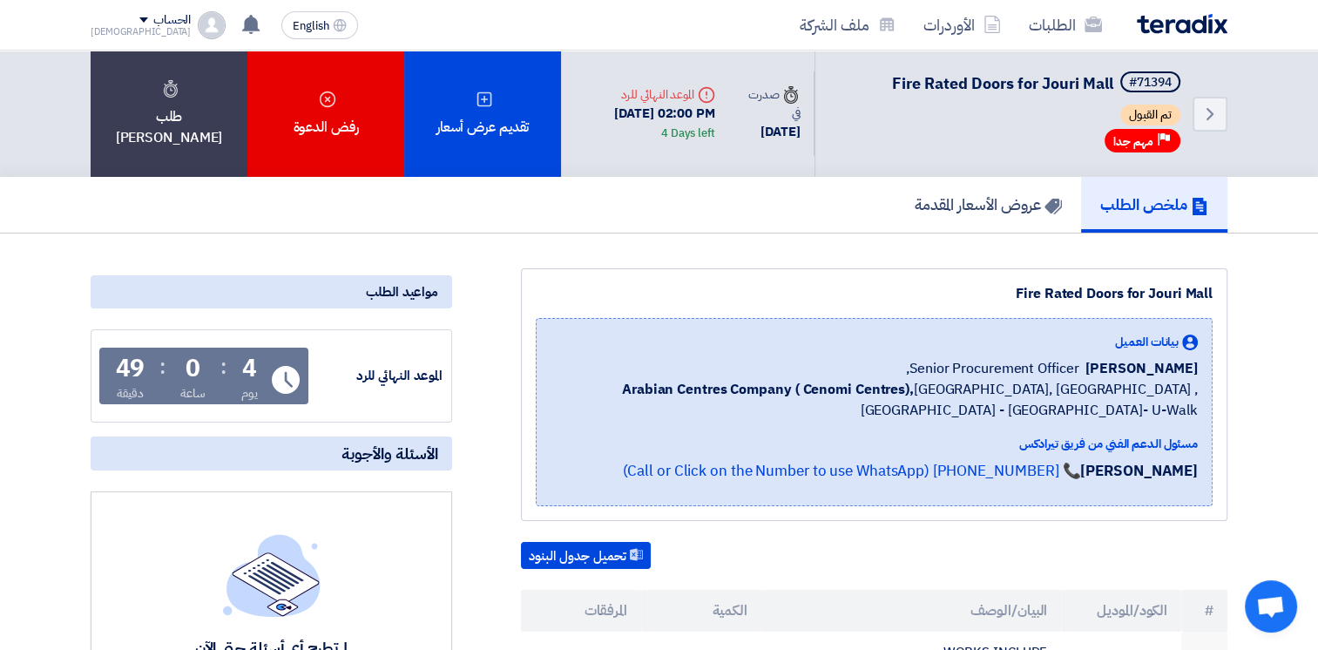
click at [1172, 413] on span "Arabian Centres Company ( [GEOGRAPHIC_DATA]), [GEOGRAPHIC_DATA], [GEOGRAPHIC_DA…" at bounding box center [874, 400] width 647 height 42
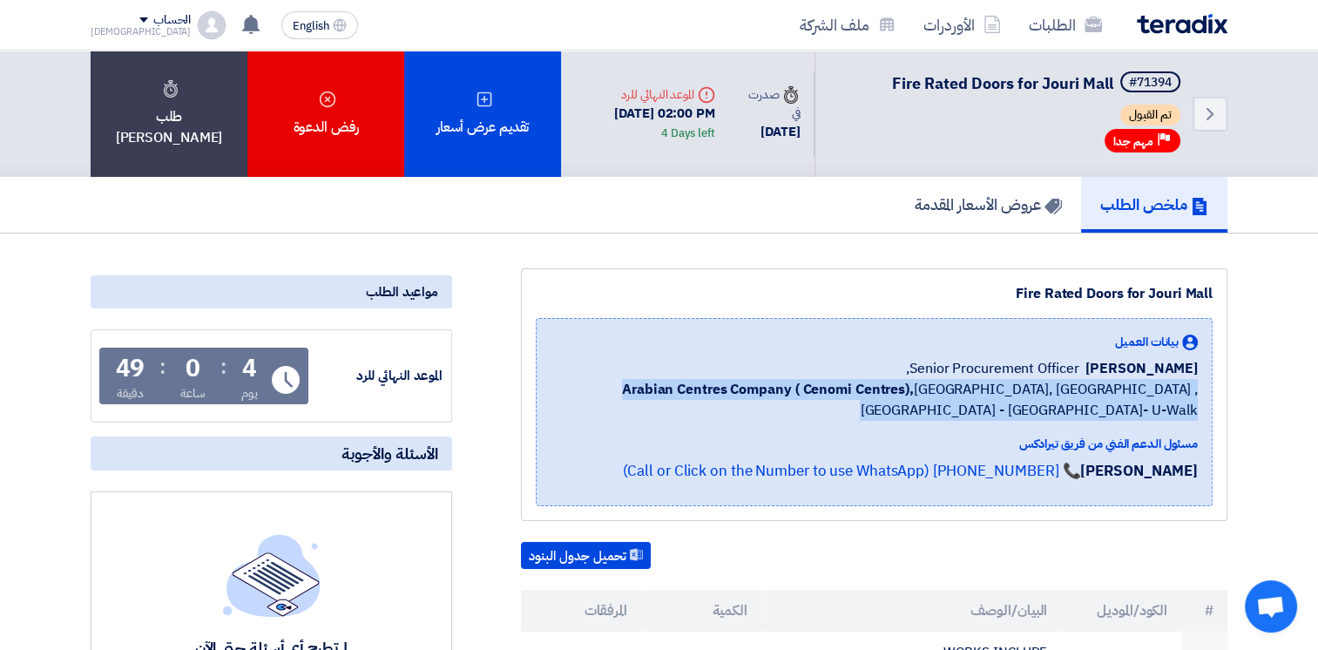
click at [1172, 413] on span "Arabian Centres Company ( [GEOGRAPHIC_DATA]), [GEOGRAPHIC_DATA], [GEOGRAPHIC_DA…" at bounding box center [874, 400] width 647 height 42
drag, startPoint x: 1172, startPoint y: 413, endPoint x: 1126, endPoint y: 392, distance: 50.7
click at [1126, 392] on span "Arabian Centres Company ( [GEOGRAPHIC_DATA]), [GEOGRAPHIC_DATA], [GEOGRAPHIC_DA…" at bounding box center [874, 400] width 647 height 42
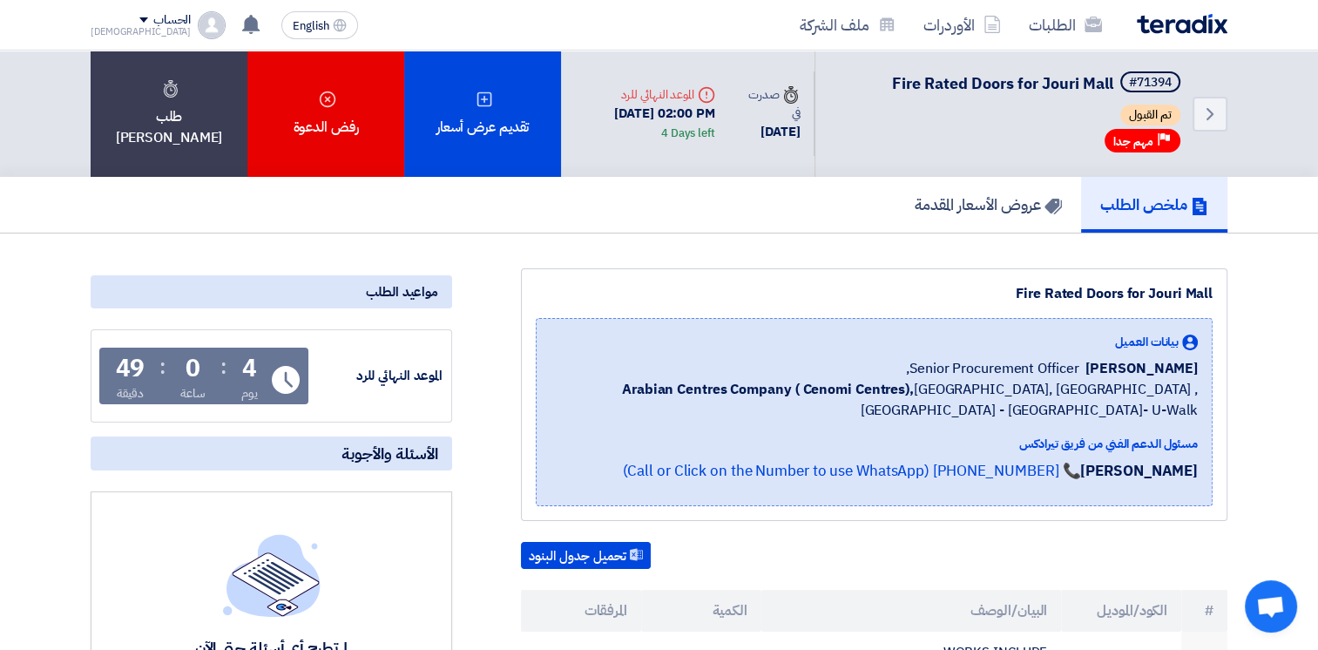
click at [1067, 368] on span "Senior Procurement Officer," at bounding box center [992, 368] width 173 height 21
drag, startPoint x: 1067, startPoint y: 368, endPoint x: 1054, endPoint y: 368, distance: 12.2
click at [1067, 368] on span "Senior Procurement Officer," at bounding box center [992, 368] width 173 height 21
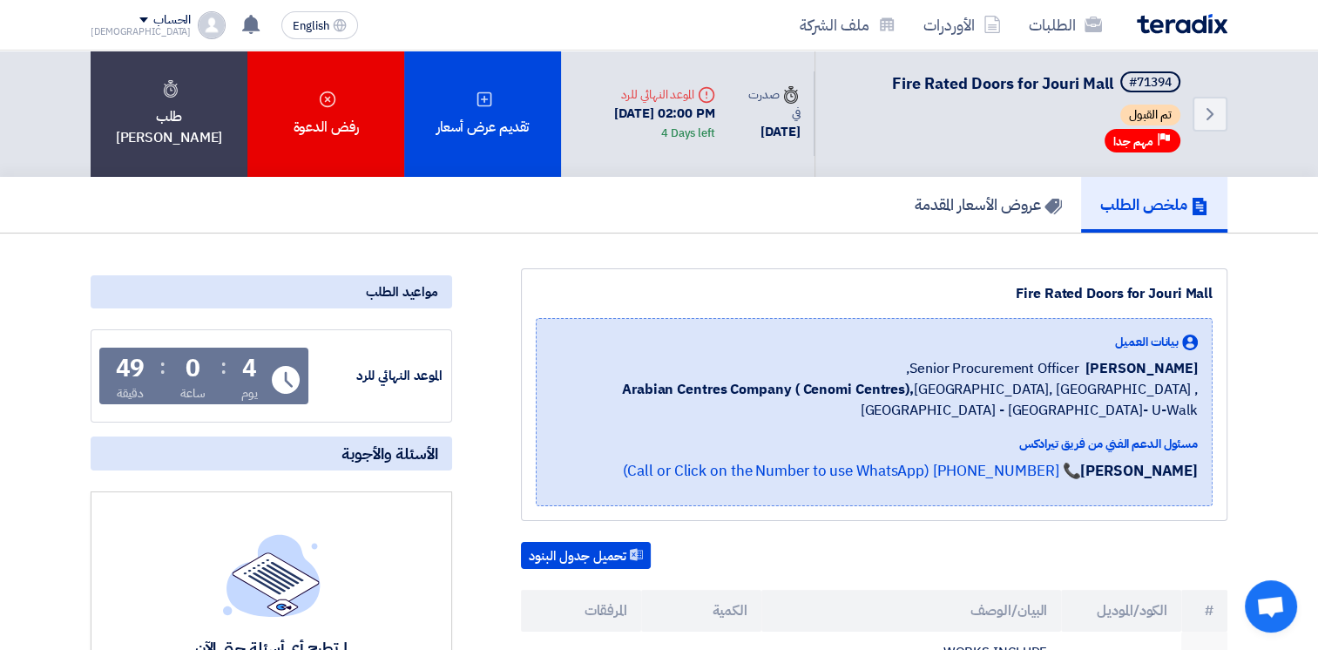
click at [1111, 359] on span "[PERSON_NAME]" at bounding box center [1142, 368] width 112 height 21
drag, startPoint x: 1111, startPoint y: 359, endPoint x: 1121, endPoint y: 382, distance: 24.6
click at [1121, 382] on span "Arabian Centres Company ( [GEOGRAPHIC_DATA]), [GEOGRAPHIC_DATA], [GEOGRAPHIC_DA…" at bounding box center [874, 400] width 647 height 42
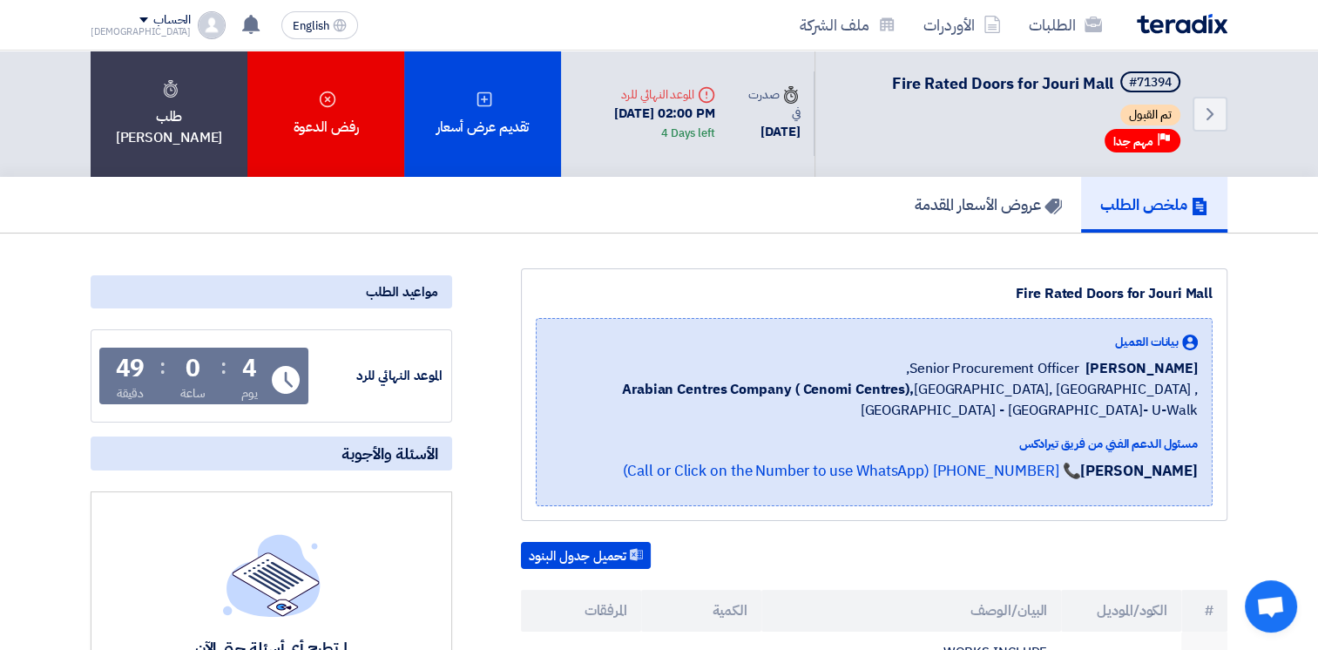
click at [1122, 383] on span "Arabian Centres Company ( [GEOGRAPHIC_DATA]), [GEOGRAPHIC_DATA], [GEOGRAPHIC_DA…" at bounding box center [874, 400] width 647 height 42
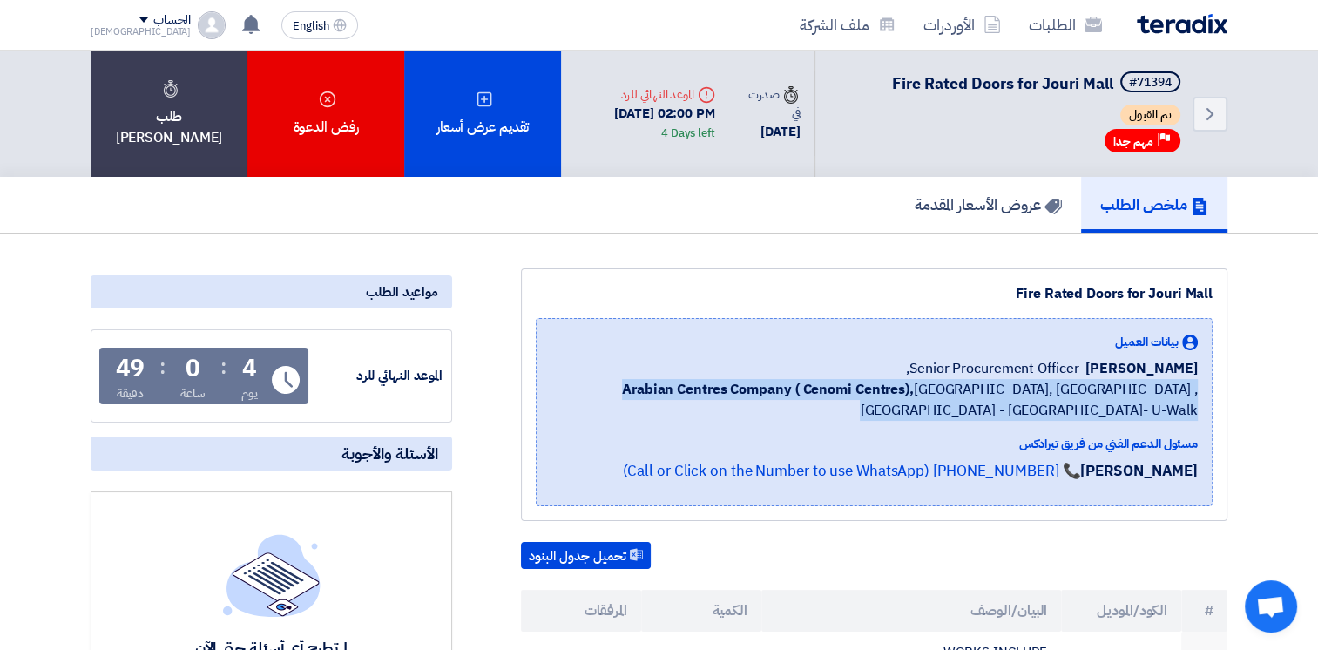
click at [1122, 383] on span "Arabian Centres Company ( [GEOGRAPHIC_DATA]), [GEOGRAPHIC_DATA], [GEOGRAPHIC_DA…" at bounding box center [874, 400] width 647 height 42
click at [686, 396] on b "Arabian Centres Company ( Cenomi Centres)," at bounding box center [768, 389] width 292 height 21
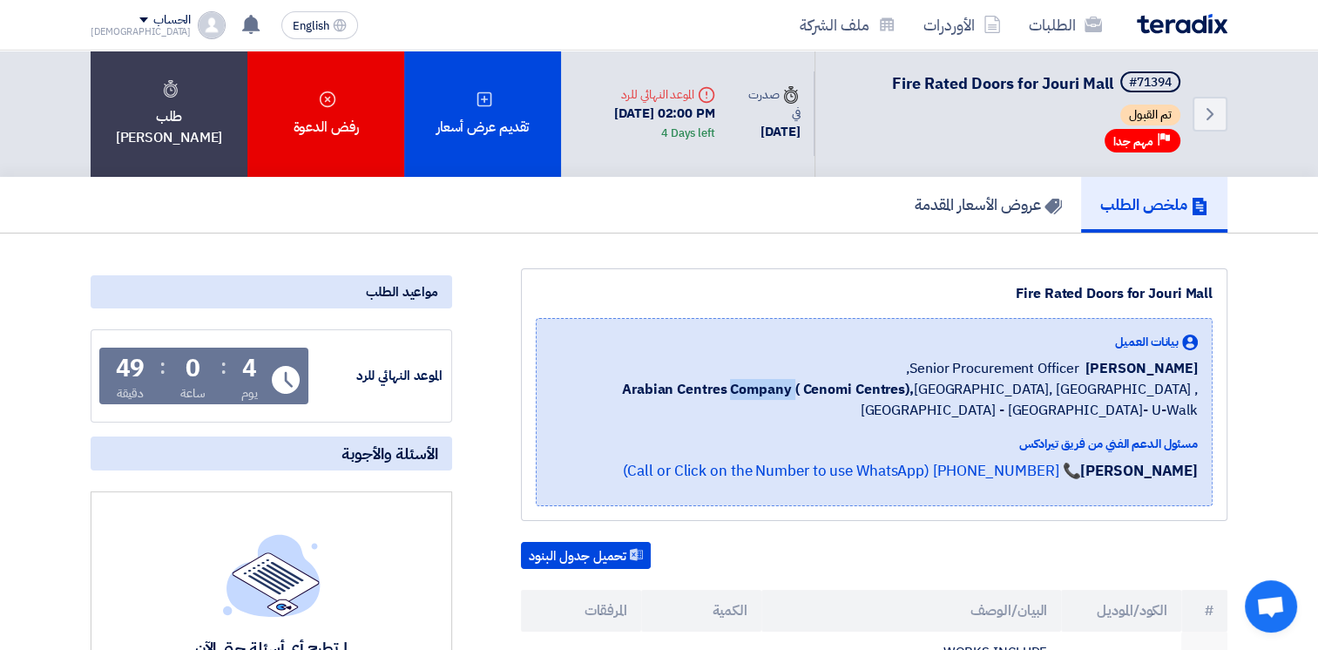
click at [686, 396] on b "Arabian Centres Company ( Cenomi Centres)," at bounding box center [768, 389] width 292 height 21
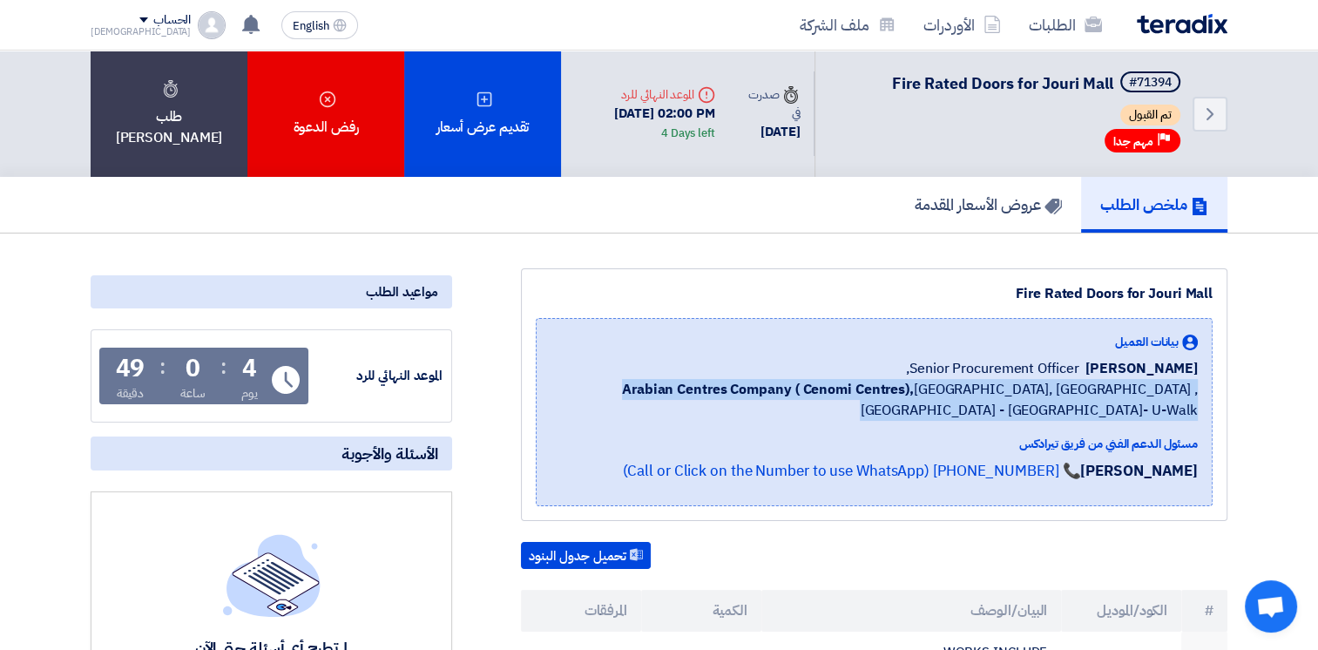
click at [686, 396] on b "Arabian Centres Company ( Cenomi Centres)," at bounding box center [768, 389] width 292 height 21
drag, startPoint x: 686, startPoint y: 396, endPoint x: 777, endPoint y: 381, distance: 92.7
click at [777, 381] on b "Arabian Centres Company ( Cenomi Centres)," at bounding box center [768, 389] width 292 height 21
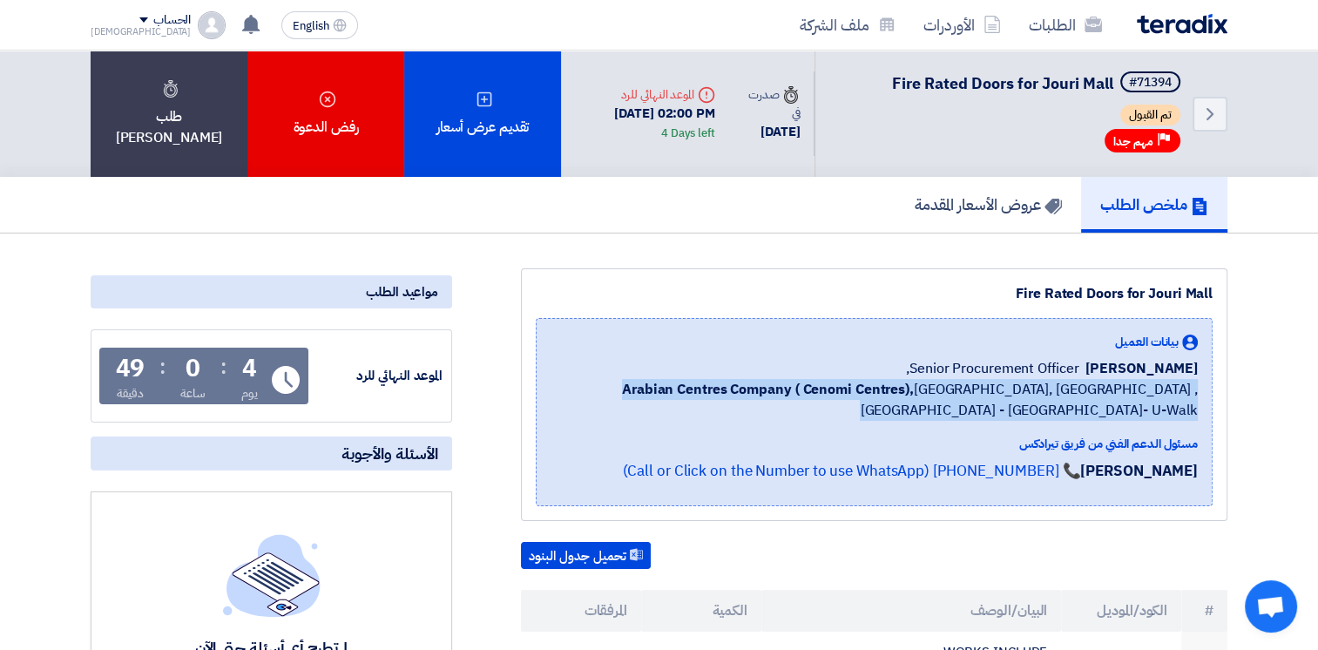
click at [771, 385] on b "Arabian Centres Company ( Cenomi Centres)," at bounding box center [768, 389] width 292 height 21
drag, startPoint x: 771, startPoint y: 385, endPoint x: 742, endPoint y: 389, distance: 29.0
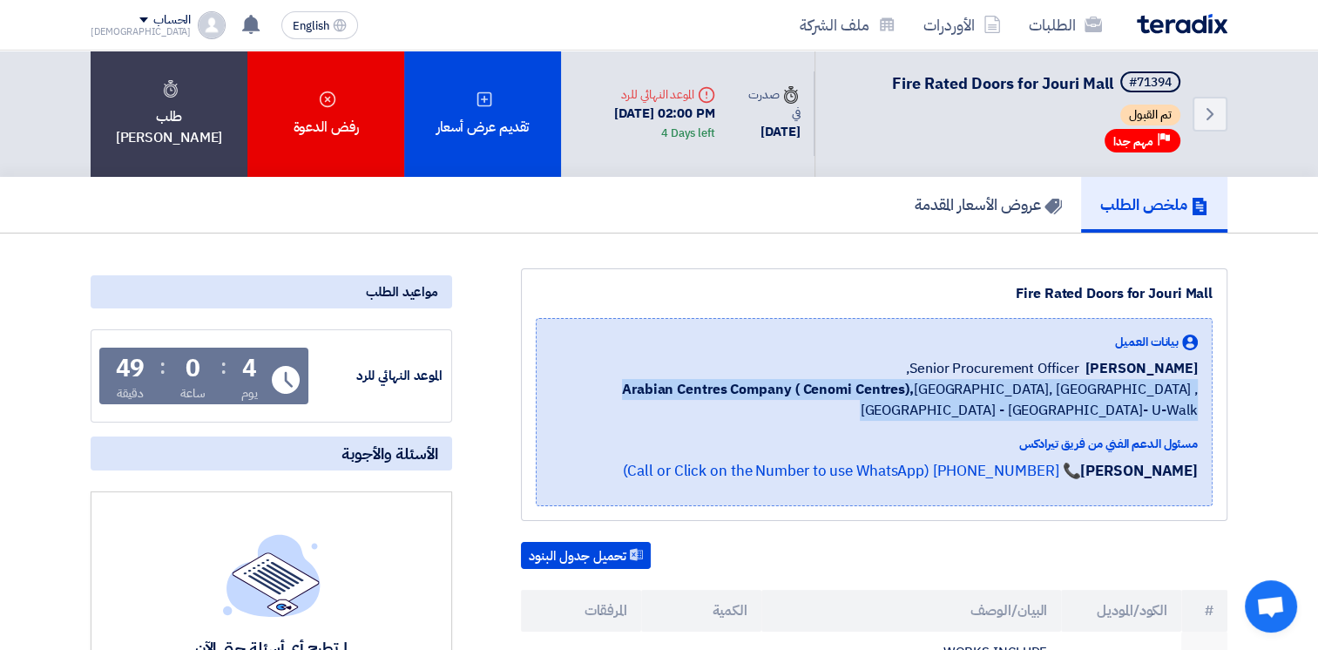
click at [751, 389] on b "Arabian Centres Company ( Cenomi Centres)," at bounding box center [768, 389] width 292 height 21
click at [704, 389] on b "Arabian Centres Company ( Cenomi Centres)," at bounding box center [768, 389] width 292 height 21
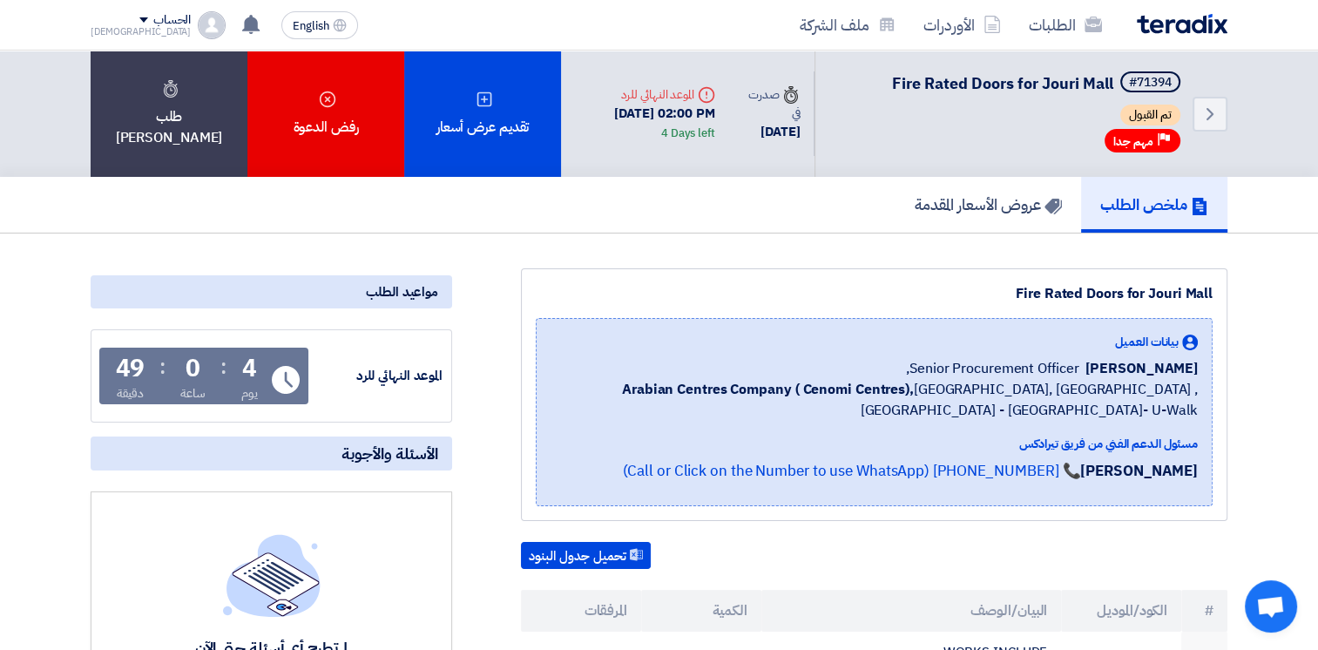
click at [689, 390] on b "Arabian Centres Company ( Cenomi Centres)," at bounding box center [768, 389] width 292 height 21
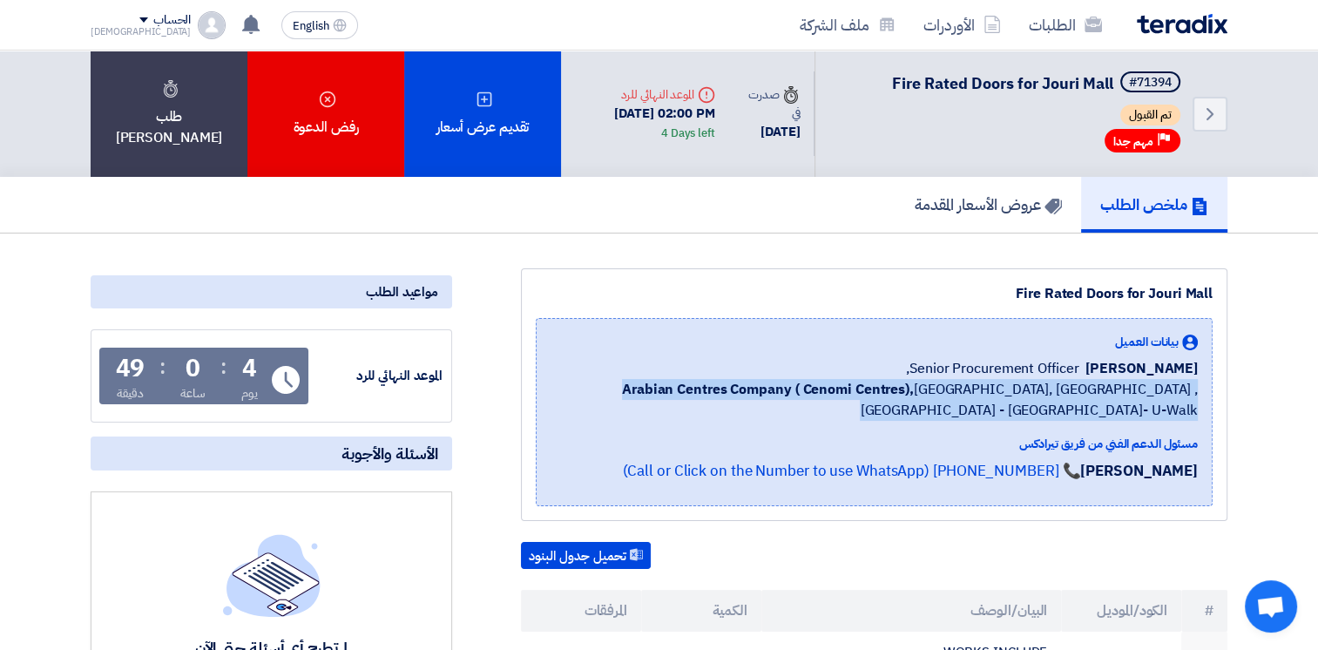
click at [689, 390] on b "Arabian Centres Company ( Cenomi Centres)," at bounding box center [768, 389] width 292 height 21
click at [1219, 104] on icon "Back" at bounding box center [1210, 114] width 21 height 21
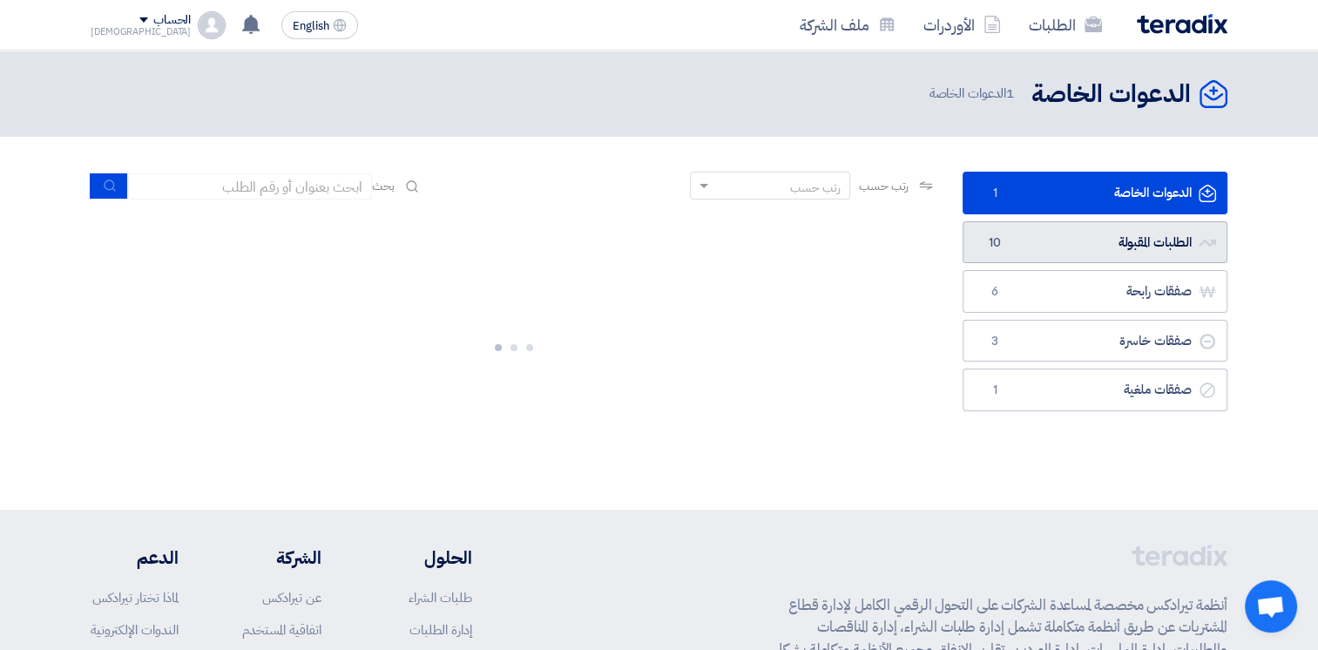
click at [1130, 255] on link "الطلبات المقبولة الطلبات المقبولة 10" at bounding box center [1095, 242] width 265 height 43
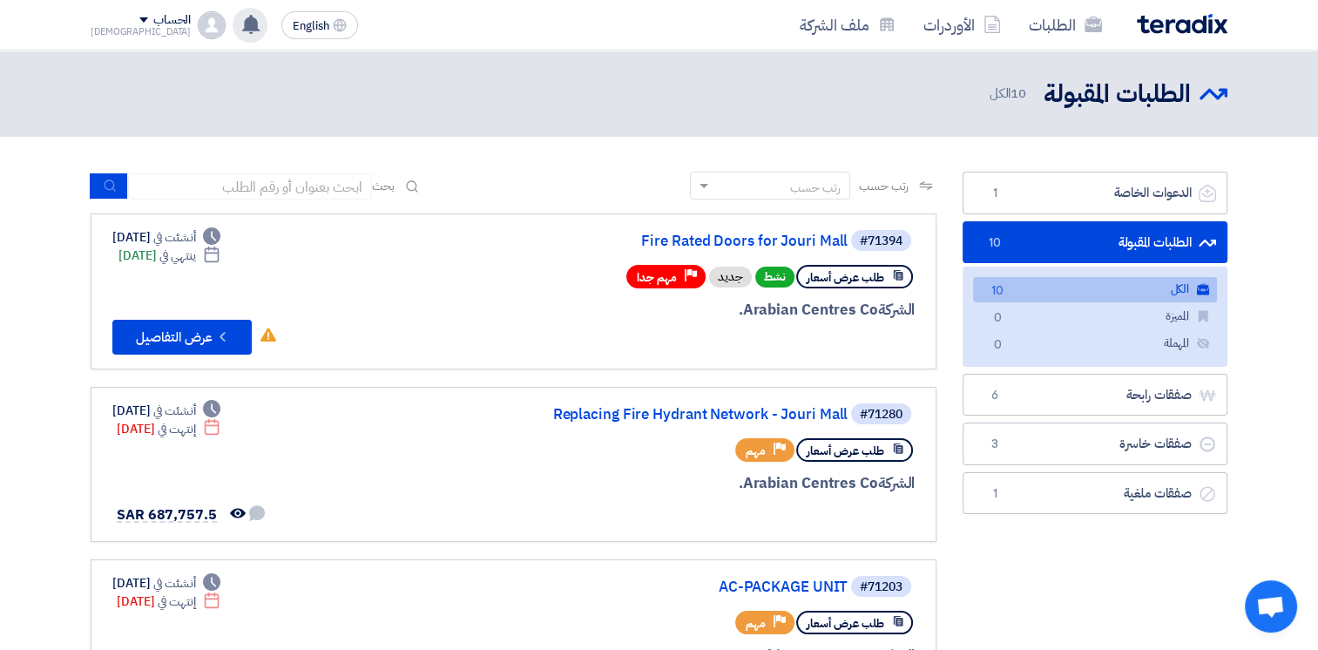
click at [242, 22] on use at bounding box center [250, 24] width 17 height 19
